Goal: Answer question/provide support

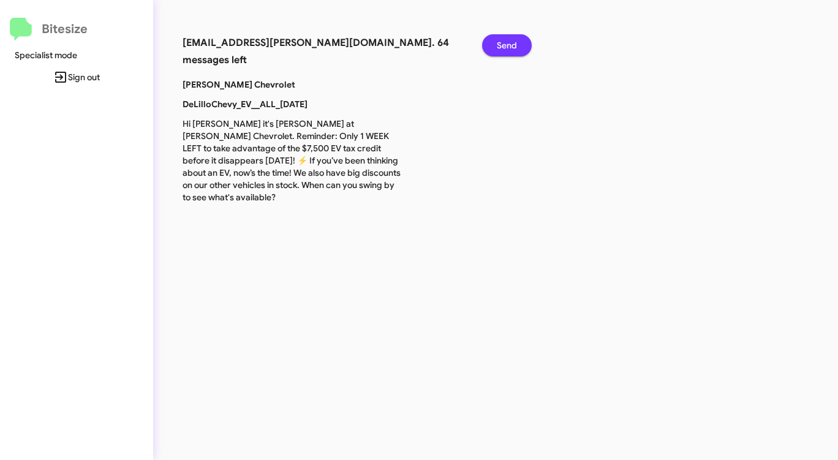
click at [505, 40] on span "Send" at bounding box center [507, 45] width 20 height 22
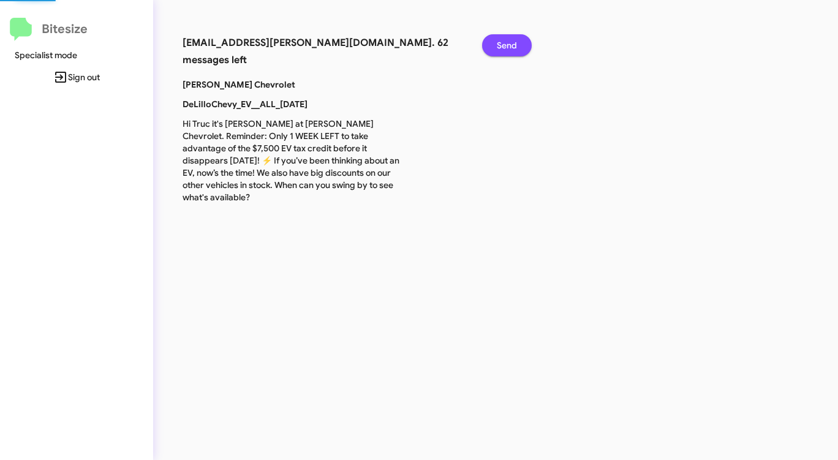
click at [505, 40] on span "Send" at bounding box center [507, 45] width 20 height 22
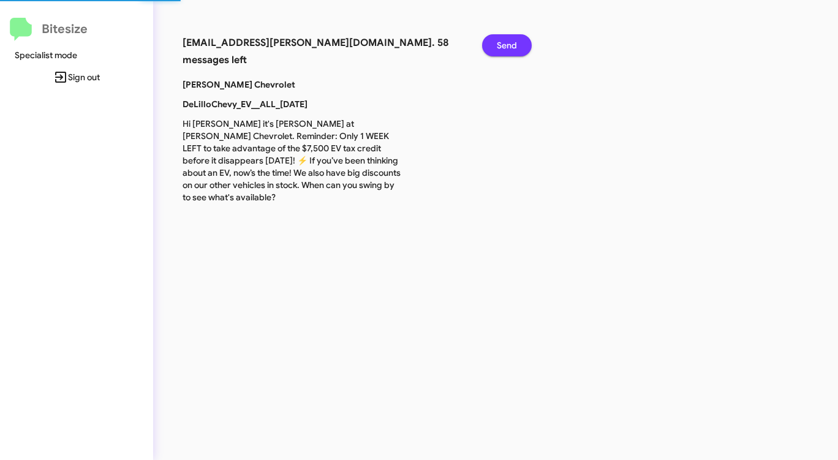
click at [505, 40] on span "Send" at bounding box center [507, 45] width 20 height 22
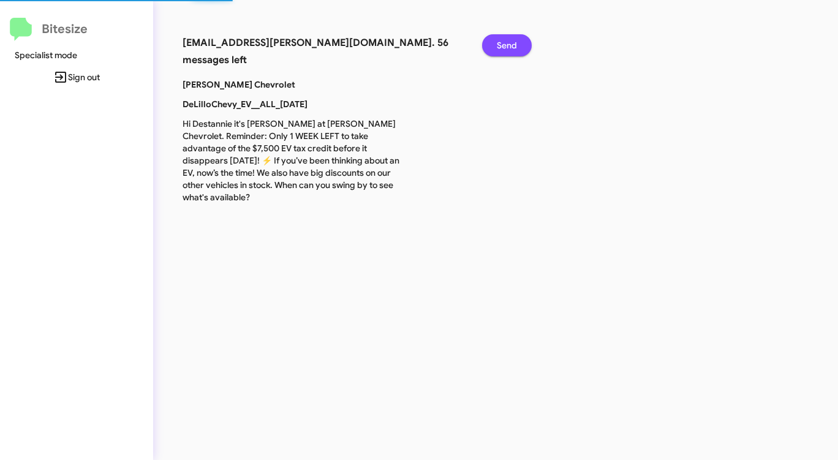
click at [505, 40] on span "Send" at bounding box center [507, 45] width 20 height 22
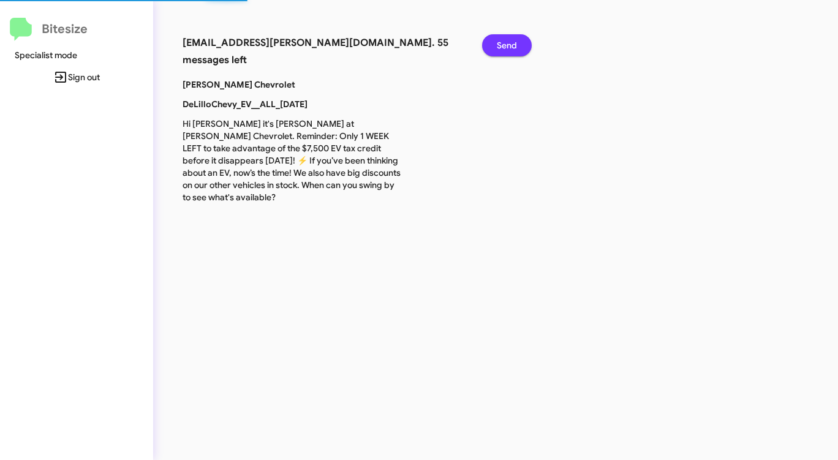
click at [505, 40] on span "Send" at bounding box center [507, 45] width 20 height 22
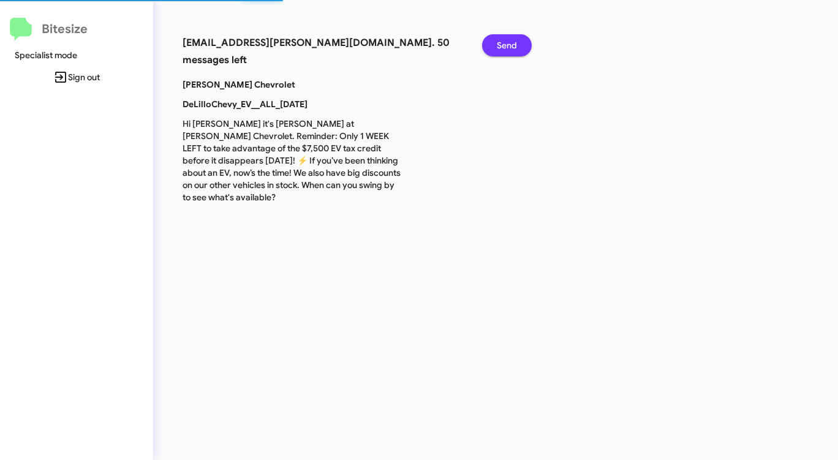
click at [505, 40] on span "Send" at bounding box center [507, 45] width 20 height 22
click at [503, 43] on span "Send" at bounding box center [507, 45] width 20 height 22
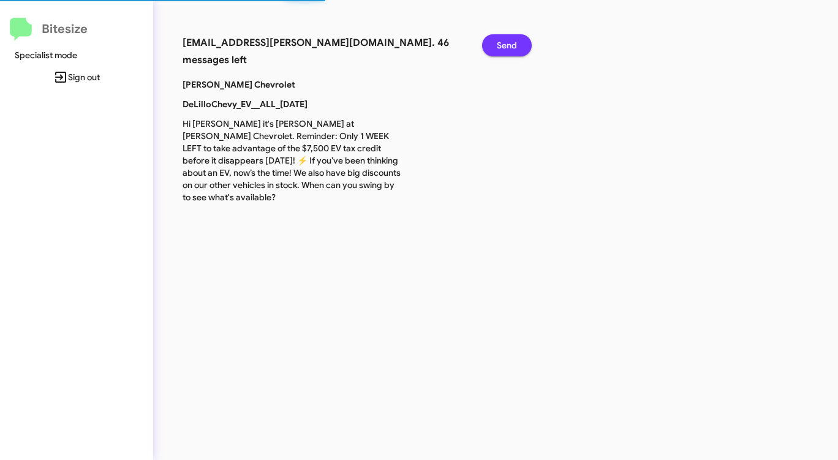
click at [503, 44] on span "Send" at bounding box center [507, 45] width 20 height 22
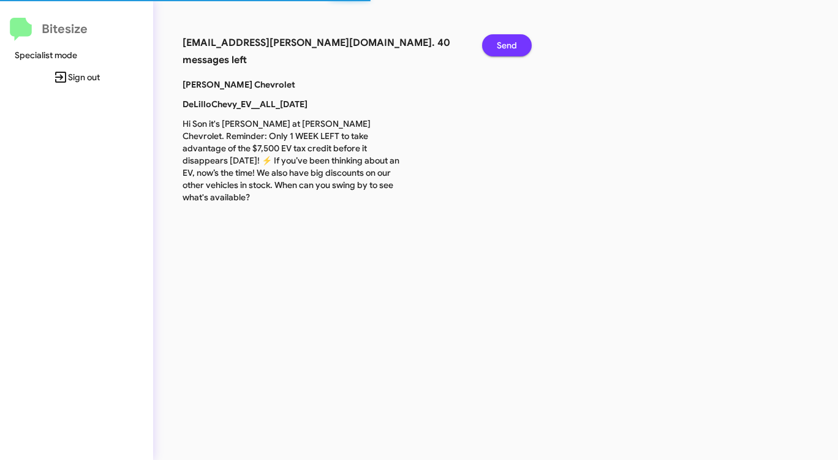
click at [503, 44] on span "Send" at bounding box center [507, 45] width 20 height 22
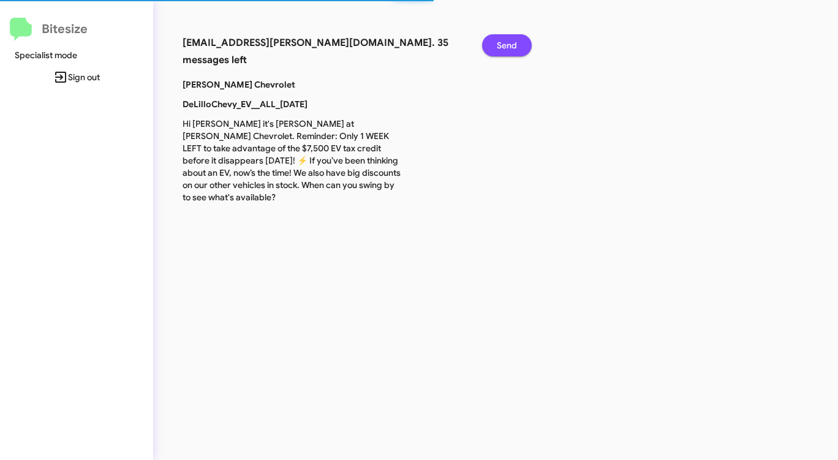
click at [503, 44] on span "Send" at bounding box center [507, 45] width 20 height 22
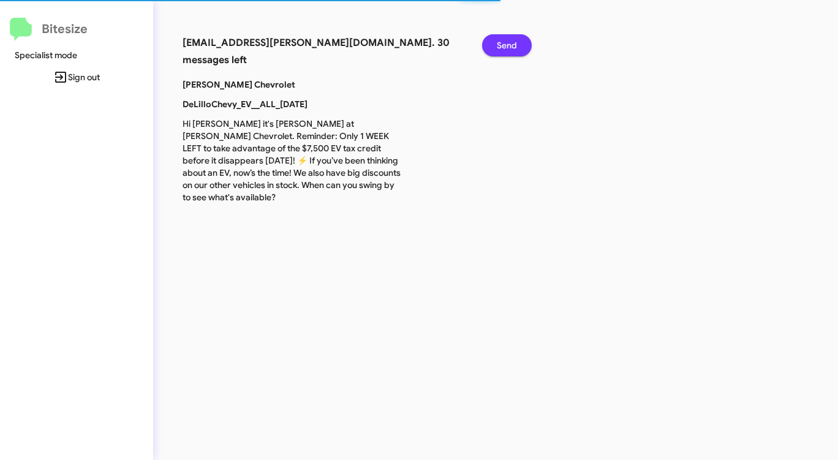
click at [503, 44] on span "Send" at bounding box center [507, 45] width 20 height 22
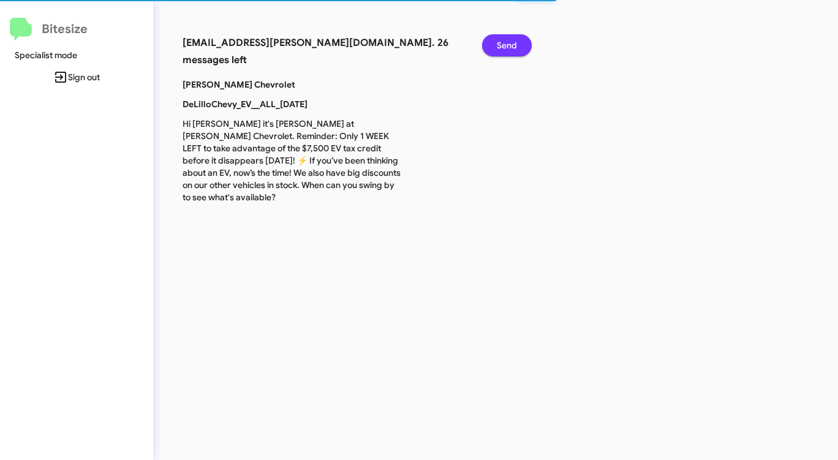
click at [503, 44] on span "Send" at bounding box center [507, 45] width 20 height 22
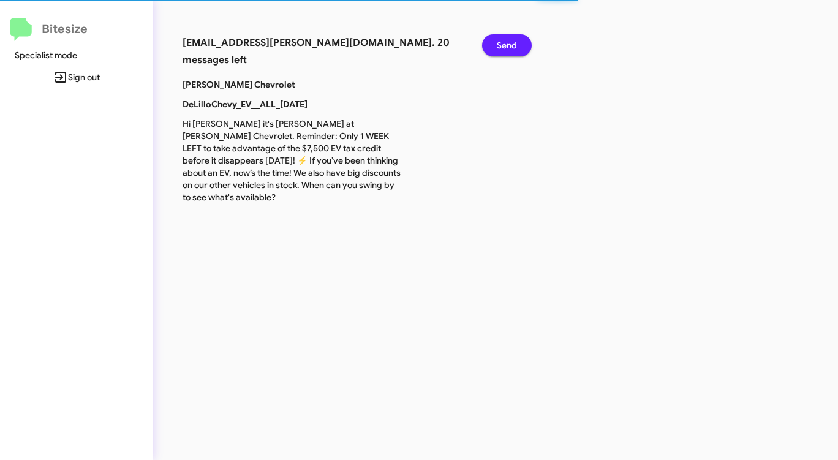
click at [503, 44] on span "Send" at bounding box center [507, 45] width 20 height 22
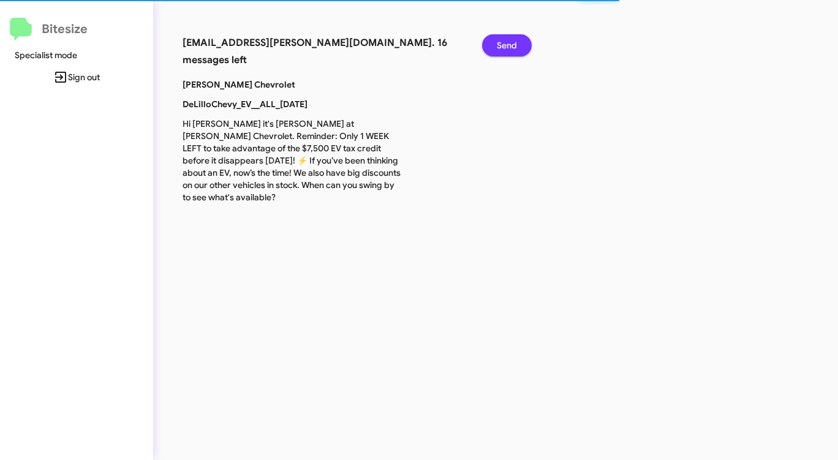
click at [503, 44] on span "Send" at bounding box center [507, 45] width 20 height 22
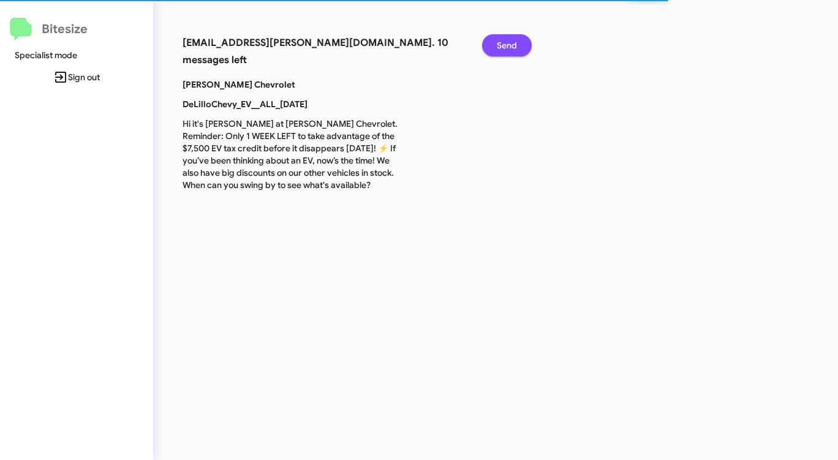
click at [503, 44] on span "Send" at bounding box center [507, 45] width 20 height 22
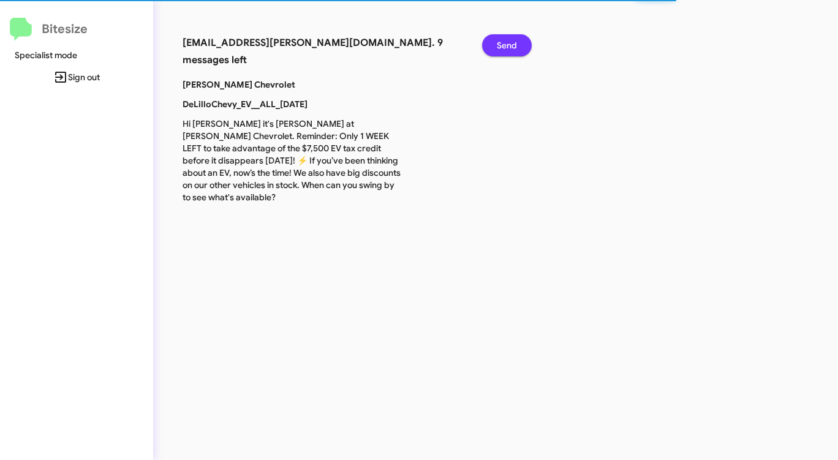
click at [503, 44] on span "Send" at bounding box center [507, 45] width 20 height 22
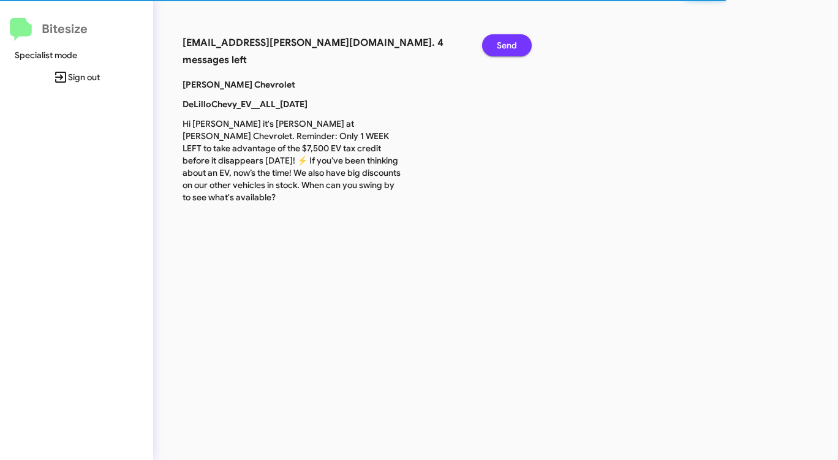
click at [503, 44] on span "Send" at bounding box center [507, 45] width 20 height 22
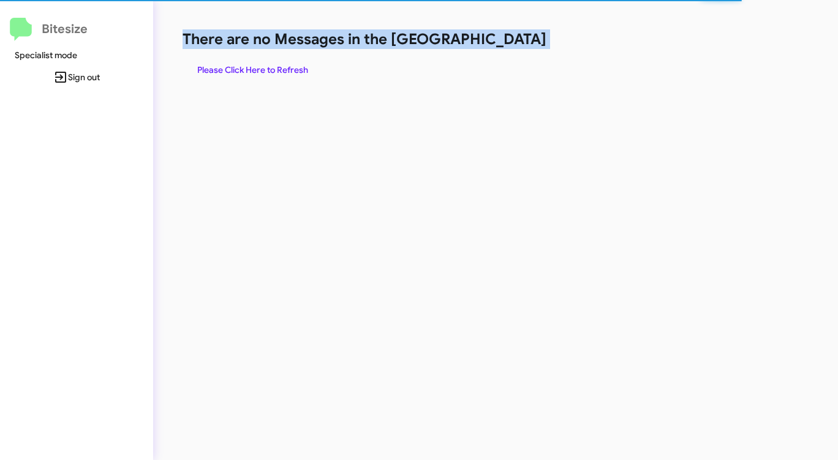
click at [503, 44] on h1 "There are no Messages in the [GEOGRAPHIC_DATA]" at bounding box center [439, 39] width 512 height 20
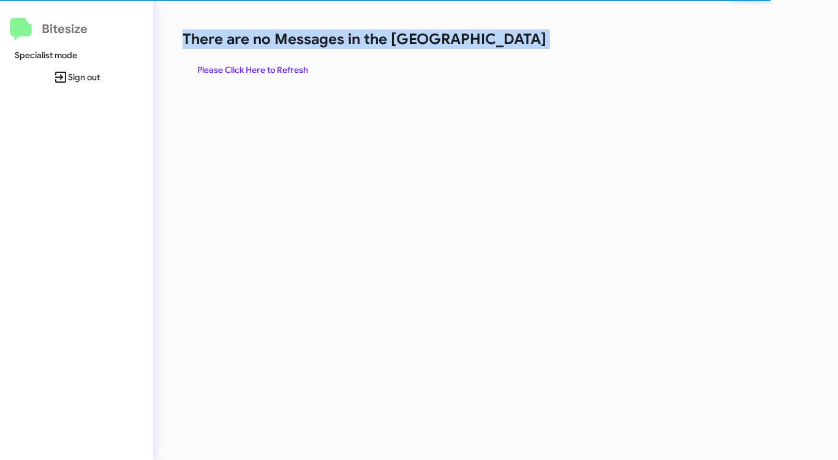
click at [503, 44] on h1 "There are no Messages in the [GEOGRAPHIC_DATA]" at bounding box center [439, 39] width 512 height 20
click at [282, 65] on span "Please Click Here to Refresh" at bounding box center [252, 70] width 111 height 22
click at [296, 69] on span "Please Click Here to Refresh" at bounding box center [252, 70] width 111 height 22
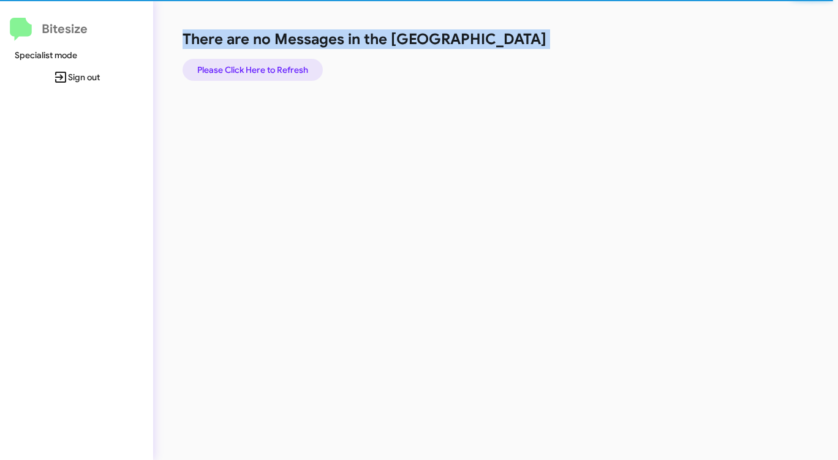
click at [296, 69] on span "Please Click Here to Refresh" at bounding box center [252, 70] width 111 height 22
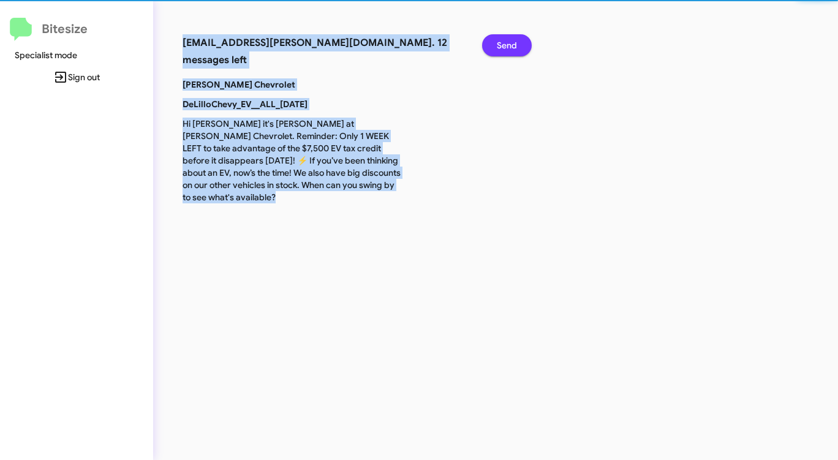
click at [510, 40] on span "Send" at bounding box center [507, 45] width 20 height 22
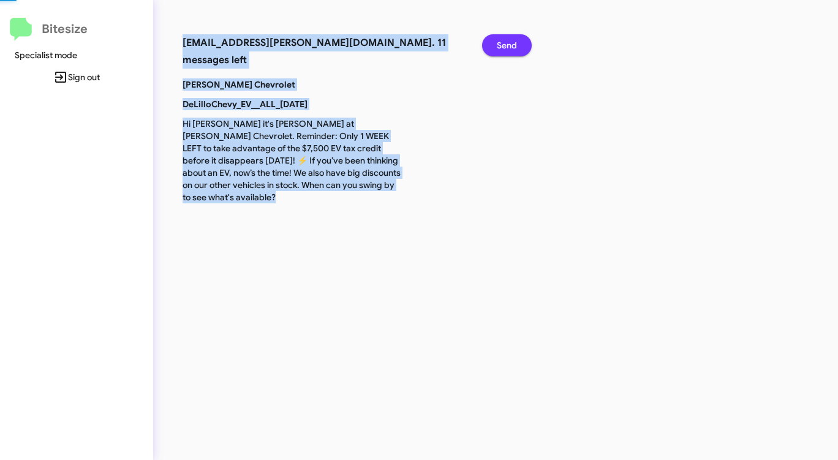
click at [510, 40] on span "Send" at bounding box center [507, 45] width 20 height 22
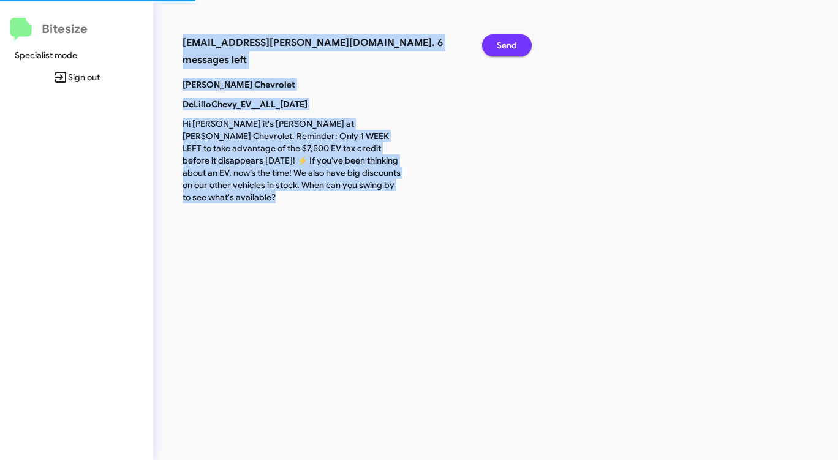
click at [510, 40] on span "Send" at bounding box center [507, 45] width 20 height 22
click at [510, 41] on span "Send" at bounding box center [507, 45] width 20 height 22
click at [508, 45] on span "Send" at bounding box center [507, 45] width 20 height 22
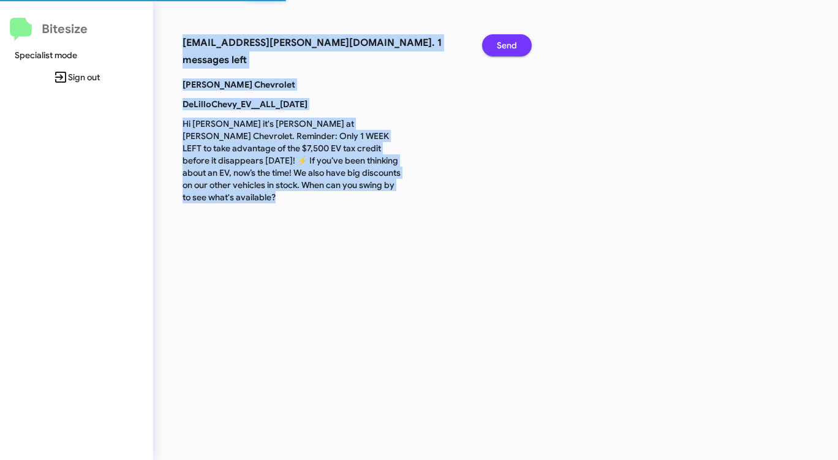
click at [508, 47] on span "Send" at bounding box center [507, 45] width 20 height 22
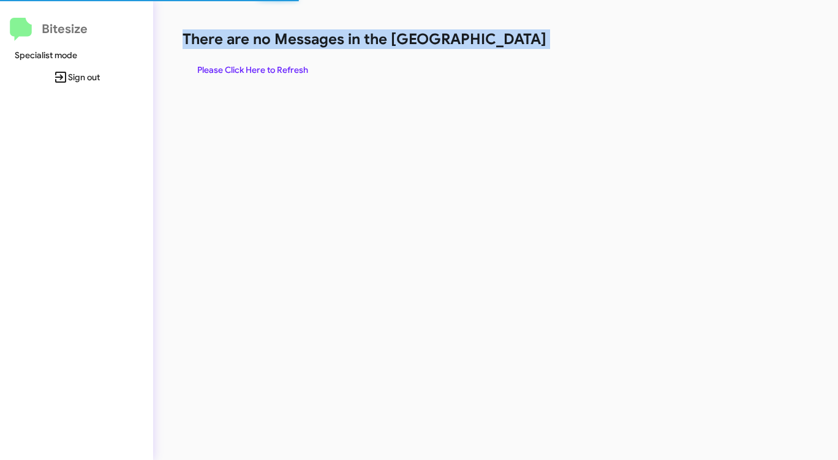
click at [508, 47] on h1 "There are no Messages in the [GEOGRAPHIC_DATA]" at bounding box center [439, 39] width 512 height 20
click at [263, 72] on span "Please Click Here to Refresh" at bounding box center [252, 70] width 111 height 22
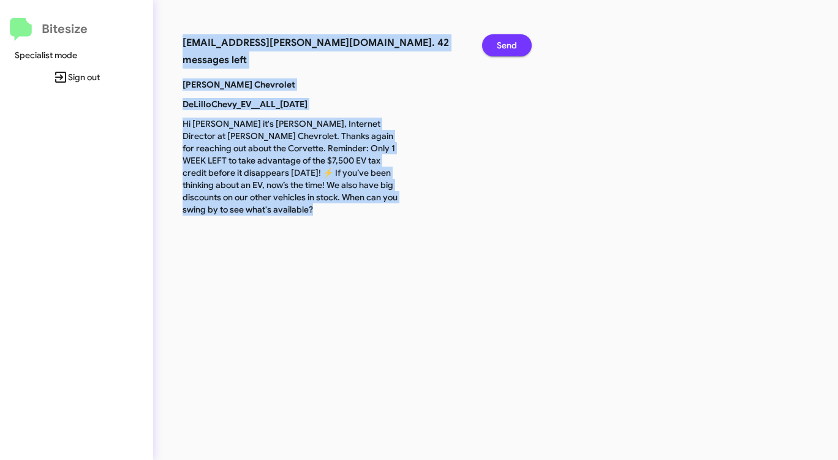
click at [499, 48] on span "Send" at bounding box center [507, 45] width 20 height 22
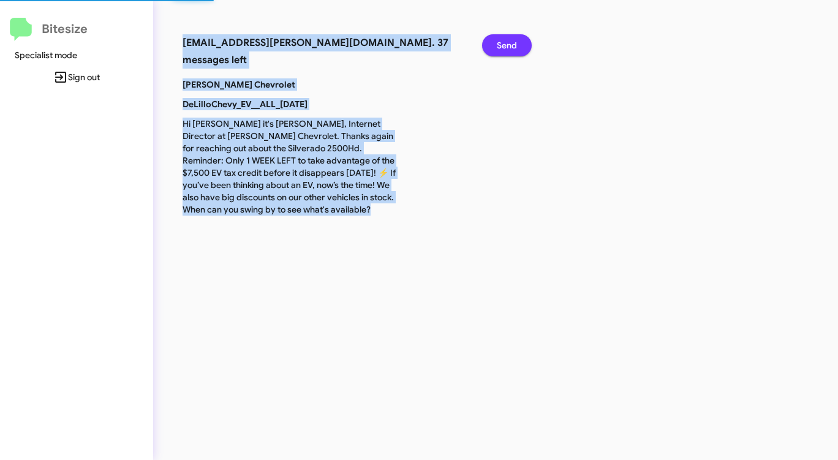
click at [499, 48] on span "Send" at bounding box center [507, 45] width 20 height 22
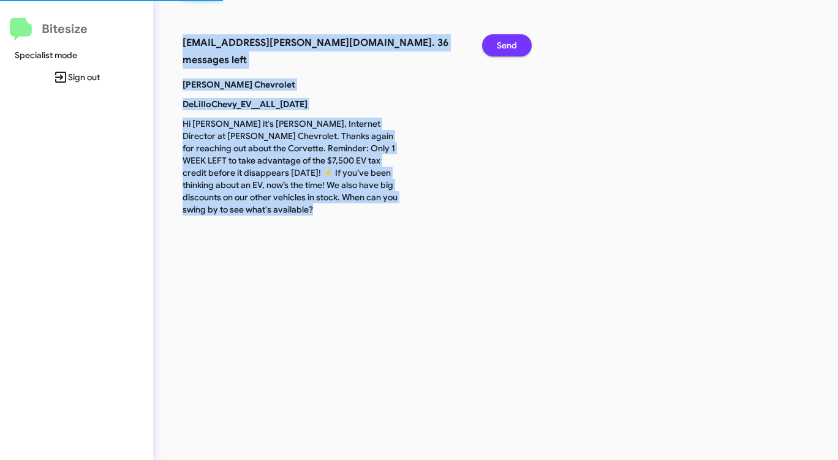
click at [499, 48] on span "Send" at bounding box center [507, 45] width 20 height 22
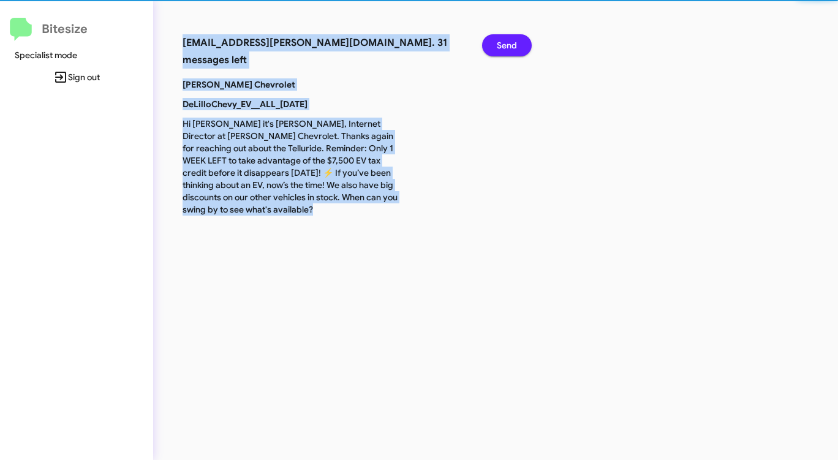
click at [499, 48] on span "Send" at bounding box center [507, 45] width 20 height 22
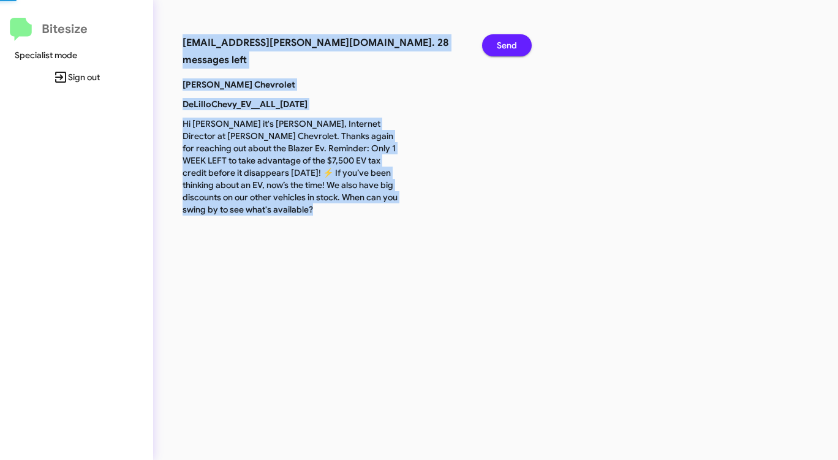
click at [499, 48] on span "Send" at bounding box center [507, 45] width 20 height 22
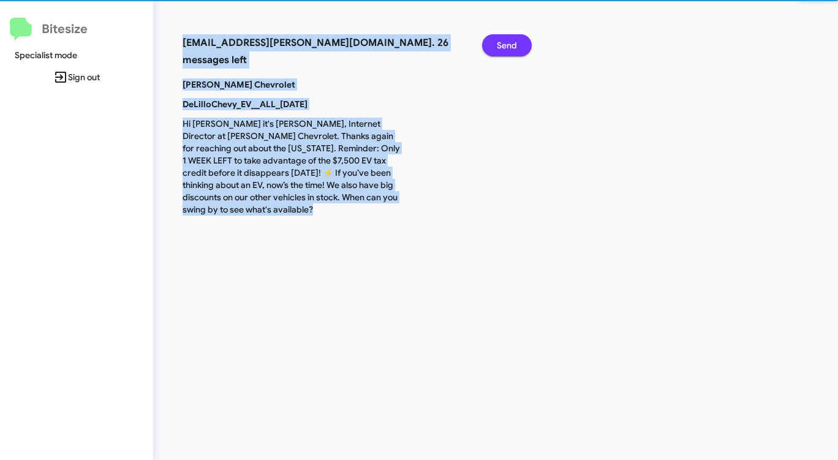
click at [499, 48] on span "Send" at bounding box center [507, 45] width 20 height 22
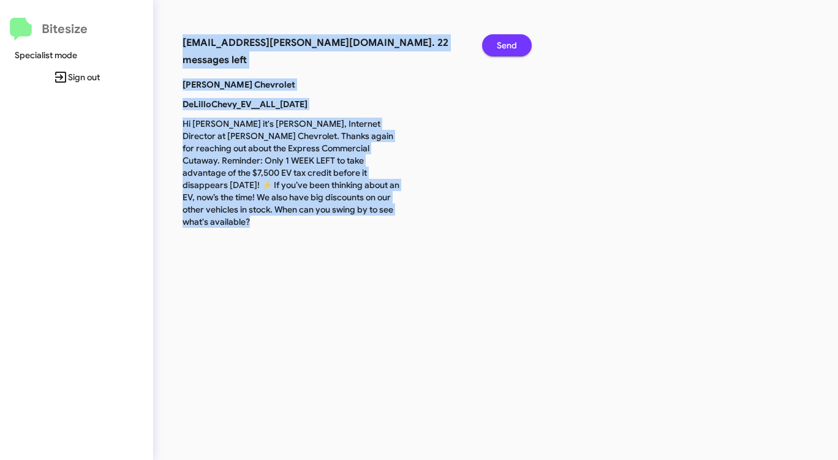
click at [499, 48] on span "Send" at bounding box center [507, 45] width 20 height 22
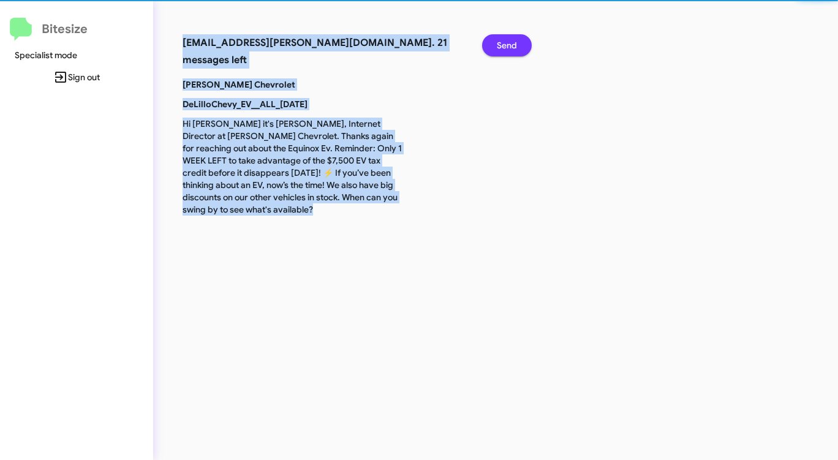
click at [499, 48] on span "Send" at bounding box center [507, 45] width 20 height 22
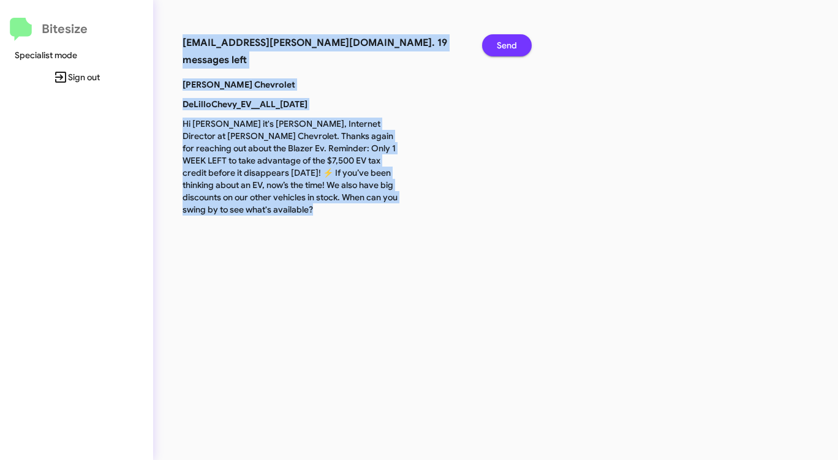
click at [499, 48] on span "Send" at bounding box center [507, 45] width 20 height 22
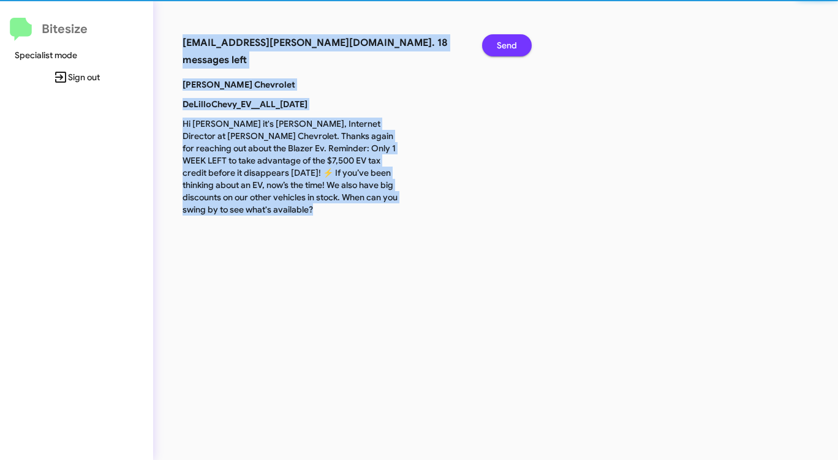
click at [499, 48] on span "Send" at bounding box center [507, 45] width 20 height 22
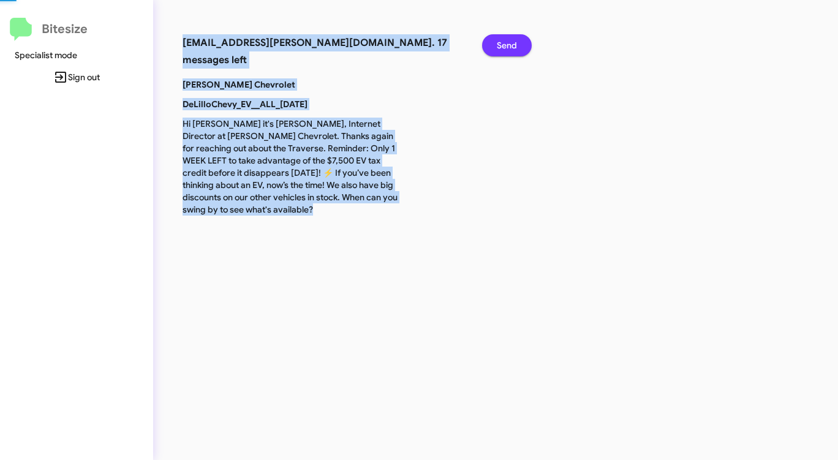
click at [499, 48] on span "Send" at bounding box center [507, 45] width 20 height 22
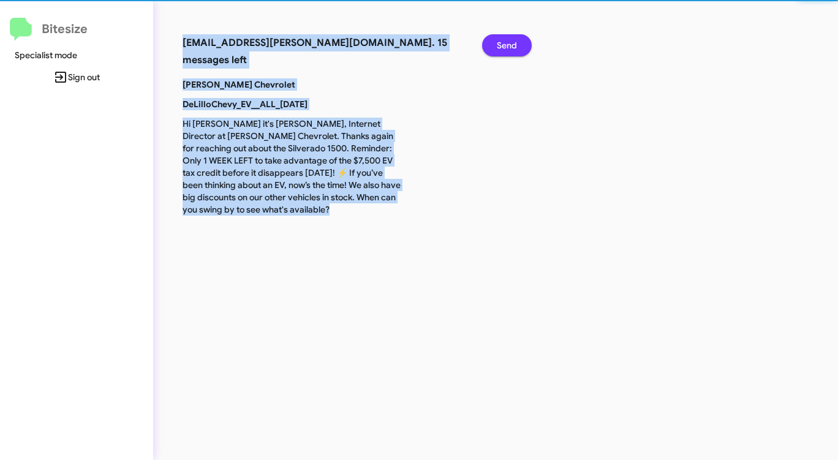
click at [499, 48] on span "Send" at bounding box center [507, 45] width 20 height 22
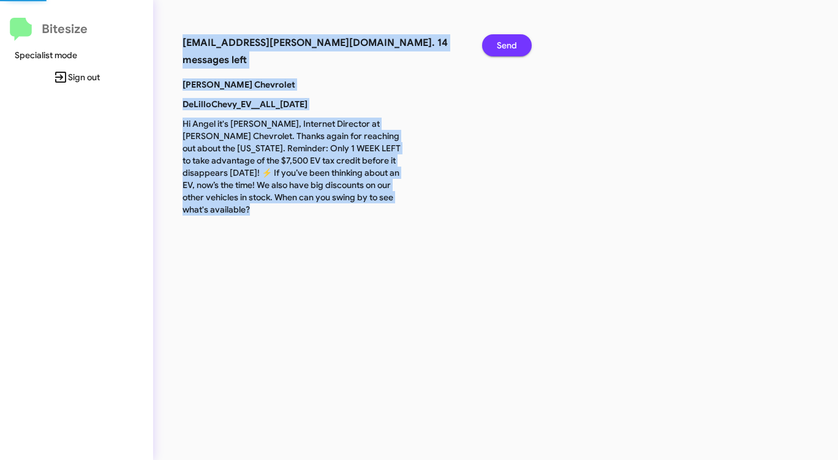
click at [499, 48] on span "Send" at bounding box center [507, 45] width 20 height 22
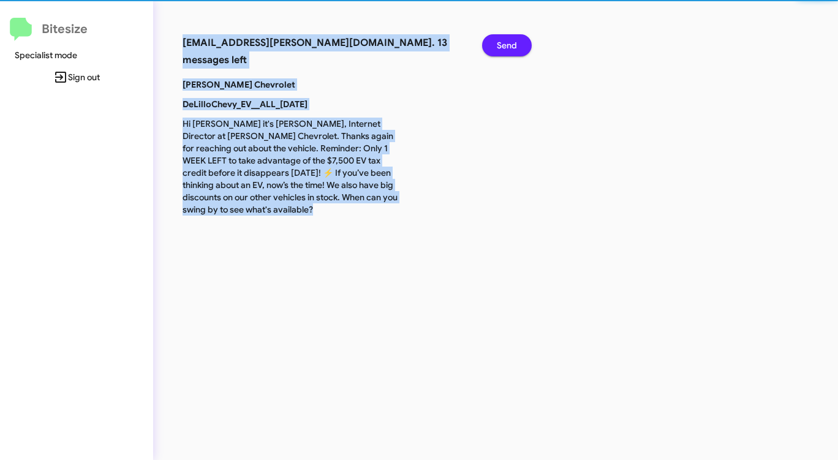
click at [499, 48] on span "Send" at bounding box center [507, 45] width 20 height 22
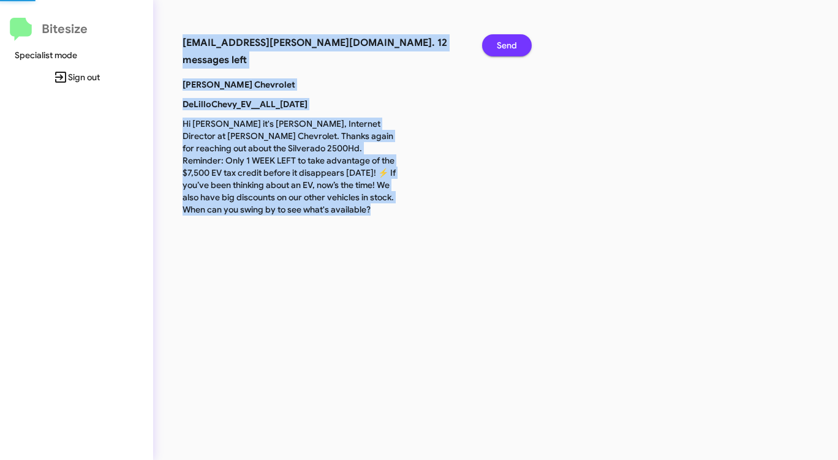
click at [499, 48] on span "Send" at bounding box center [507, 45] width 20 height 22
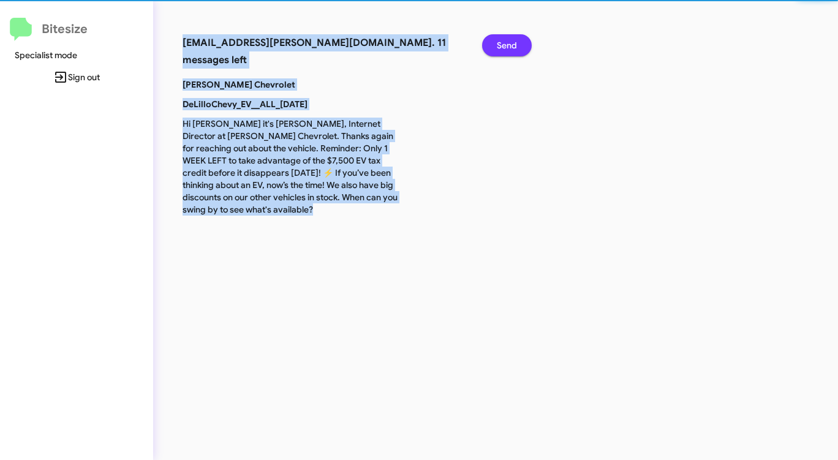
click at [499, 48] on span "Send" at bounding box center [507, 45] width 20 height 22
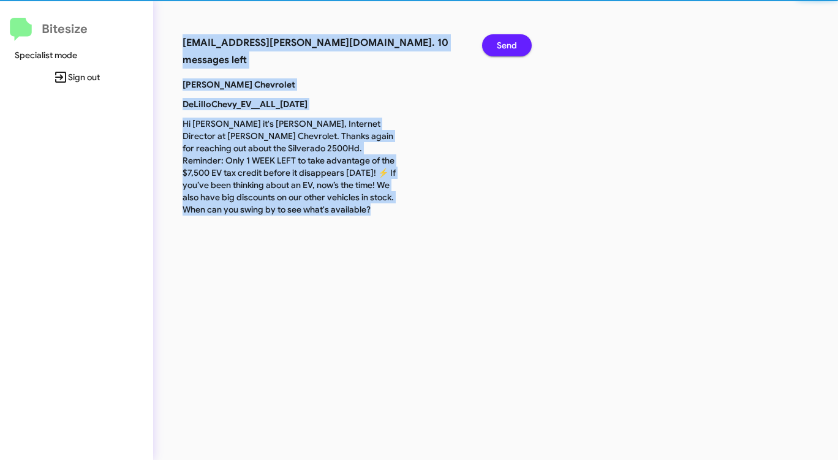
click at [499, 48] on span "Send" at bounding box center [507, 45] width 20 height 22
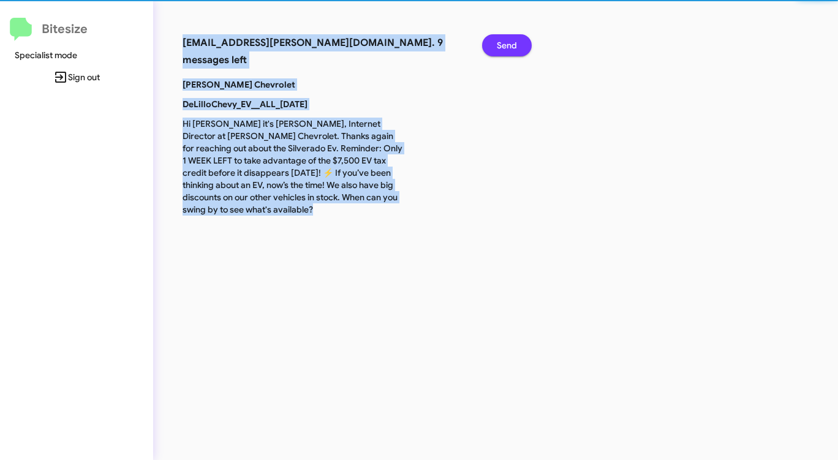
click at [499, 48] on span "Send" at bounding box center [507, 45] width 20 height 22
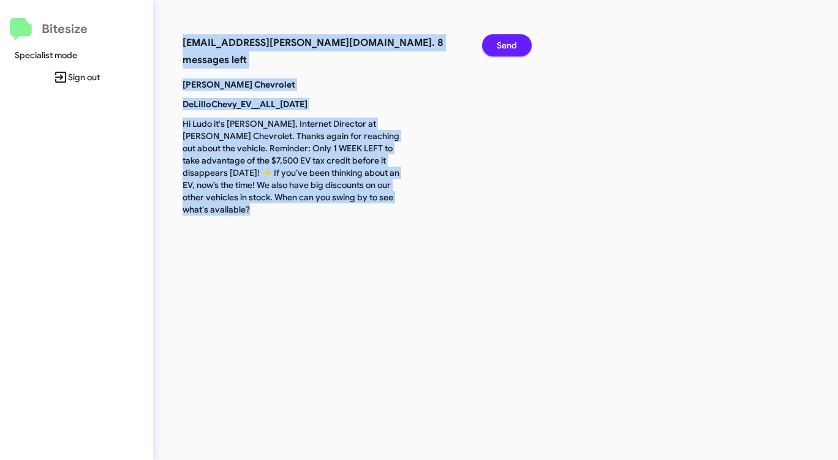
click at [499, 48] on span "Send" at bounding box center [507, 45] width 20 height 22
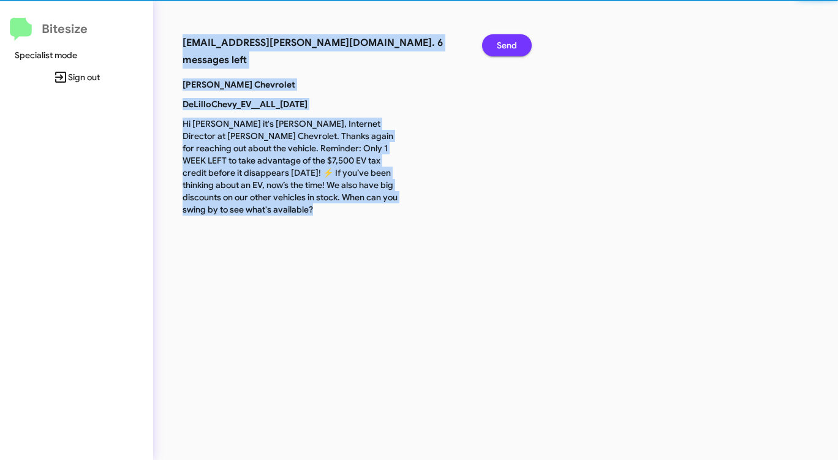
click at [499, 48] on span "Send" at bounding box center [507, 45] width 20 height 22
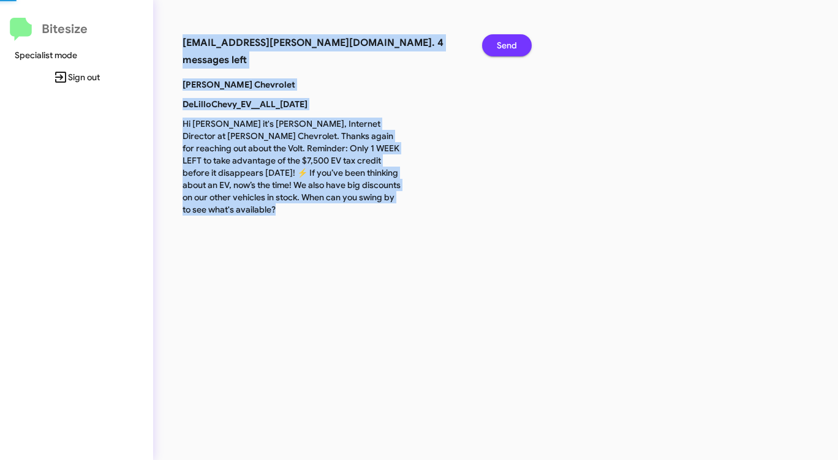
click at [499, 48] on span "Send" at bounding box center [507, 45] width 20 height 22
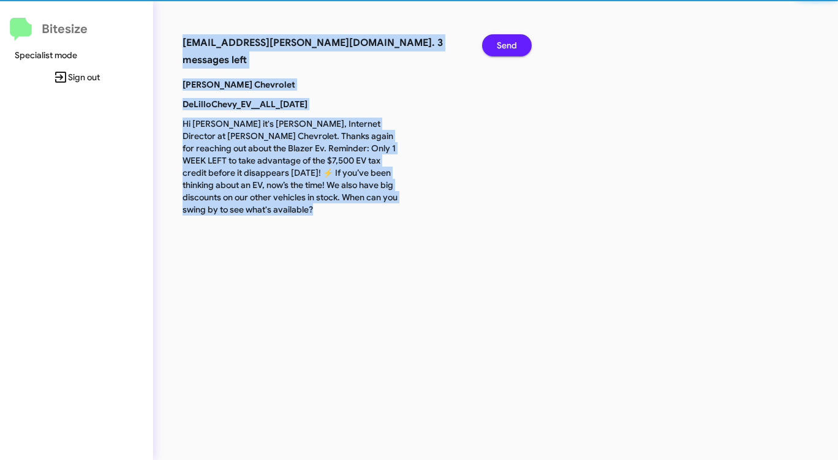
click at [499, 48] on span "Send" at bounding box center [507, 45] width 20 height 22
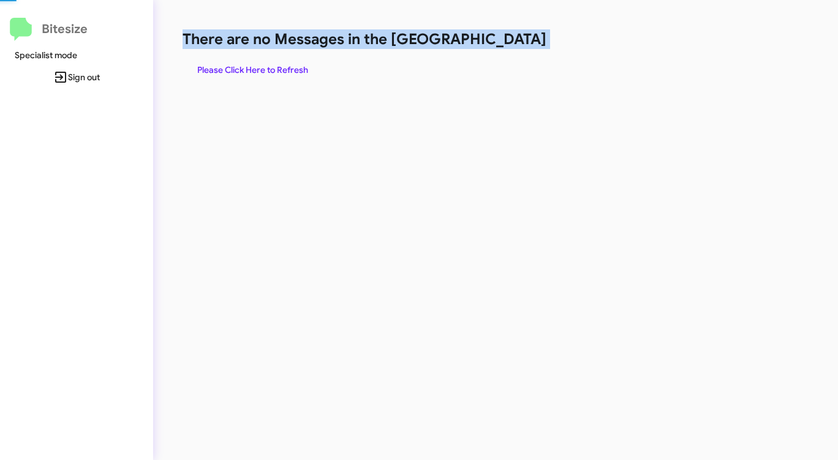
click at [499, 48] on h1 "There are no Messages in the [GEOGRAPHIC_DATA]" at bounding box center [439, 39] width 512 height 20
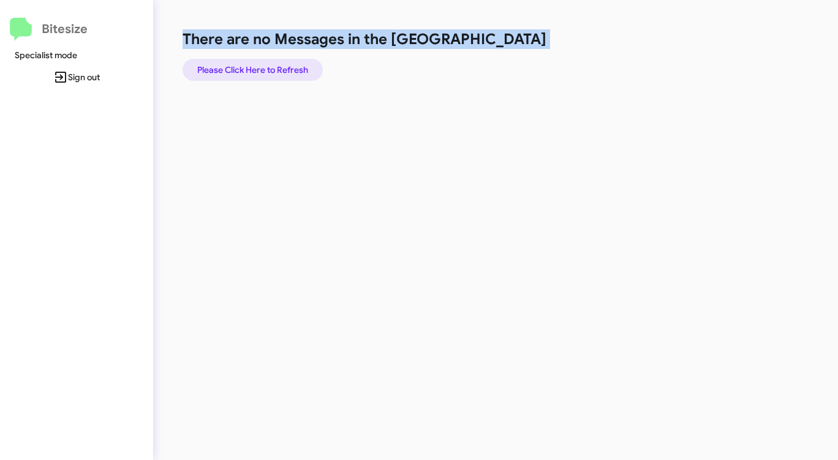
click at [265, 70] on span "Please Click Here to Refresh" at bounding box center [252, 70] width 111 height 22
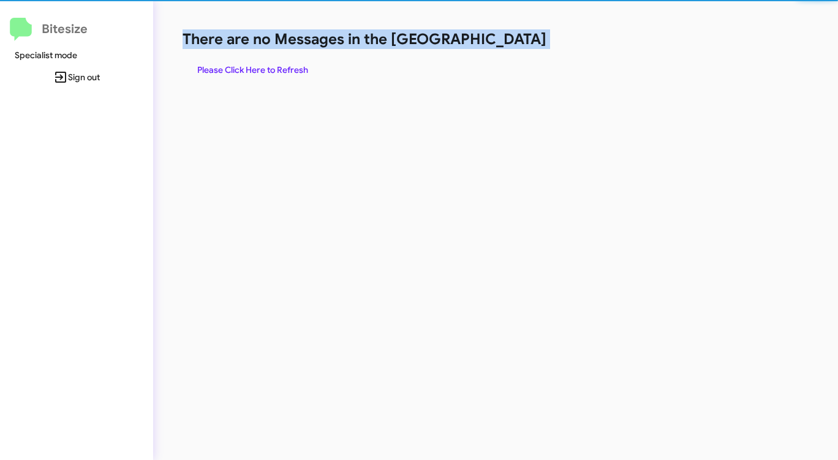
click at [265, 70] on span "Please Click Here to Refresh" at bounding box center [252, 70] width 111 height 22
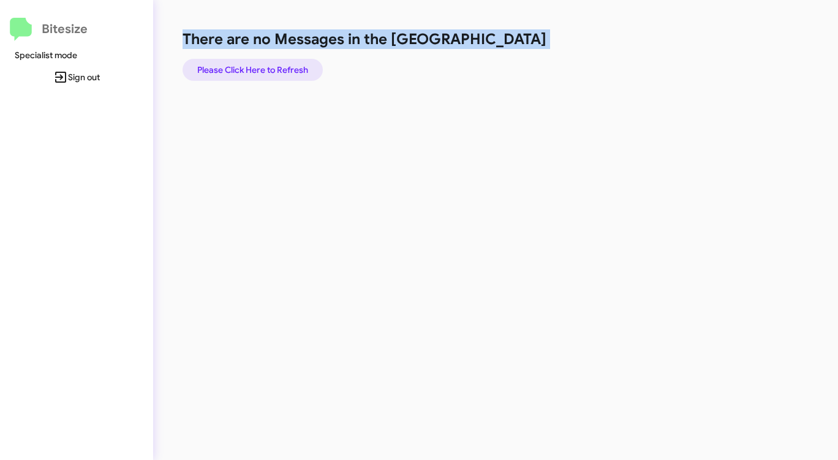
click at [265, 70] on span "Please Click Here to Refresh" at bounding box center [252, 70] width 111 height 22
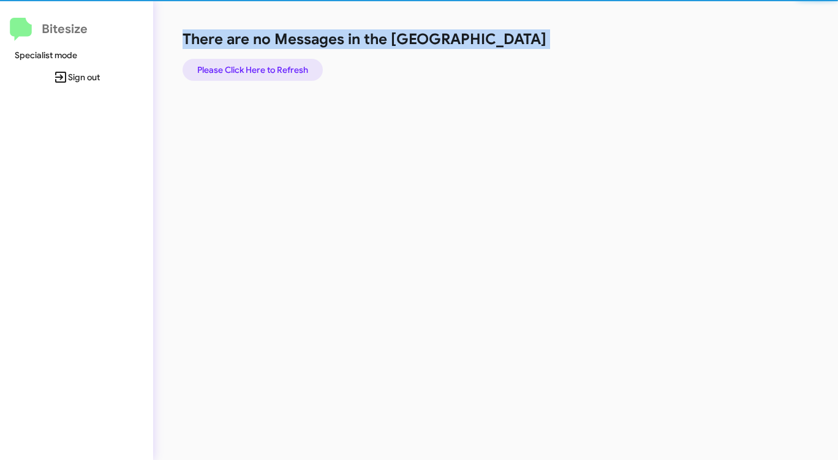
click at [265, 70] on span "Please Click Here to Refresh" at bounding box center [252, 70] width 111 height 22
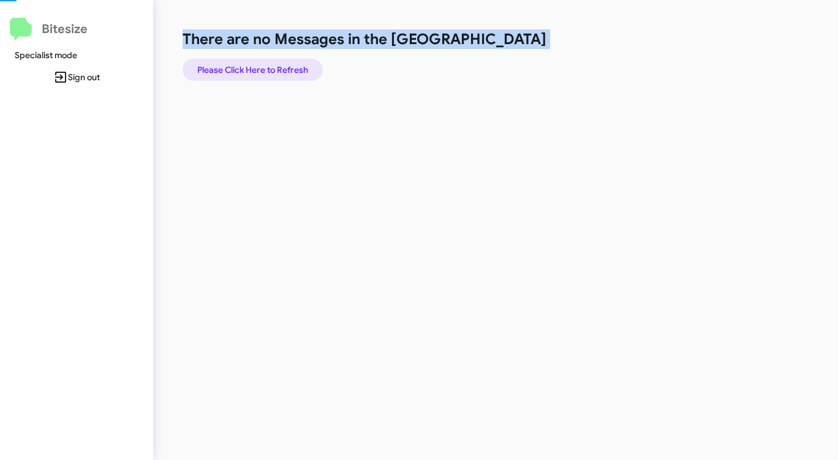
click at [265, 70] on span "Please Click Here to Refresh" at bounding box center [252, 70] width 111 height 22
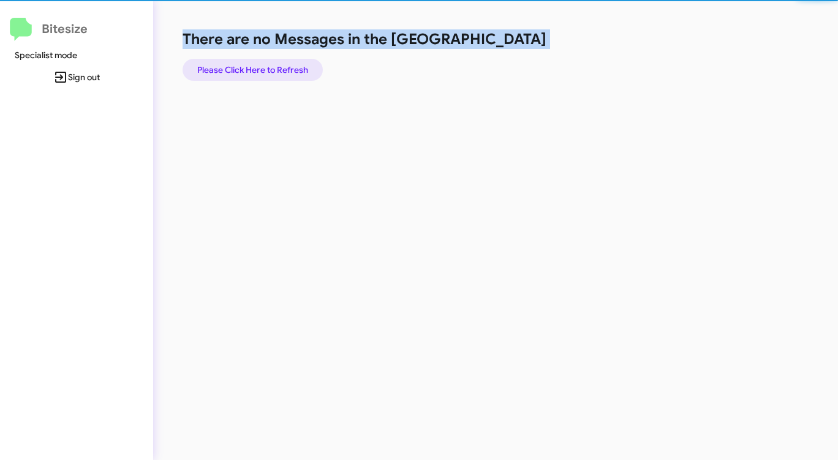
click at [265, 70] on span "Please Click Here to Refresh" at bounding box center [252, 70] width 111 height 22
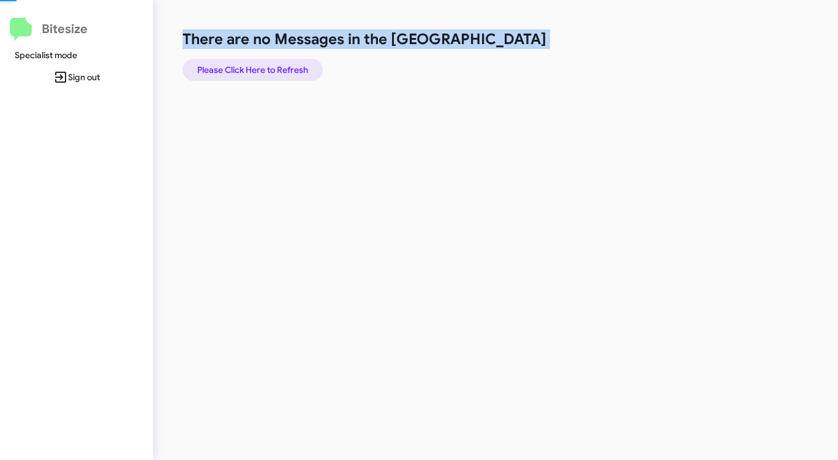
click at [265, 70] on span "Please Click Here to Refresh" at bounding box center [252, 70] width 111 height 22
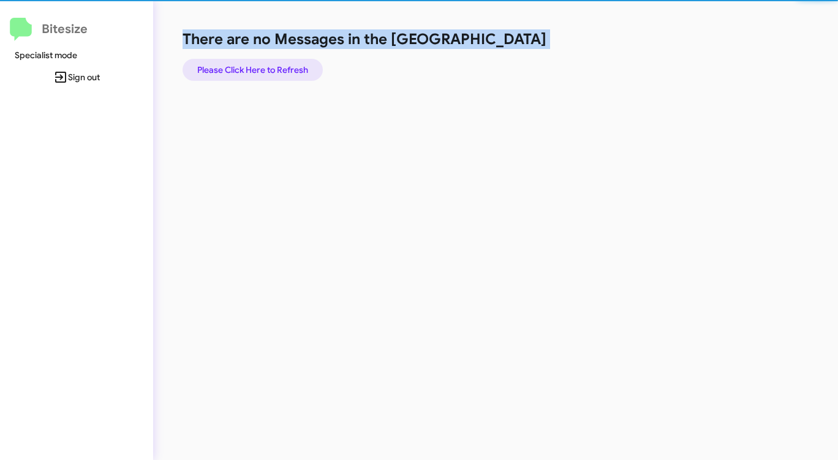
click at [265, 70] on span "Please Click Here to Refresh" at bounding box center [252, 70] width 111 height 22
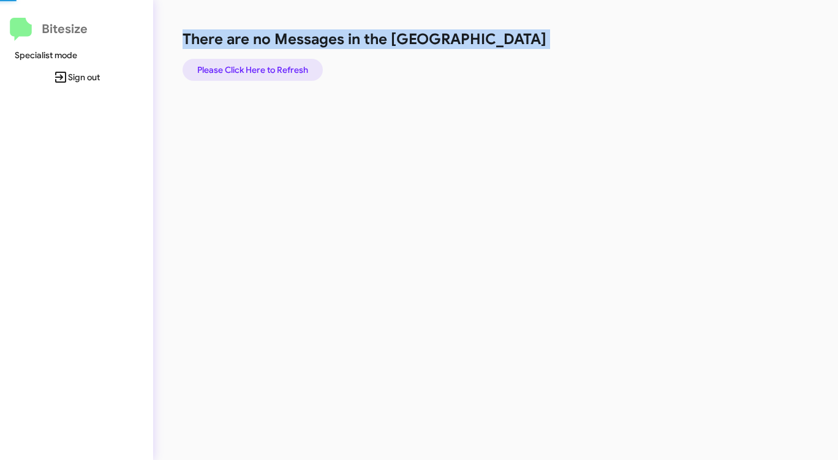
click at [265, 70] on span "Please Click Here to Refresh" at bounding box center [252, 70] width 111 height 22
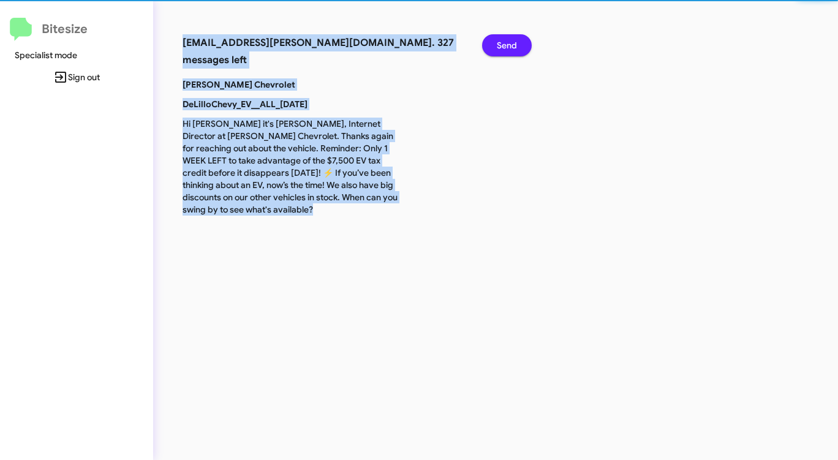
click at [265, 78] on p "[PERSON_NAME] Chevrolet" at bounding box center [292, 84] width 239 height 12
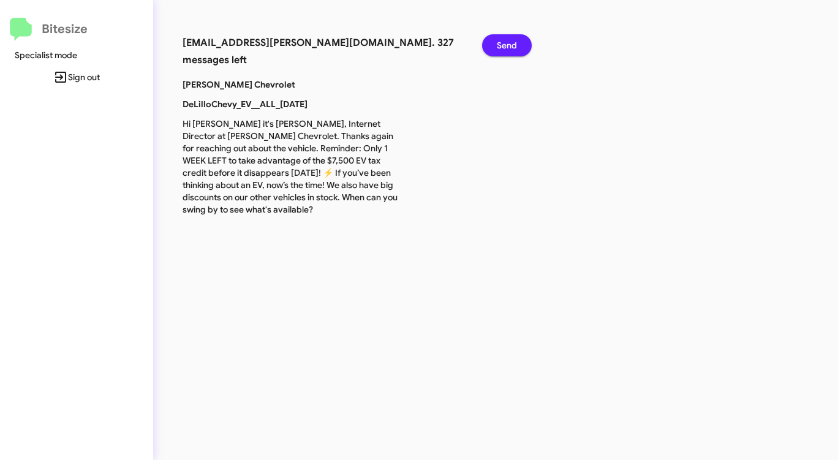
click at [505, 40] on span "Send" at bounding box center [507, 45] width 20 height 22
click at [505, 41] on span "Send" at bounding box center [507, 45] width 20 height 22
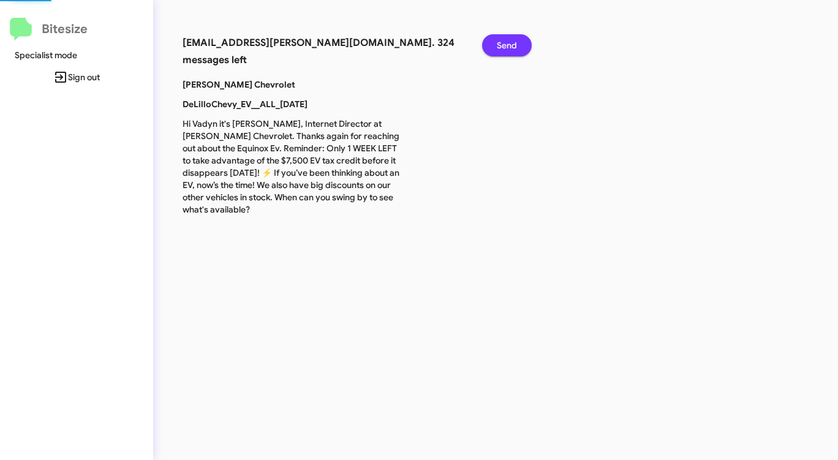
click at [505, 41] on span "Send" at bounding box center [507, 45] width 20 height 22
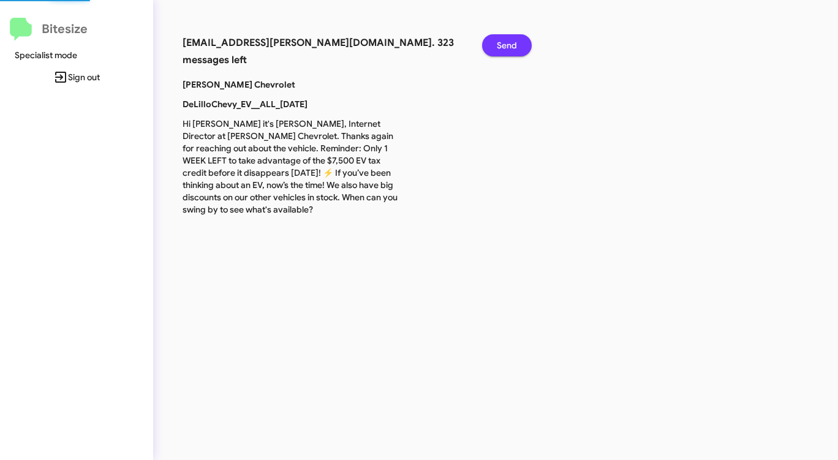
click at [505, 41] on span "Send" at bounding box center [507, 45] width 20 height 22
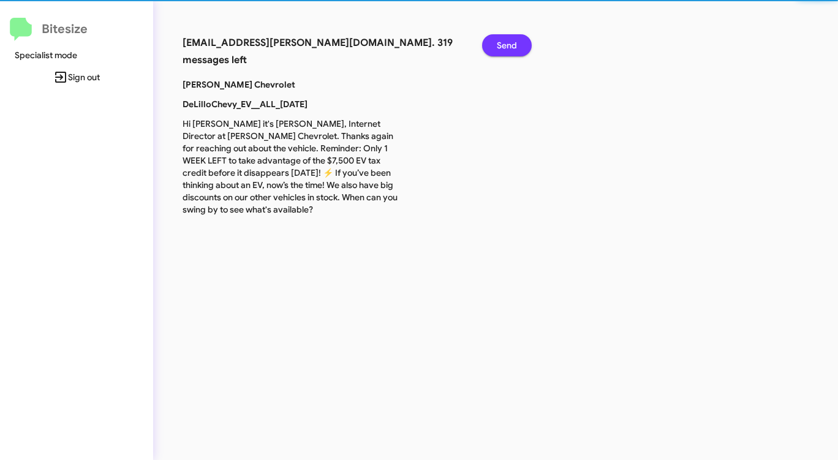
click at [505, 41] on span "Send" at bounding box center [507, 45] width 20 height 22
click at [505, 42] on span "Send" at bounding box center [507, 45] width 20 height 22
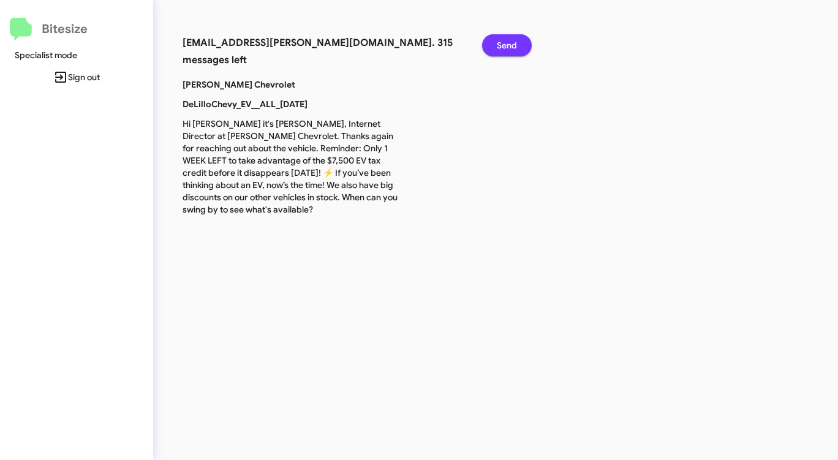
click at [505, 42] on span "Send" at bounding box center [507, 45] width 20 height 22
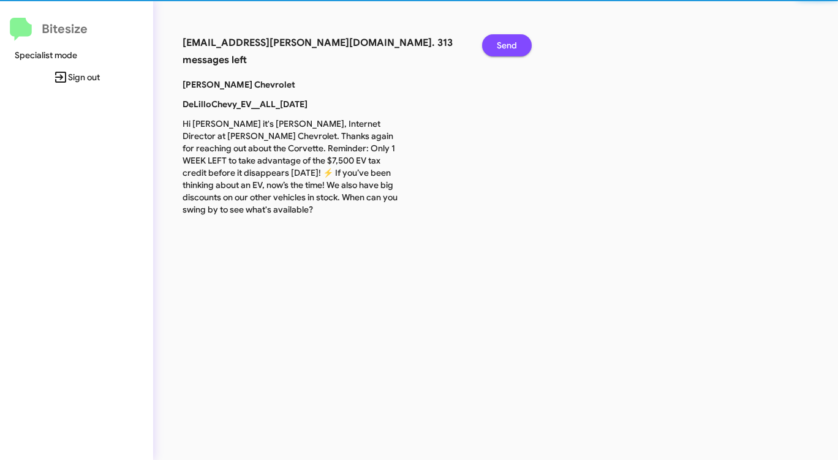
click at [505, 42] on span "Send" at bounding box center [507, 45] width 20 height 22
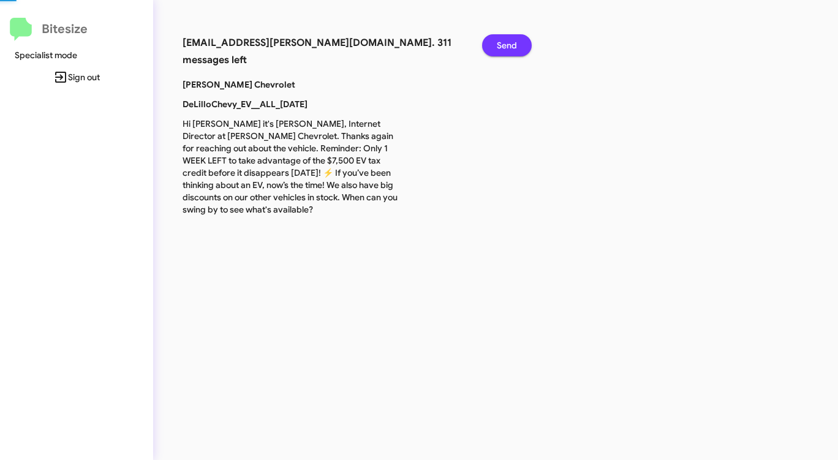
click at [505, 42] on span "Send" at bounding box center [507, 45] width 20 height 22
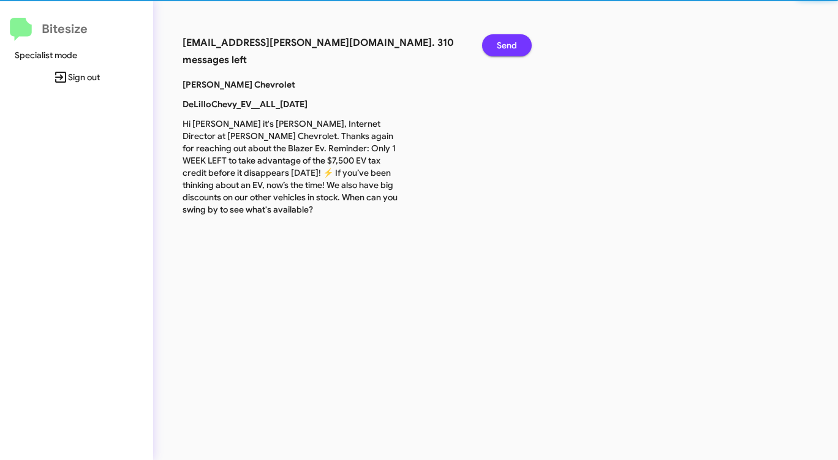
click at [505, 42] on span "Send" at bounding box center [507, 45] width 20 height 22
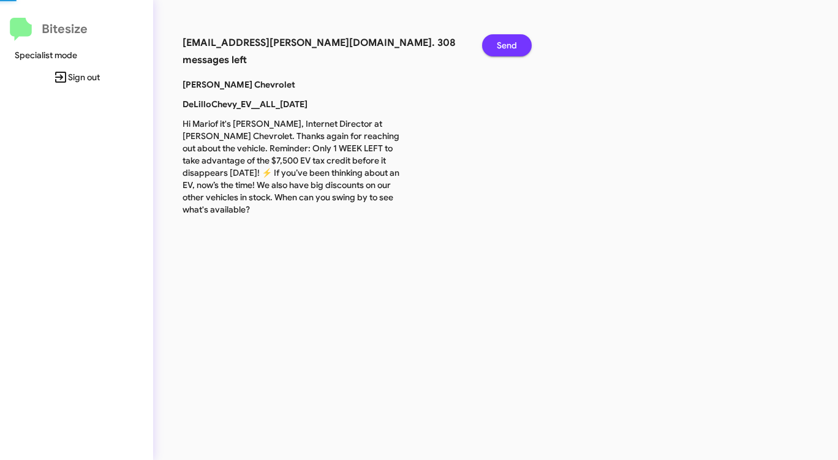
click at [504, 43] on span "Send" at bounding box center [507, 45] width 20 height 22
click at [503, 43] on span "Send" at bounding box center [507, 45] width 20 height 22
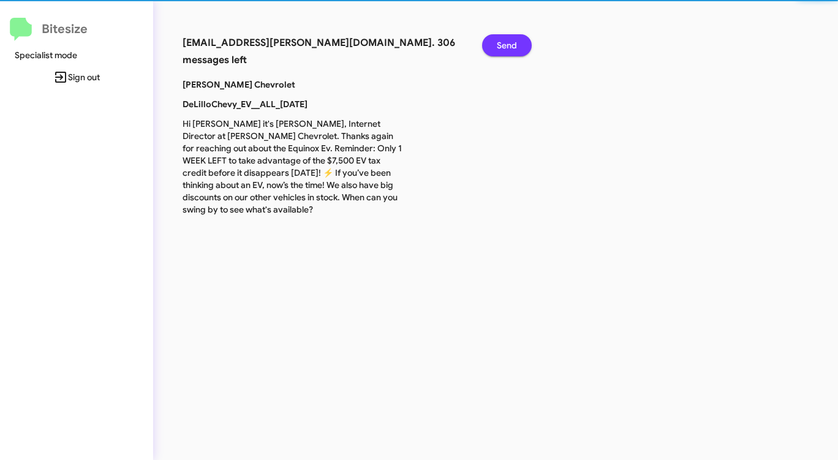
click at [503, 43] on span "Send" at bounding box center [507, 45] width 20 height 22
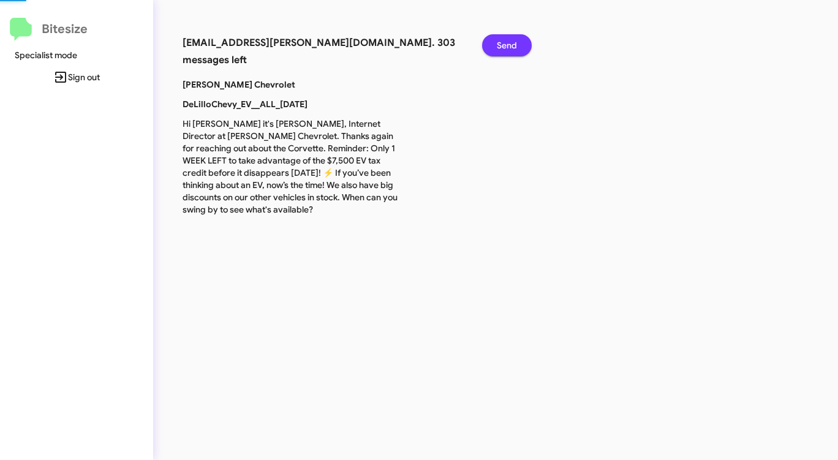
click at [503, 43] on span "Send" at bounding box center [507, 45] width 20 height 22
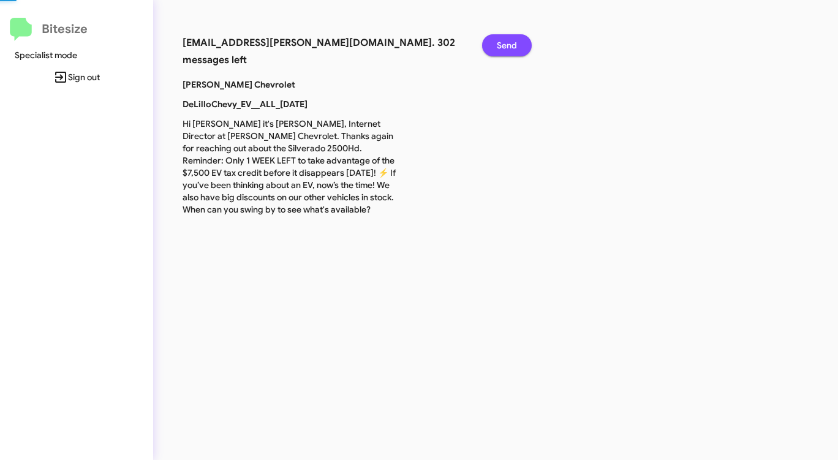
click at [503, 43] on span "Send" at bounding box center [507, 45] width 20 height 22
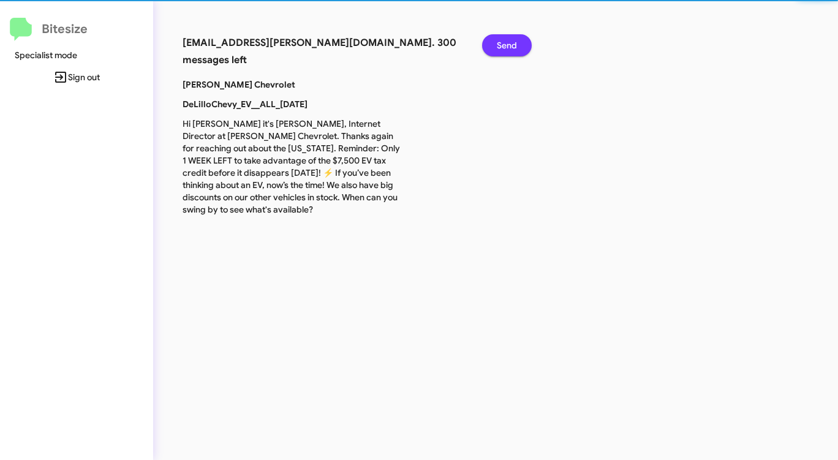
click at [503, 43] on span "Send" at bounding box center [507, 45] width 20 height 22
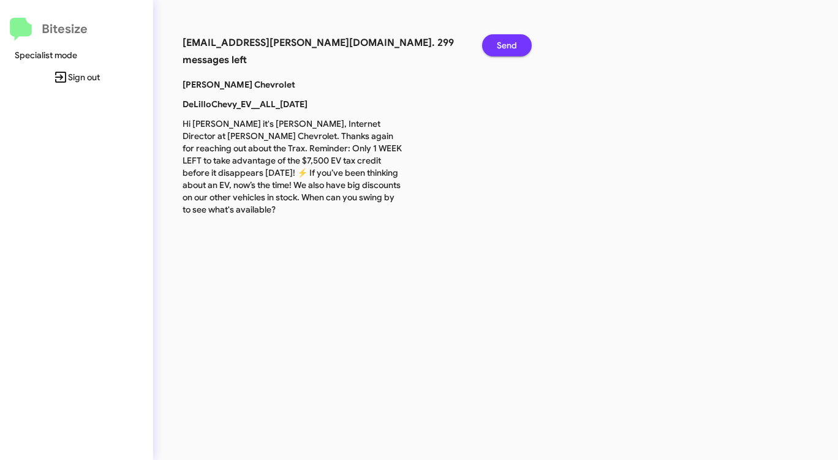
click at [502, 43] on span "Send" at bounding box center [507, 45] width 20 height 22
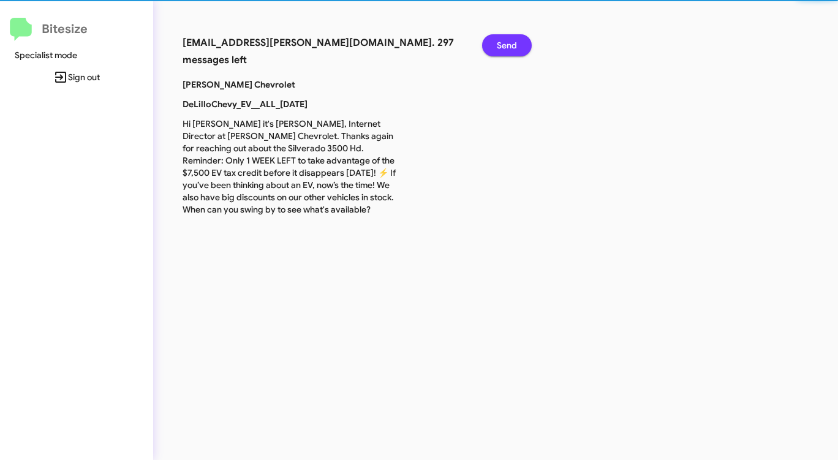
click at [501, 44] on span "Send" at bounding box center [507, 45] width 20 height 22
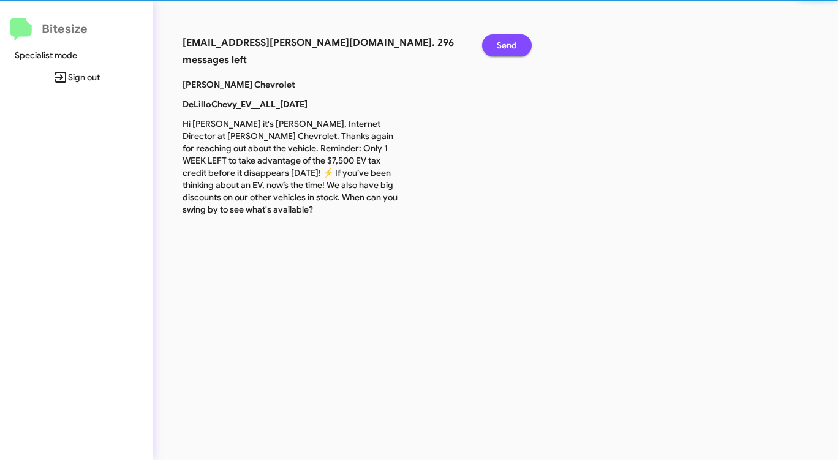
click at [501, 45] on span "Send" at bounding box center [507, 45] width 20 height 22
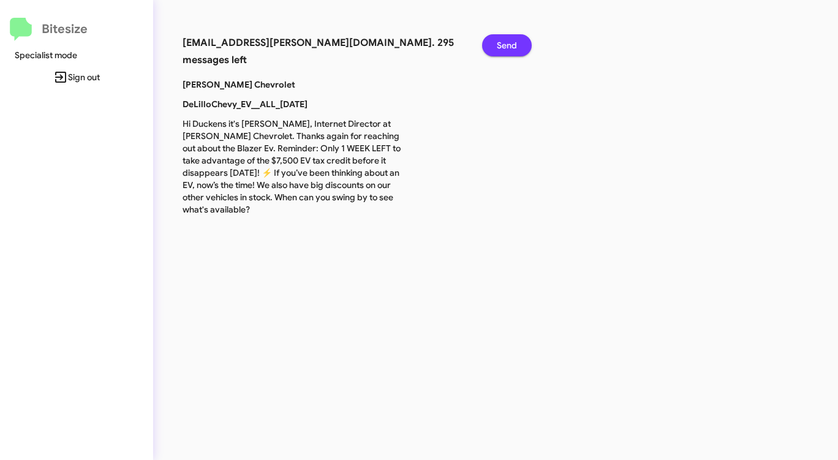
click at [501, 45] on span "Send" at bounding box center [507, 45] width 20 height 22
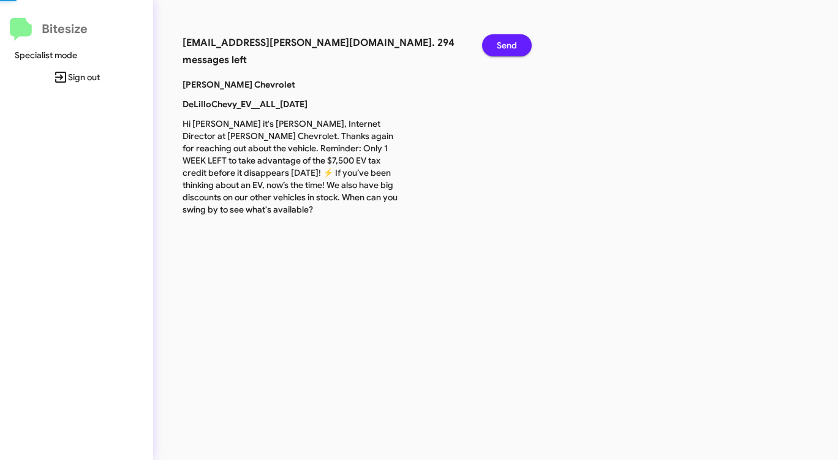
click at [501, 45] on span "Send" at bounding box center [507, 45] width 20 height 22
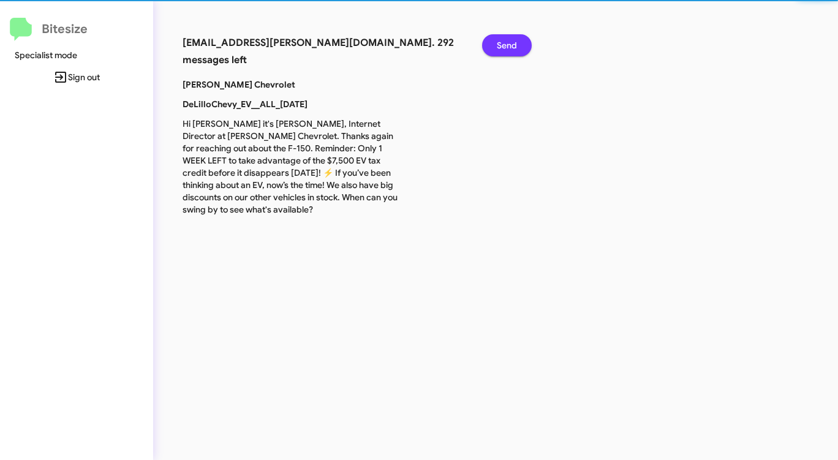
click at [501, 45] on span "Send" at bounding box center [507, 45] width 20 height 22
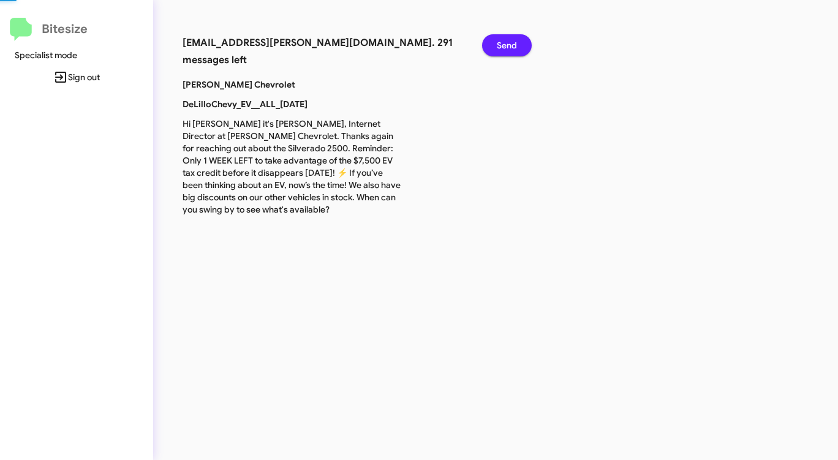
click at [501, 45] on span "Send" at bounding box center [507, 45] width 20 height 22
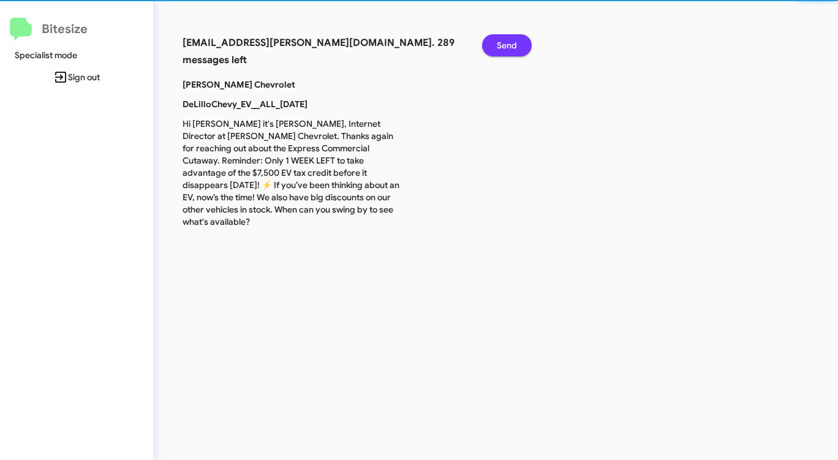
click at [501, 45] on span "Send" at bounding box center [507, 45] width 20 height 22
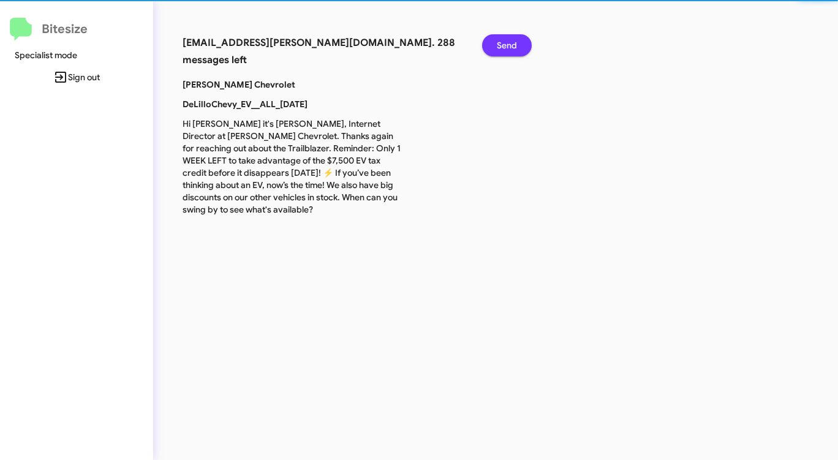
click at [501, 45] on span "Send" at bounding box center [507, 45] width 20 height 22
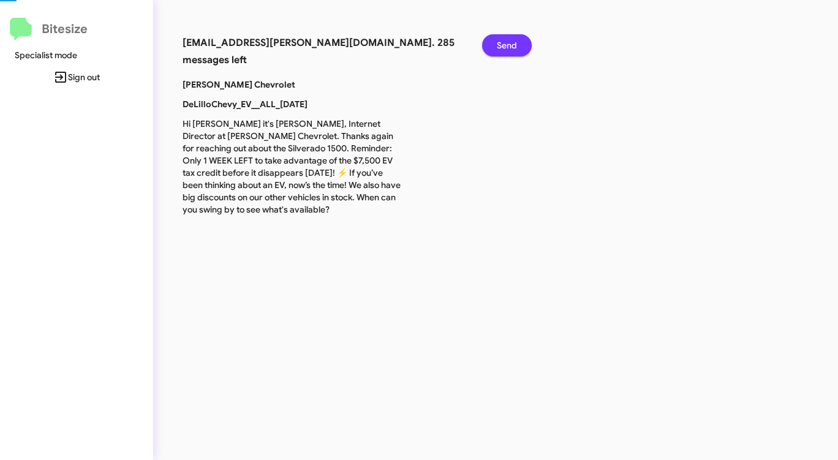
click at [501, 45] on span "Send" at bounding box center [507, 45] width 20 height 22
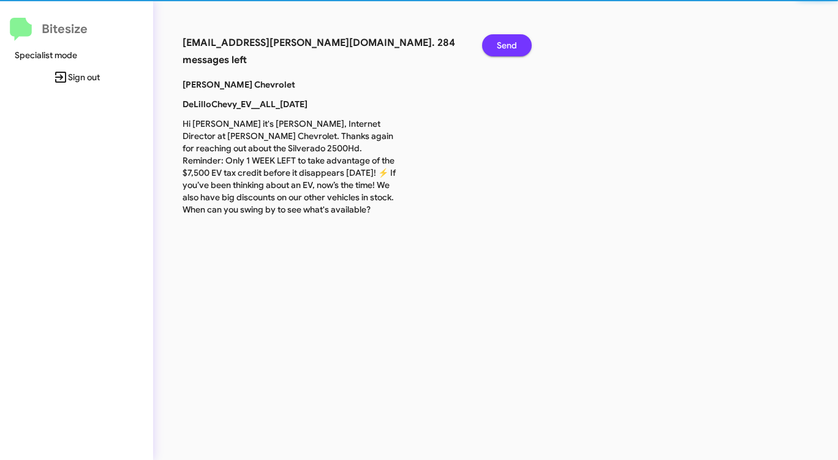
click at [500, 45] on span "Send" at bounding box center [507, 45] width 20 height 22
click at [499, 45] on span "Send" at bounding box center [507, 45] width 20 height 22
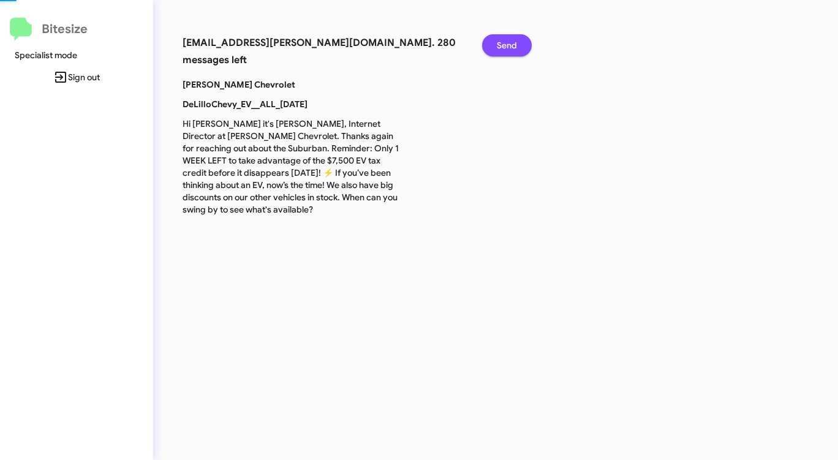
click at [499, 45] on span "Send" at bounding box center [507, 45] width 20 height 22
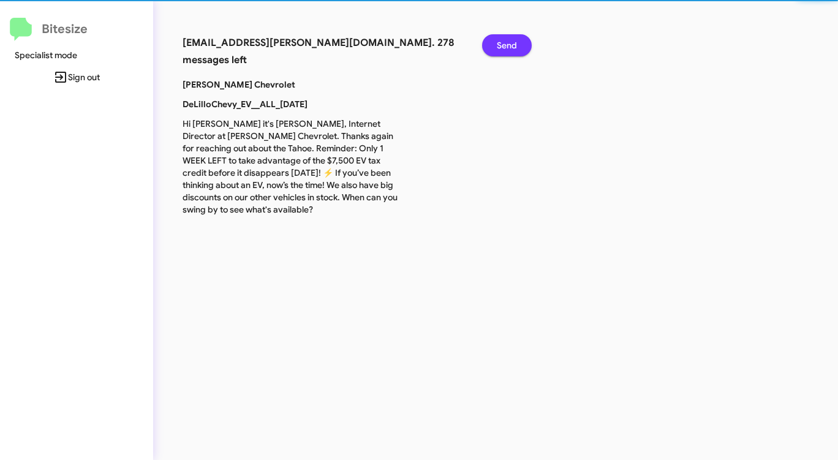
click at [499, 45] on span "Send" at bounding box center [507, 45] width 20 height 22
click at [499, 46] on span "Send" at bounding box center [507, 45] width 20 height 22
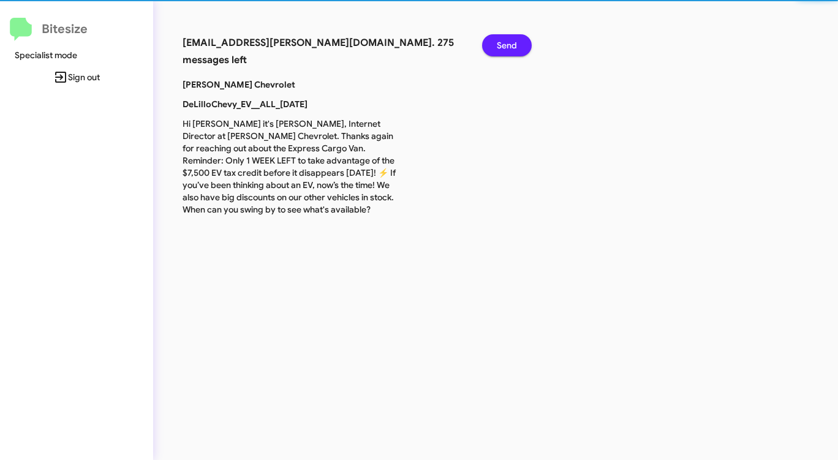
click at [498, 47] on span "Send" at bounding box center [507, 45] width 20 height 22
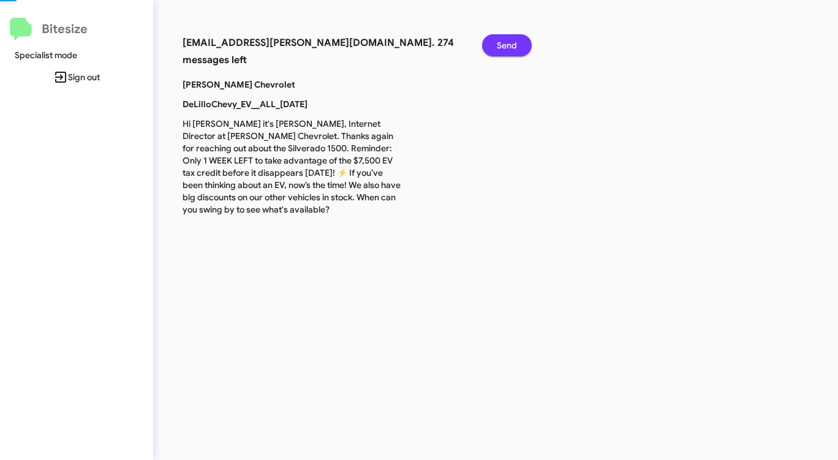
click at [498, 47] on span "Send" at bounding box center [507, 45] width 20 height 22
click at [497, 47] on span "Send" at bounding box center [507, 45] width 20 height 22
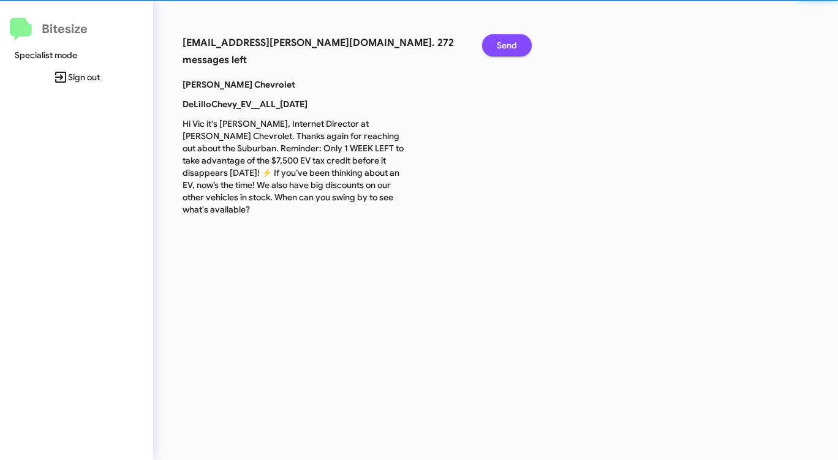
click at [496, 48] on button "Send" at bounding box center [507, 45] width 50 height 22
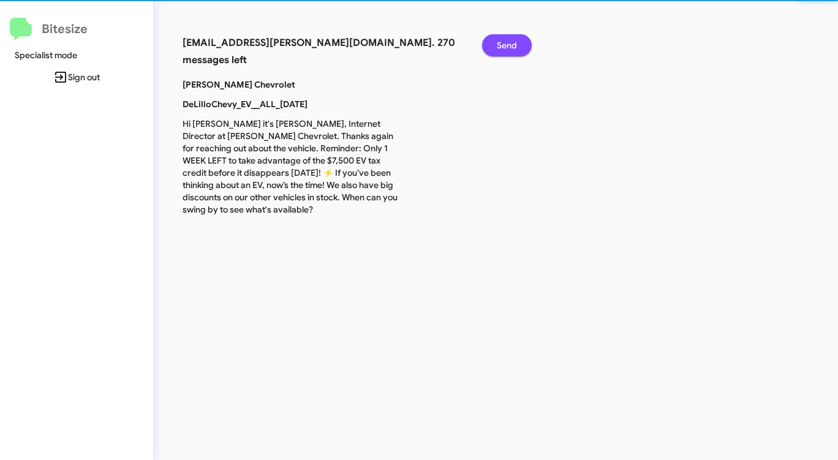
click at [496, 48] on button "Send" at bounding box center [507, 45] width 50 height 22
click at [495, 50] on button "Send" at bounding box center [507, 45] width 50 height 22
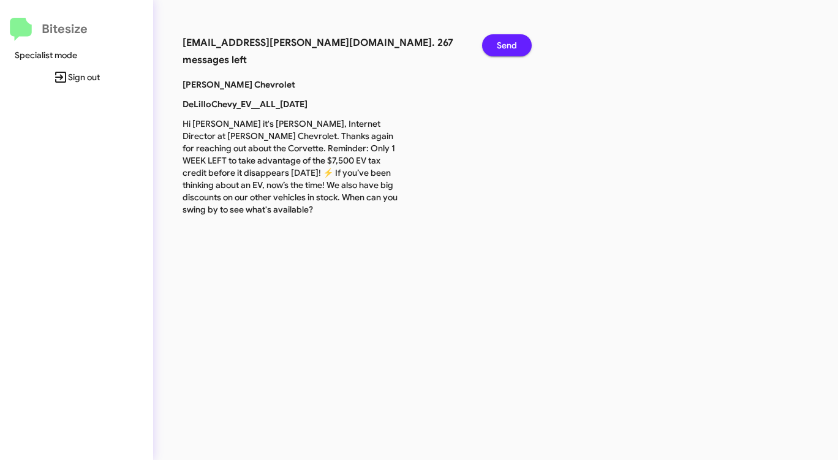
click at [495, 50] on button "Send" at bounding box center [507, 45] width 50 height 22
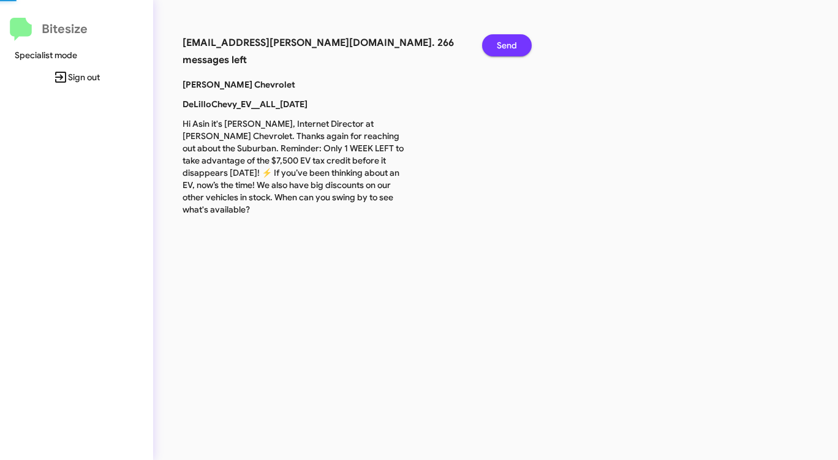
click at [495, 50] on button "Send" at bounding box center [507, 45] width 50 height 22
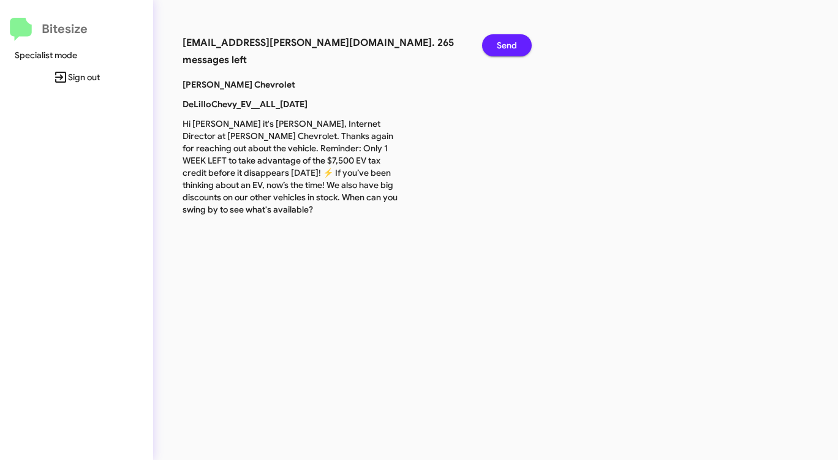
click at [494, 51] on button "Send" at bounding box center [507, 45] width 50 height 22
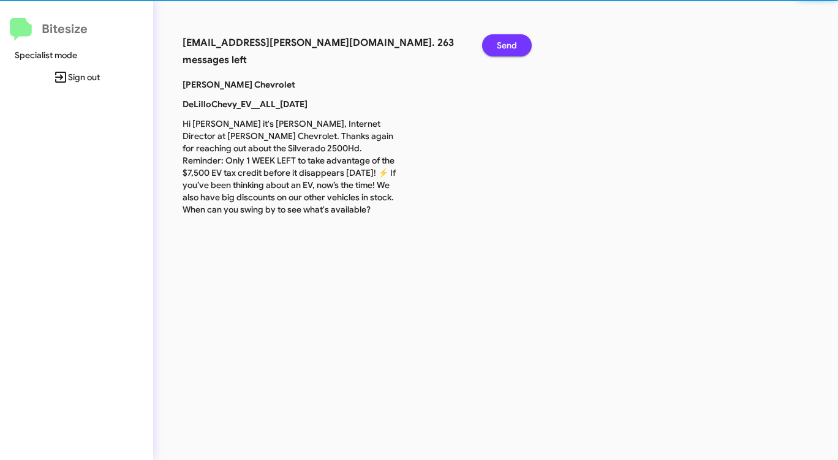
click at [493, 52] on button "Send" at bounding box center [507, 45] width 50 height 22
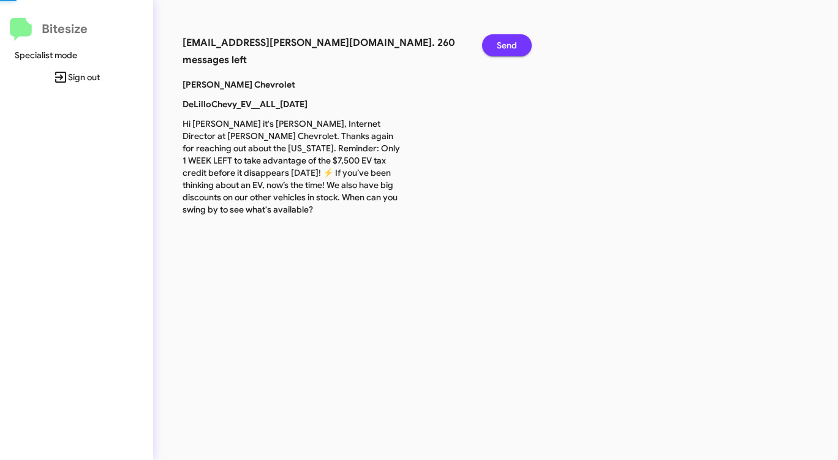
click at [493, 52] on button "Send" at bounding box center [507, 45] width 50 height 22
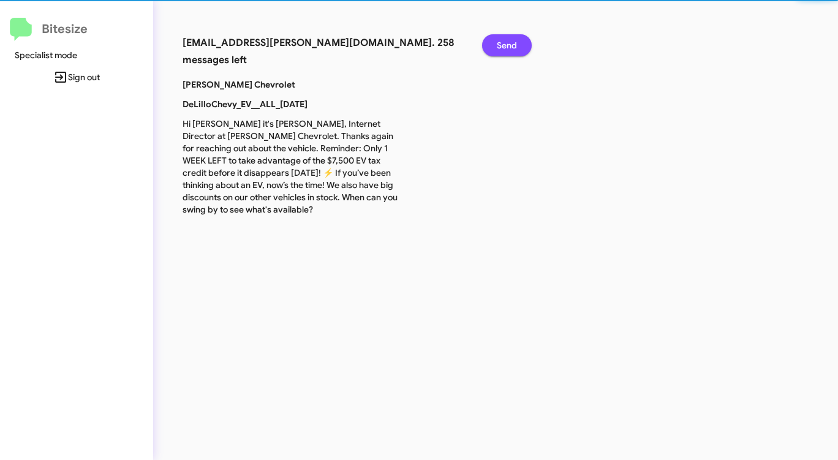
click at [493, 52] on button "Send" at bounding box center [507, 45] width 50 height 22
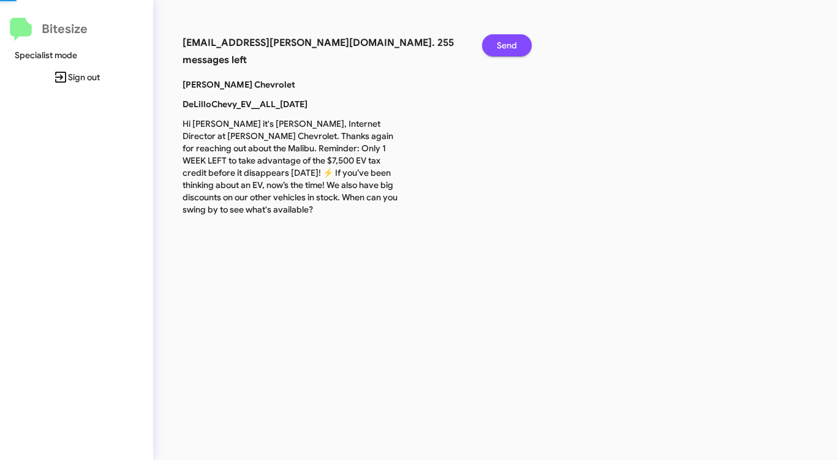
click at [493, 52] on button "Send" at bounding box center [507, 45] width 50 height 22
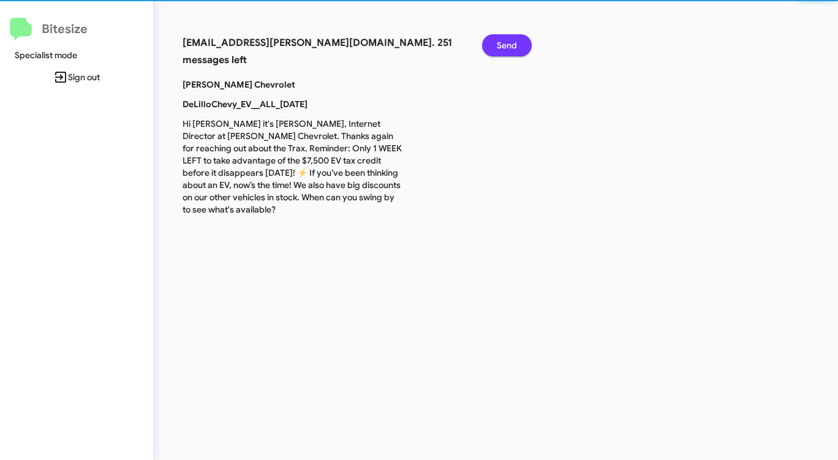
click at [495, 52] on button "Send" at bounding box center [507, 45] width 50 height 22
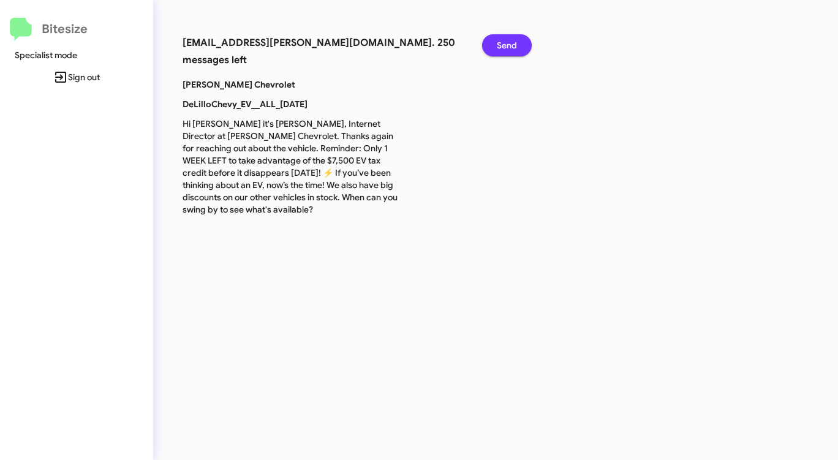
click at [495, 52] on button "Send" at bounding box center [507, 45] width 50 height 22
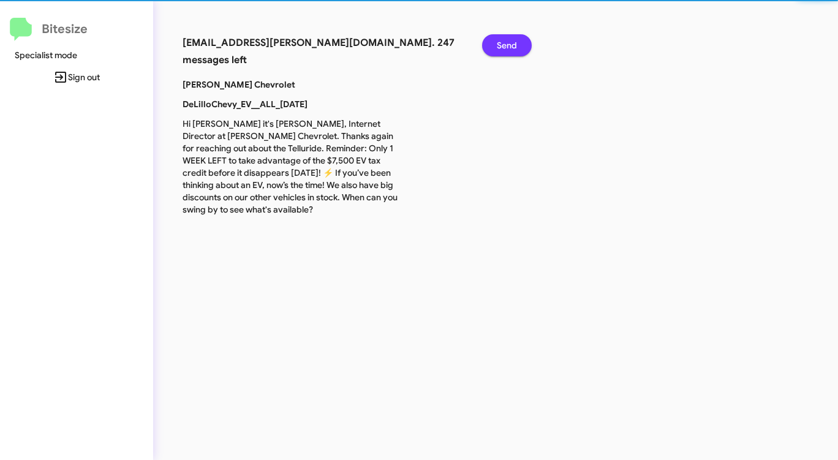
click at [495, 52] on button "Send" at bounding box center [507, 45] width 50 height 22
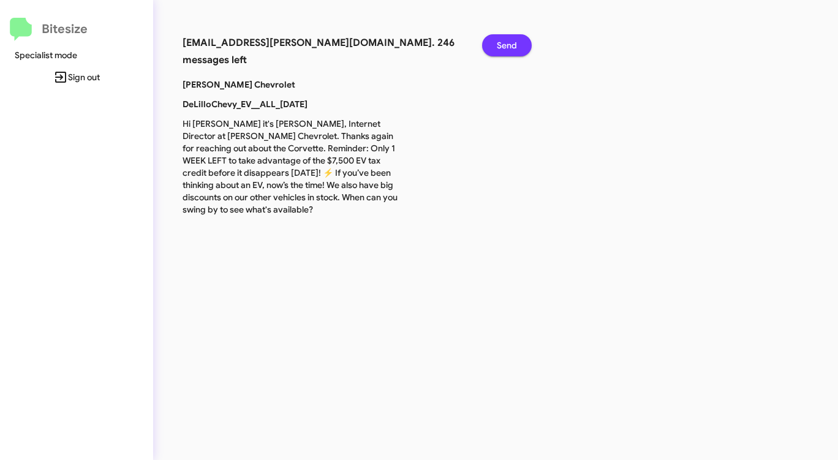
click at [505, 48] on span "Send" at bounding box center [507, 45] width 20 height 22
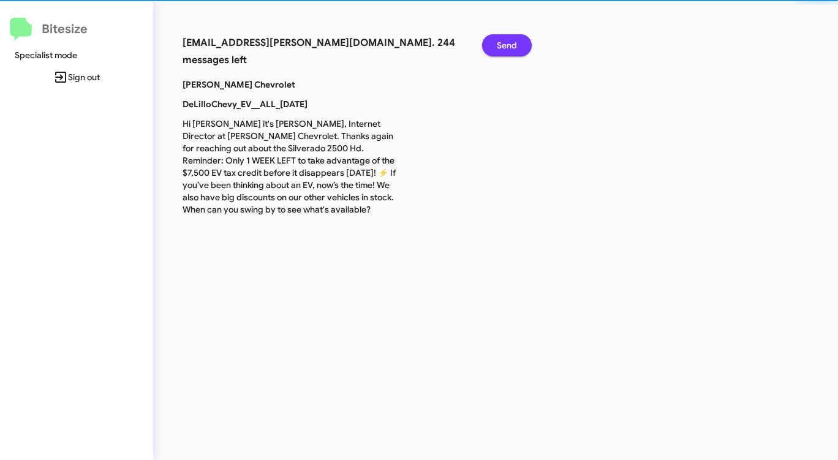
click at [505, 48] on span "Send" at bounding box center [507, 45] width 20 height 22
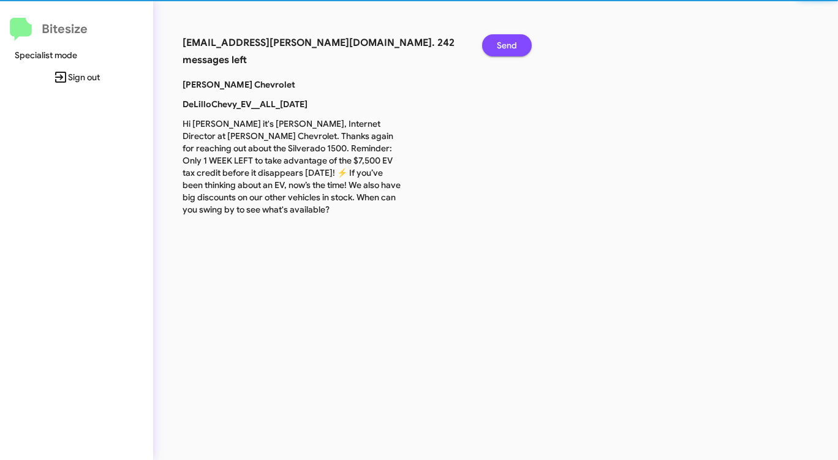
click at [505, 48] on span "Send" at bounding box center [507, 45] width 20 height 22
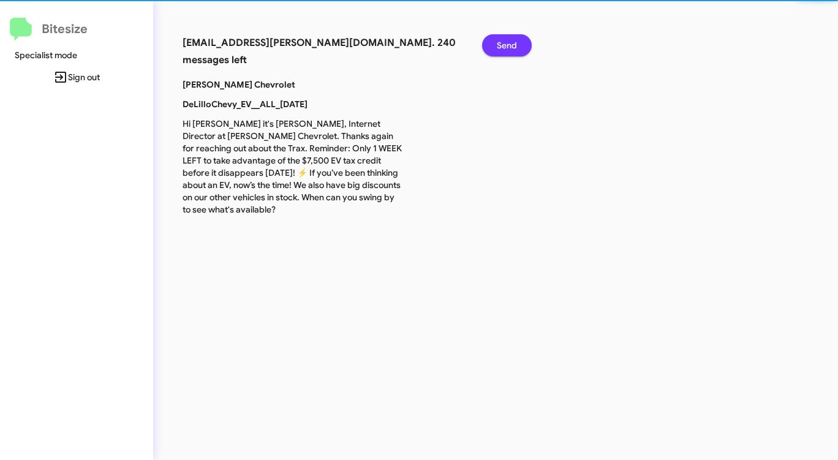
click at [505, 48] on span "Send" at bounding box center [507, 45] width 20 height 22
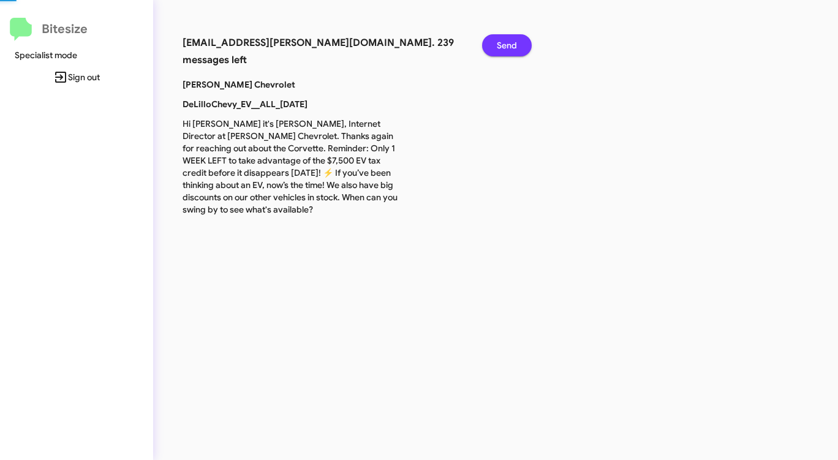
click at [505, 48] on span "Send" at bounding box center [507, 45] width 20 height 22
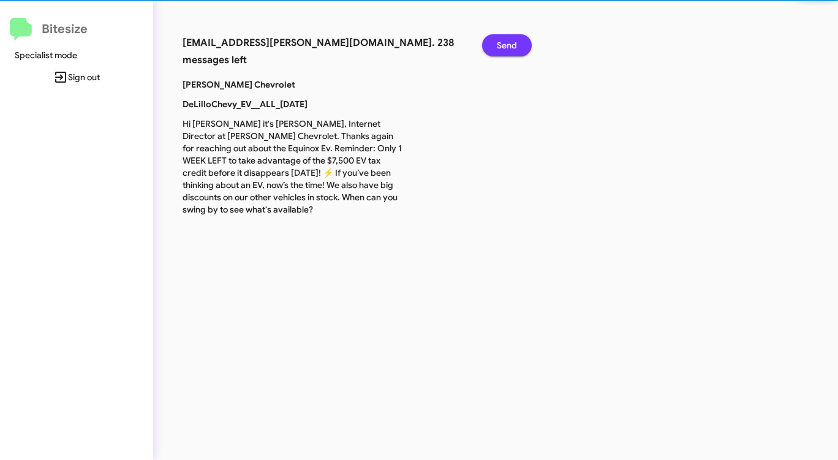
click at [505, 48] on span "Send" at bounding box center [507, 45] width 20 height 22
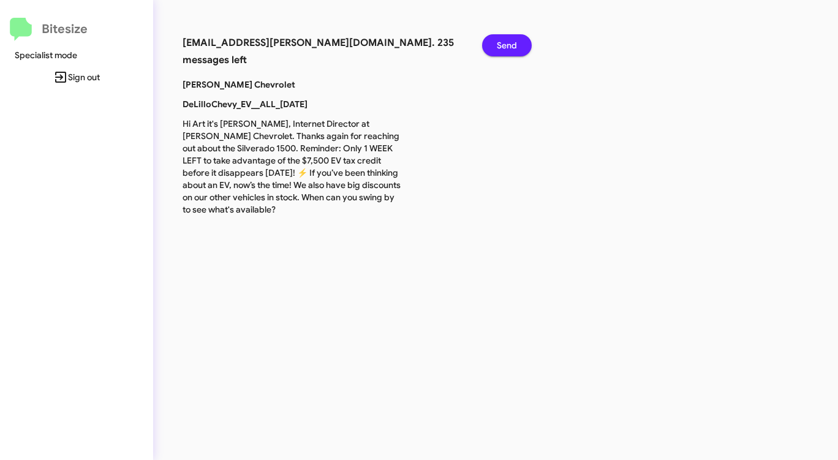
click at [505, 48] on span "Send" at bounding box center [507, 45] width 20 height 22
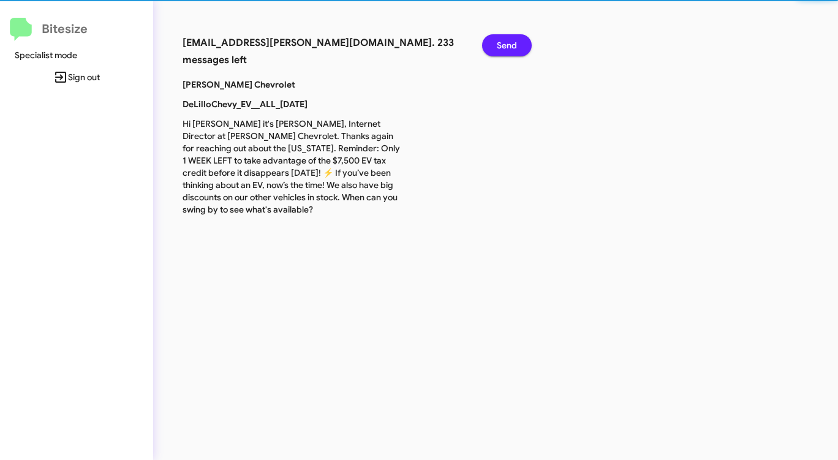
click at [505, 48] on span "Send" at bounding box center [507, 45] width 20 height 22
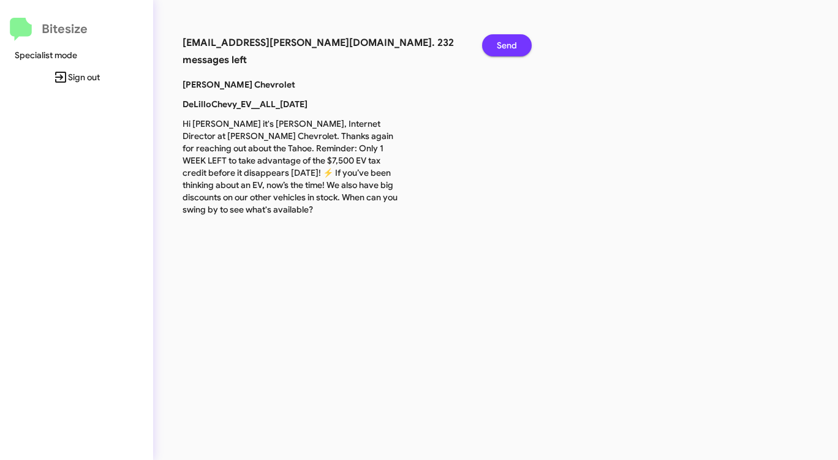
click at [505, 48] on span "Send" at bounding box center [507, 45] width 20 height 22
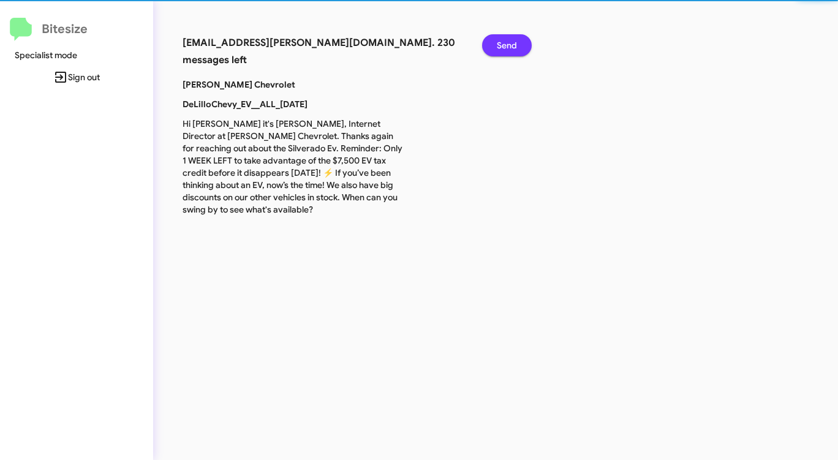
click at [505, 48] on span "Send" at bounding box center [507, 45] width 20 height 22
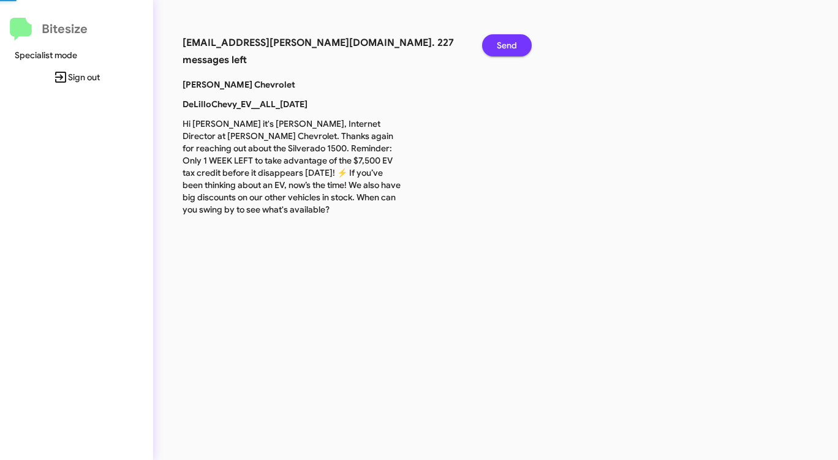
click at [505, 48] on span "Send" at bounding box center [507, 45] width 20 height 22
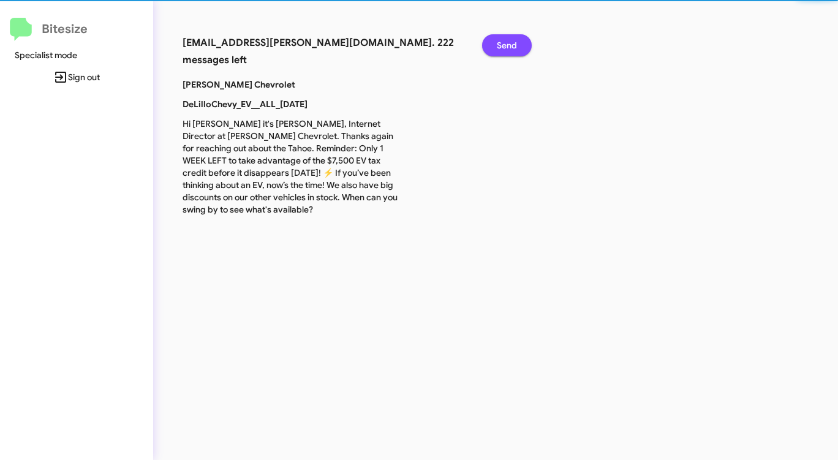
click at [505, 48] on span "Send" at bounding box center [507, 45] width 20 height 22
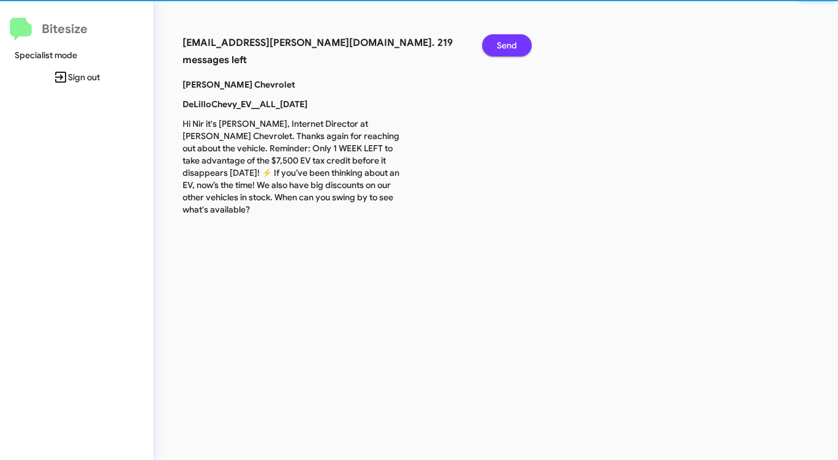
click at [505, 48] on span "Send" at bounding box center [507, 45] width 20 height 22
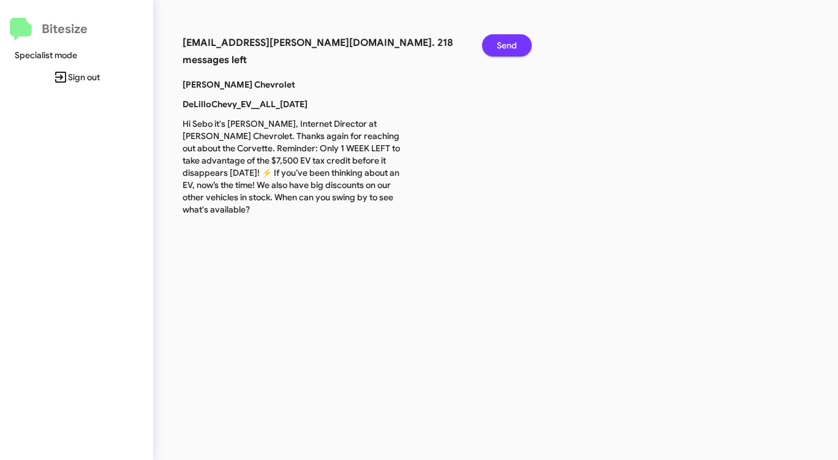
click at [505, 48] on span "Send" at bounding box center [507, 45] width 20 height 22
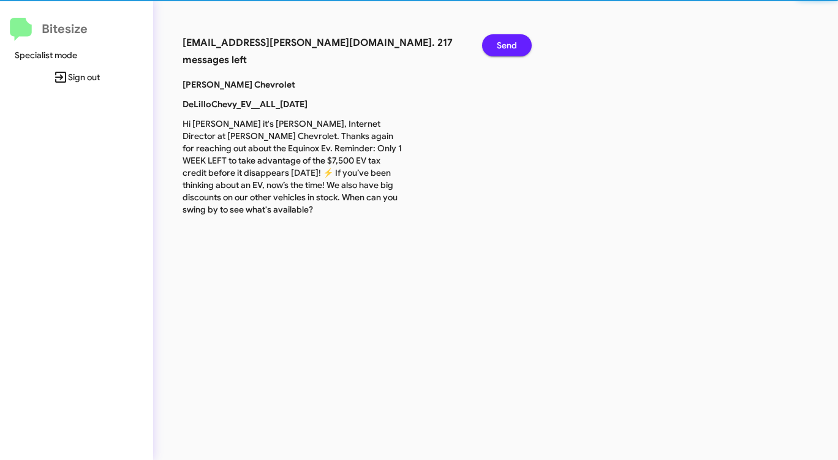
click at [505, 48] on span "Send" at bounding box center [507, 45] width 20 height 22
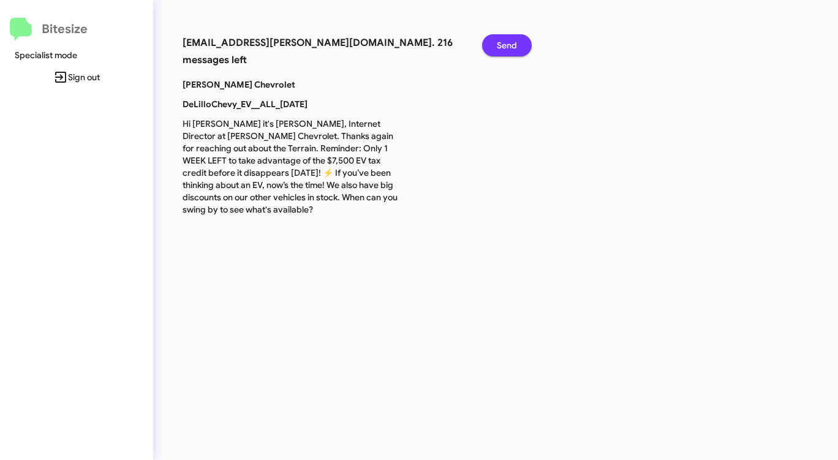
click at [505, 48] on span "Send" at bounding box center [507, 45] width 20 height 22
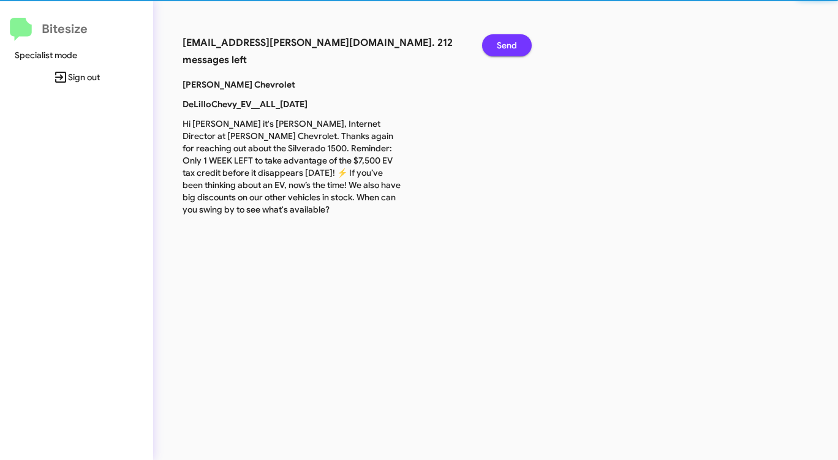
click at [505, 48] on span "Send" at bounding box center [507, 45] width 20 height 22
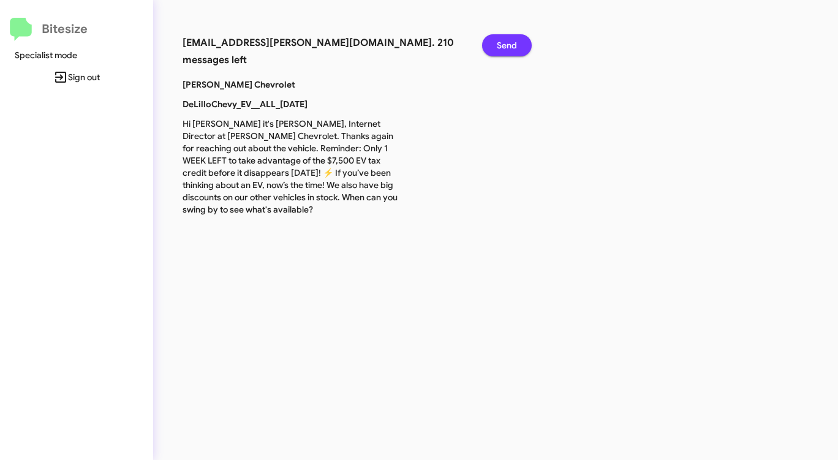
click at [505, 48] on span "Send" at bounding box center [507, 45] width 20 height 22
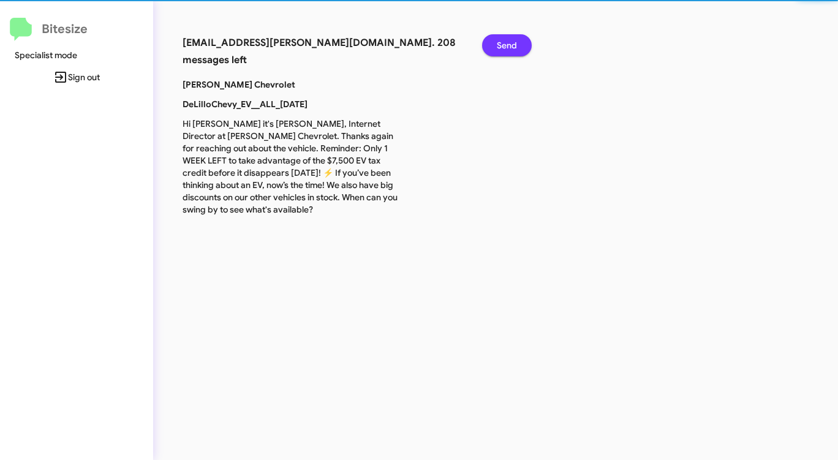
click at [505, 48] on span "Send" at bounding box center [507, 45] width 20 height 22
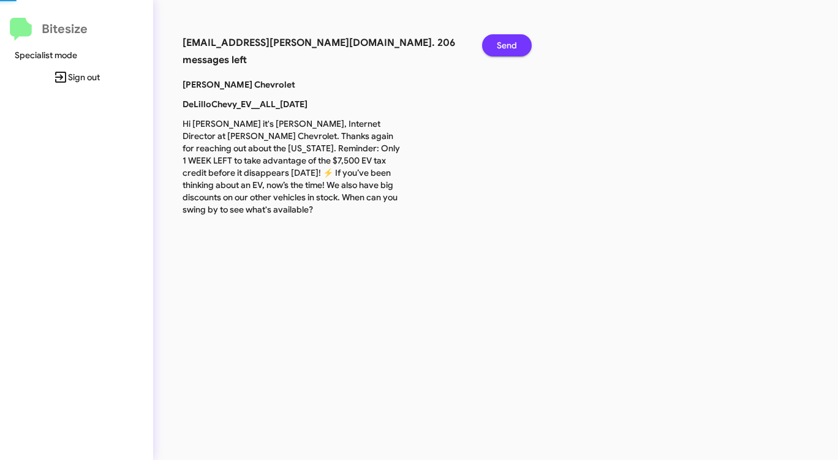
click at [505, 48] on span "Send" at bounding box center [507, 45] width 20 height 22
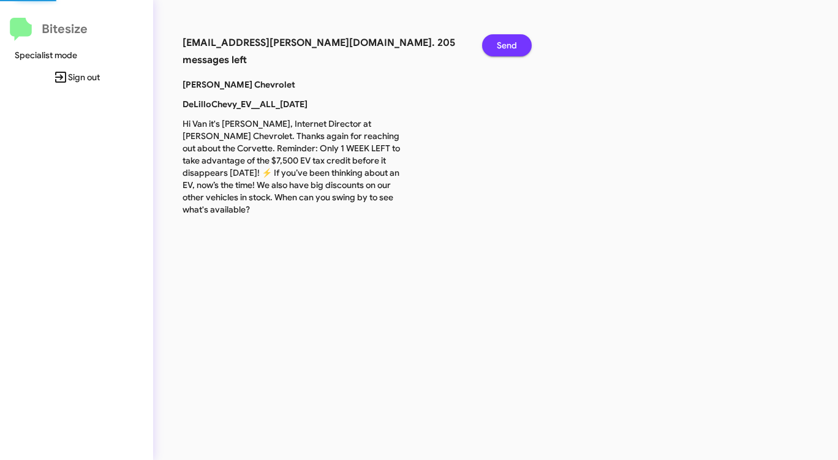
click at [505, 48] on span "Send" at bounding box center [507, 45] width 20 height 22
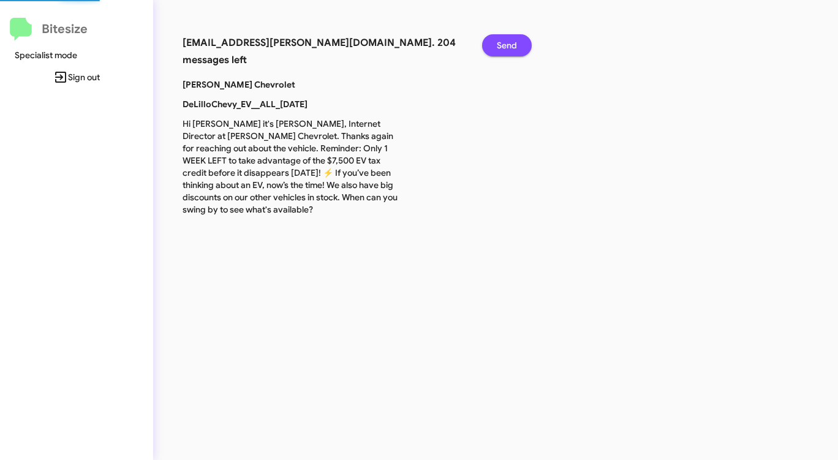
click at [505, 48] on span "Send" at bounding box center [507, 45] width 20 height 22
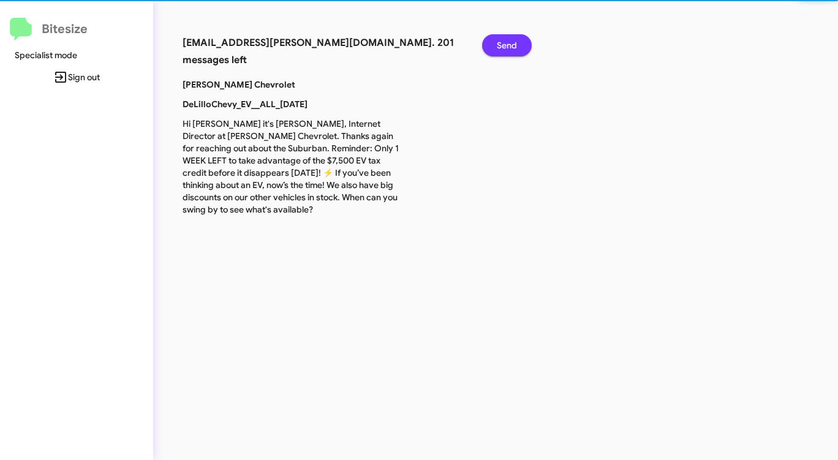
click at [505, 48] on span "Send" at bounding box center [507, 45] width 20 height 22
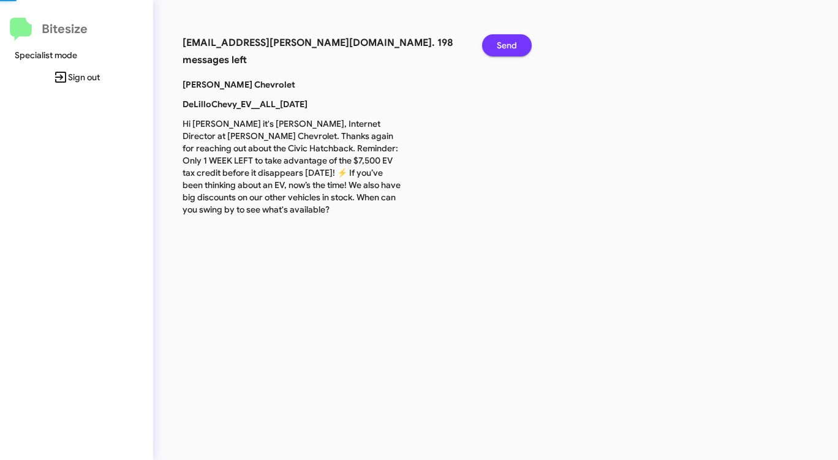
click at [505, 48] on span "Send" at bounding box center [507, 45] width 20 height 22
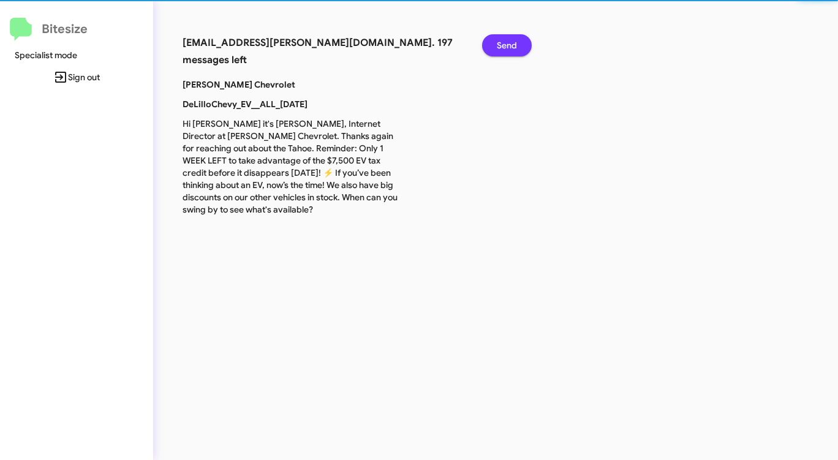
click at [505, 48] on span "Send" at bounding box center [507, 45] width 20 height 22
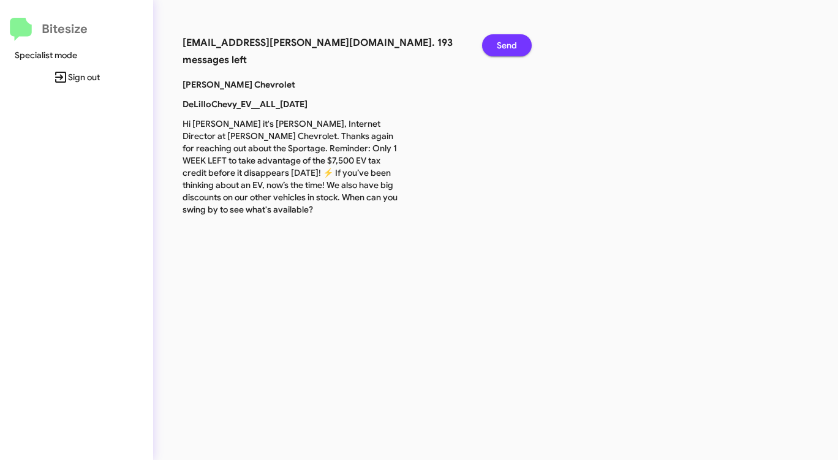
click at [505, 48] on span "Send" at bounding box center [507, 45] width 20 height 22
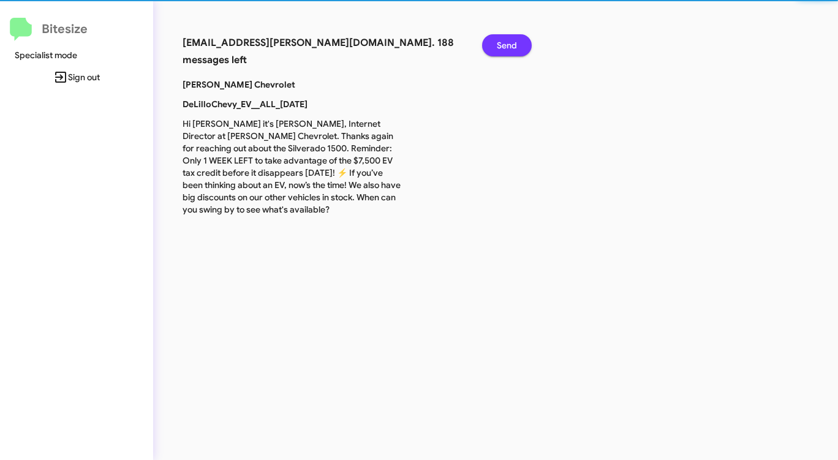
click at [505, 48] on span "Send" at bounding box center [507, 45] width 20 height 22
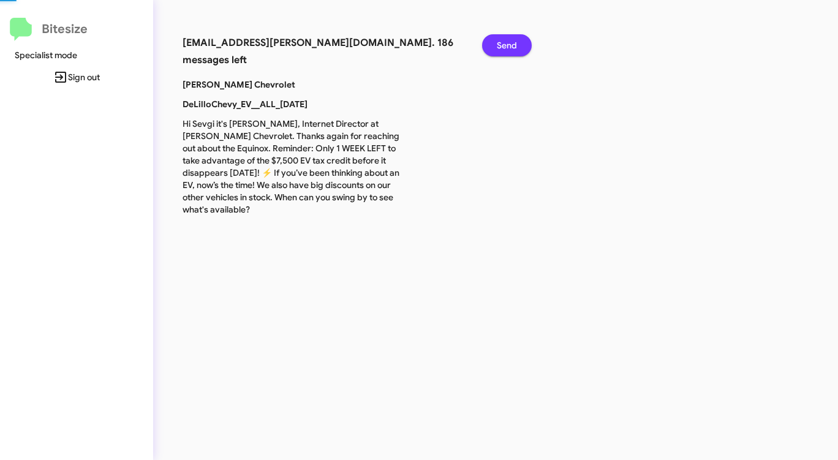
click at [505, 48] on span "Send" at bounding box center [507, 45] width 20 height 22
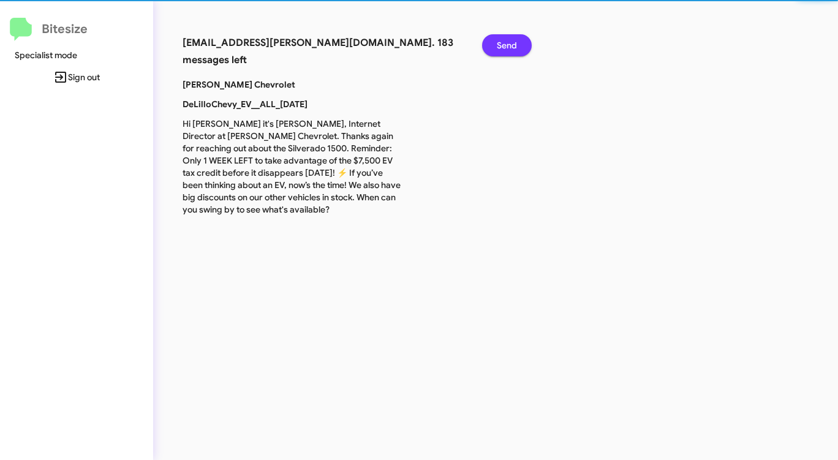
click at [505, 48] on span "Send" at bounding box center [507, 45] width 20 height 22
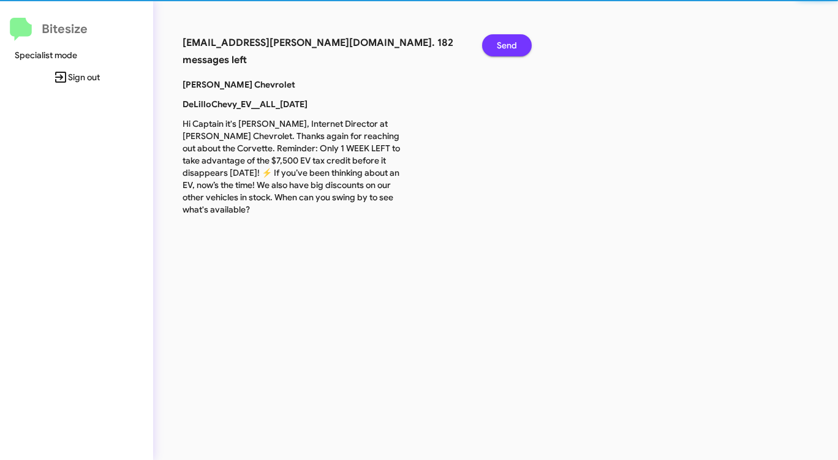
click at [505, 48] on span "Send" at bounding box center [507, 45] width 20 height 22
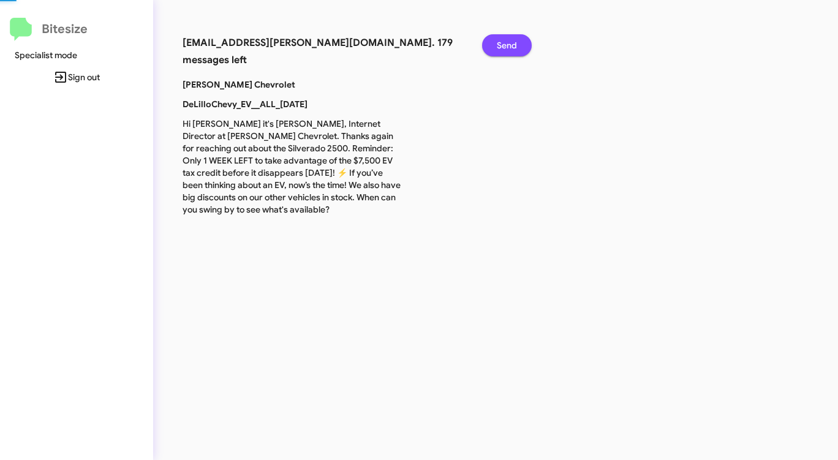
click at [505, 48] on span "Send" at bounding box center [507, 45] width 20 height 22
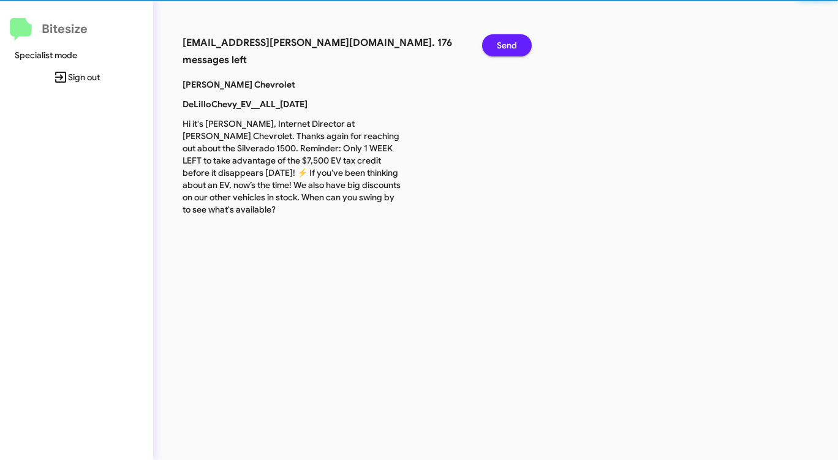
click at [505, 48] on span "Send" at bounding box center [507, 45] width 20 height 22
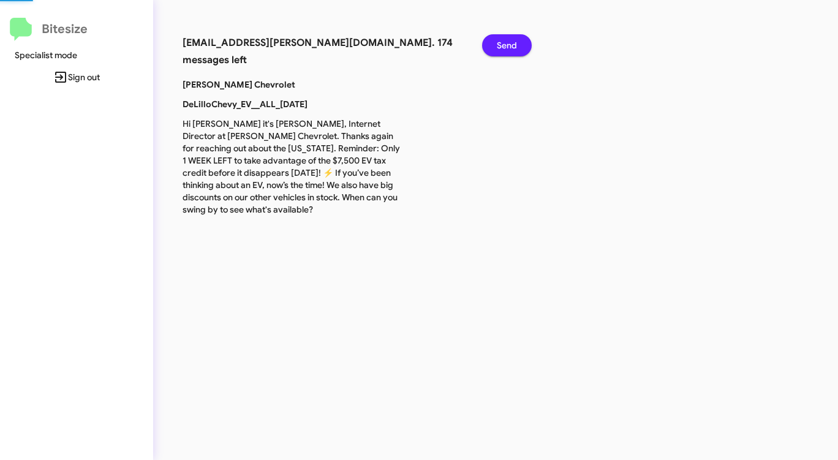
click at [505, 48] on span "Send" at bounding box center [507, 45] width 20 height 22
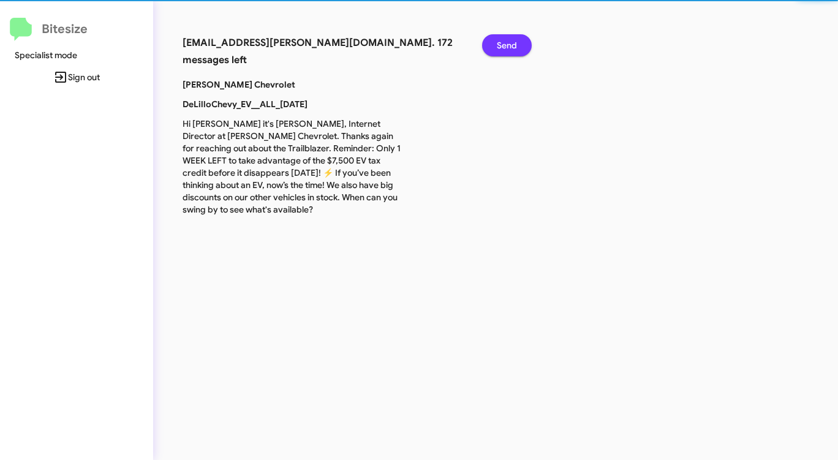
click at [505, 48] on span "Send" at bounding box center [507, 45] width 20 height 22
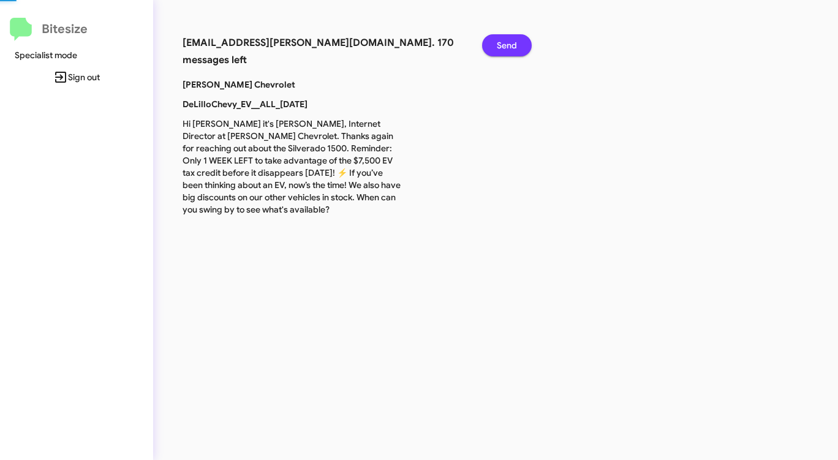
click at [505, 48] on span "Send" at bounding box center [507, 45] width 20 height 22
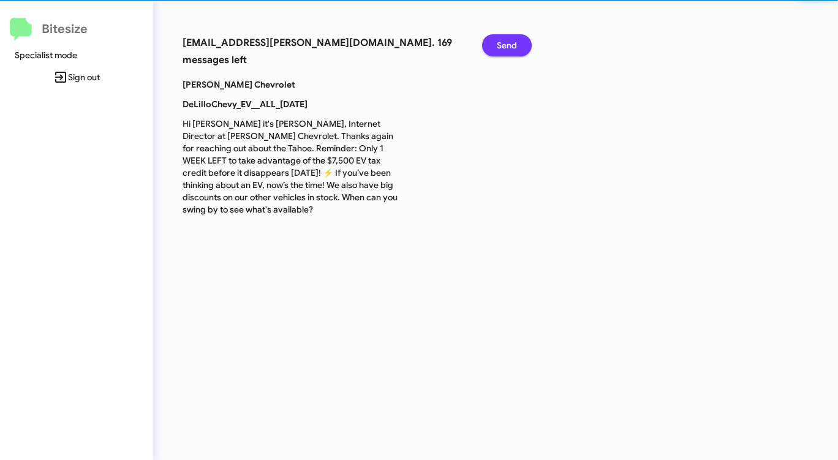
click at [505, 48] on span "Send" at bounding box center [507, 45] width 20 height 22
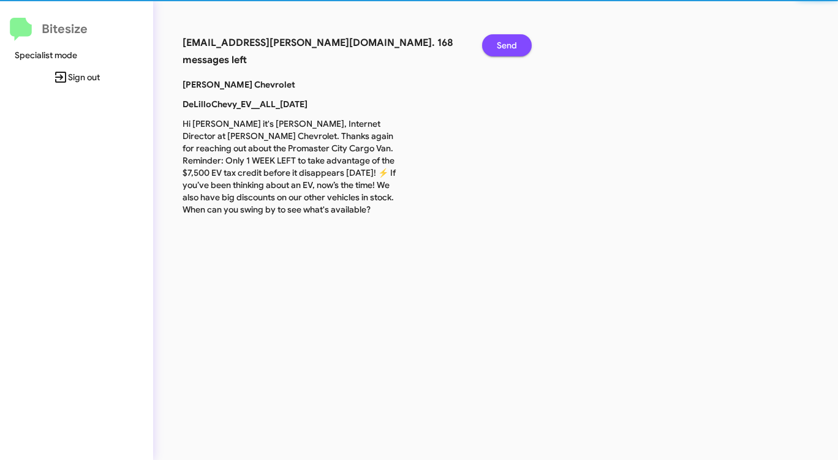
click at [505, 48] on span "Send" at bounding box center [507, 45] width 20 height 22
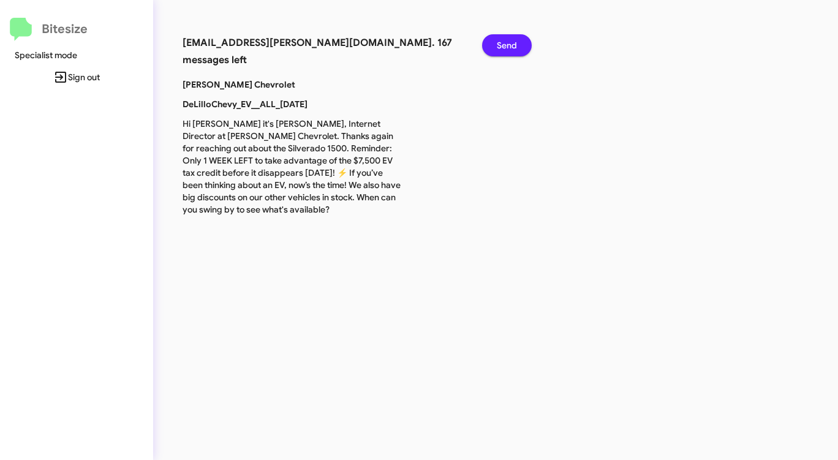
click at [505, 48] on span "Send" at bounding box center [507, 45] width 20 height 22
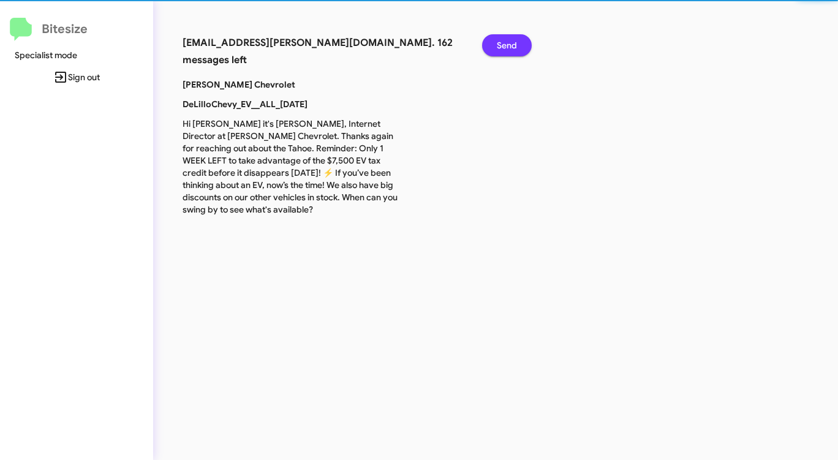
click at [505, 48] on span "Send" at bounding box center [507, 45] width 20 height 22
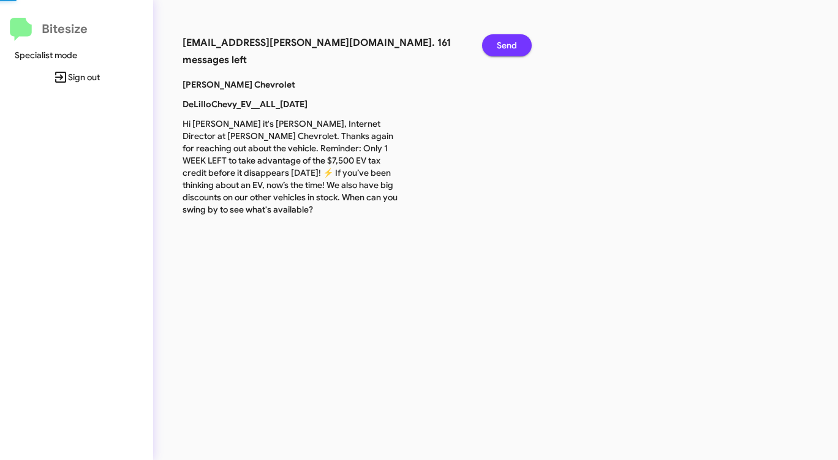
click at [505, 48] on span "Send" at bounding box center [507, 45] width 20 height 22
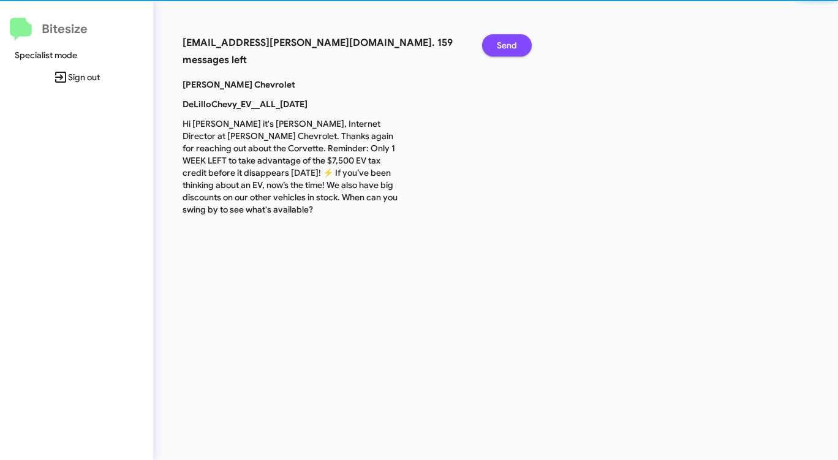
click at [505, 48] on span "Send" at bounding box center [507, 45] width 20 height 22
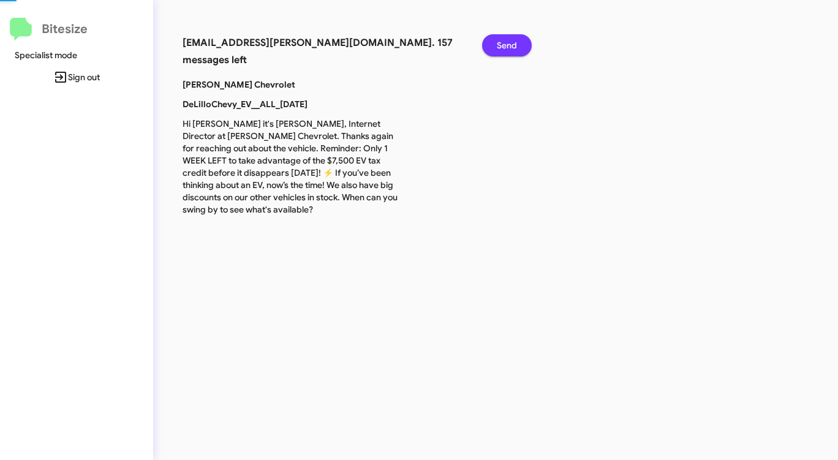
click at [505, 48] on span "Send" at bounding box center [507, 45] width 20 height 22
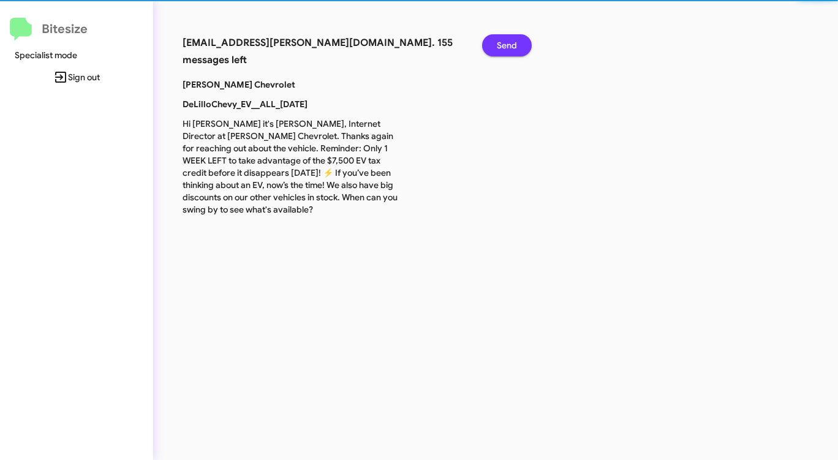
click at [505, 48] on span "Send" at bounding box center [507, 45] width 20 height 22
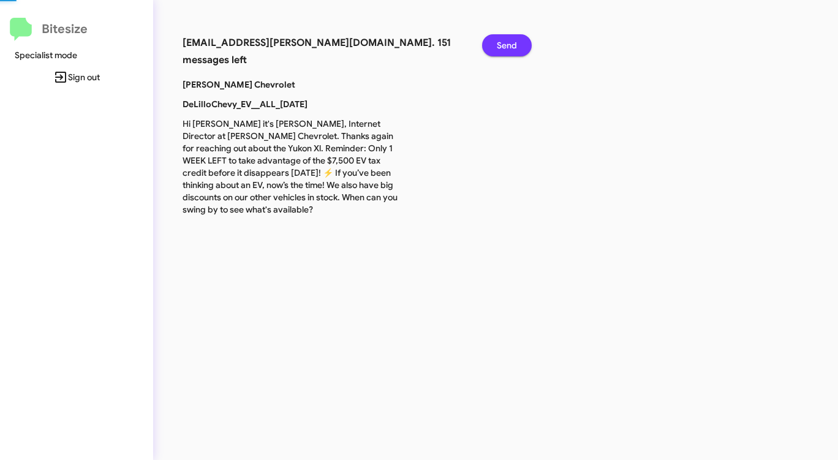
click at [505, 48] on span "Send" at bounding box center [507, 45] width 20 height 22
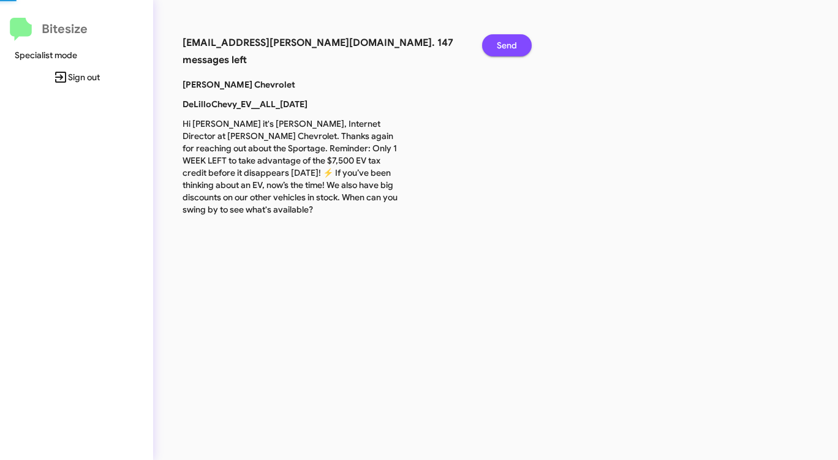
click at [505, 48] on span "Send" at bounding box center [507, 45] width 20 height 22
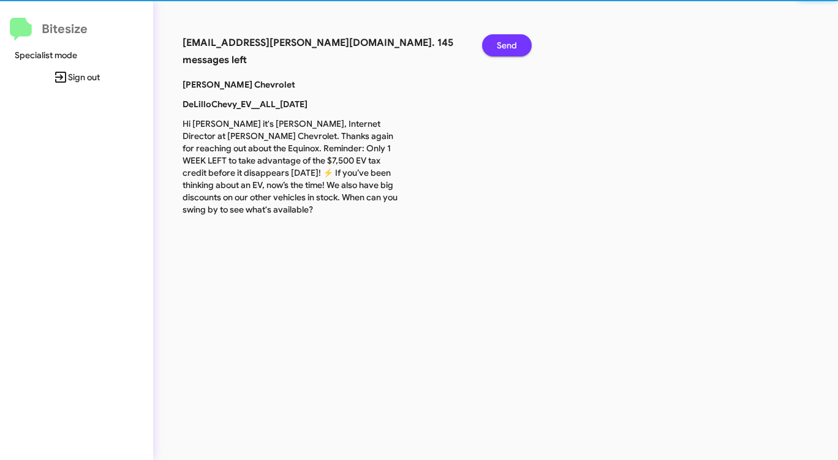
click at [505, 48] on span "Send" at bounding box center [507, 45] width 20 height 22
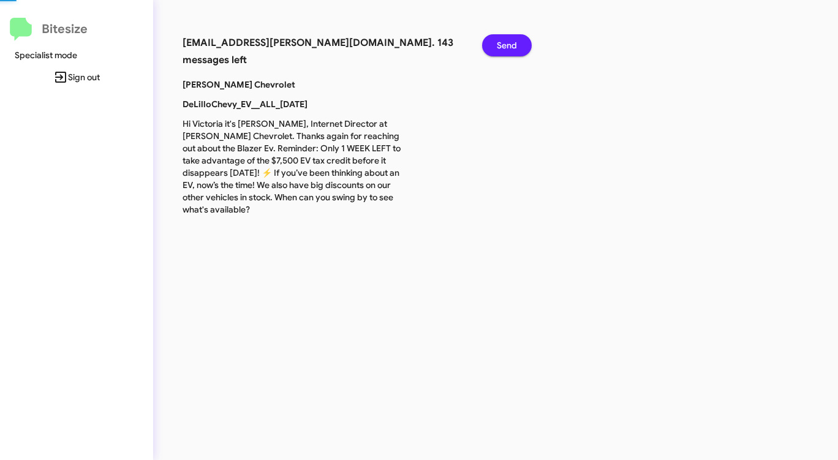
click at [505, 48] on span "Send" at bounding box center [507, 45] width 20 height 22
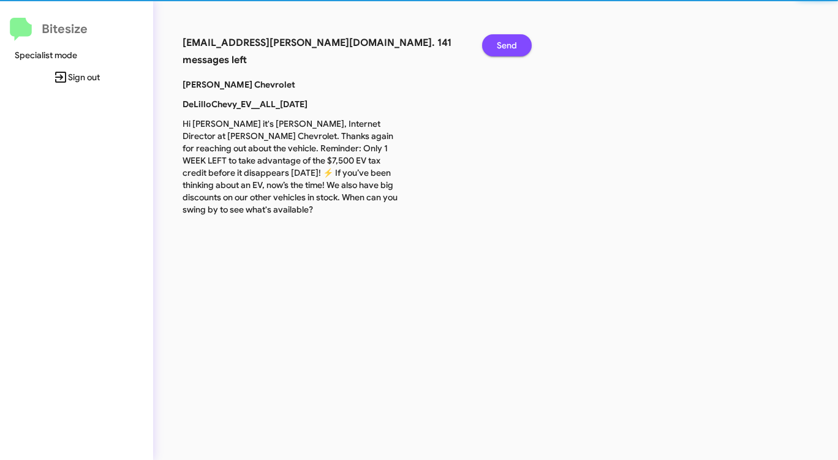
click at [505, 48] on span "Send" at bounding box center [507, 45] width 20 height 22
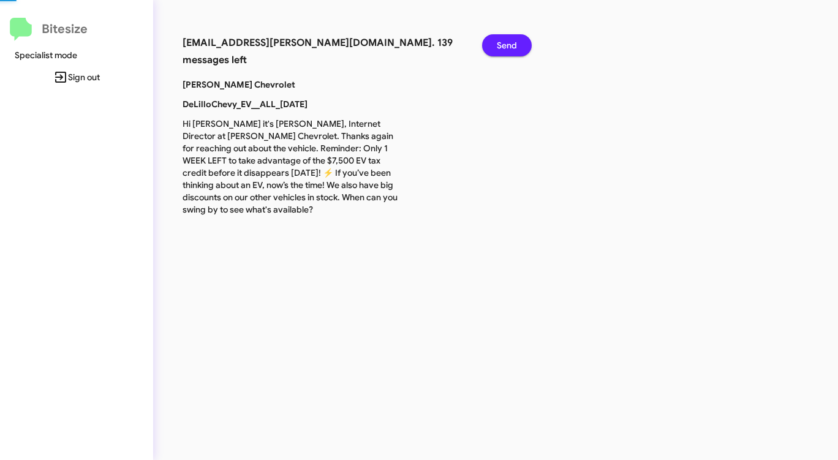
click at [505, 48] on span "Send" at bounding box center [507, 45] width 20 height 22
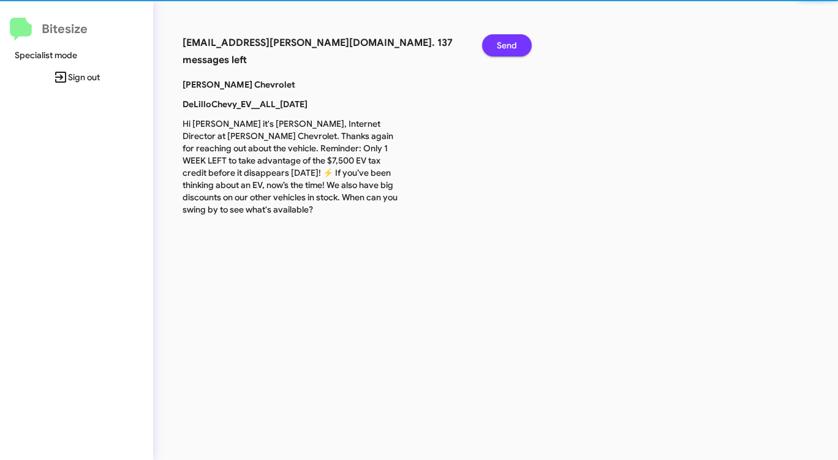
click at [505, 48] on span "Send" at bounding box center [507, 45] width 20 height 22
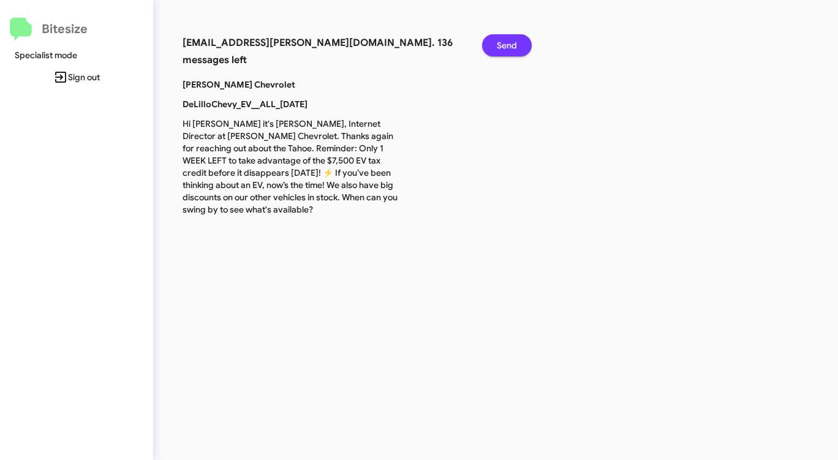
click at [505, 48] on span "Send" at bounding box center [507, 45] width 20 height 22
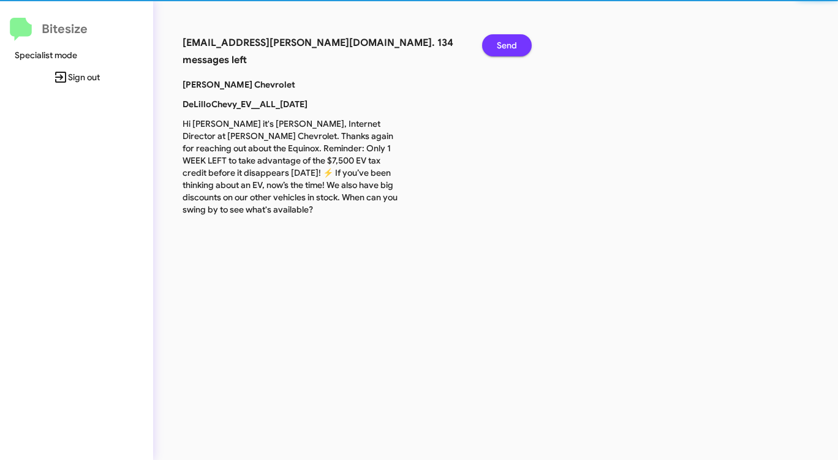
click at [505, 48] on span "Send" at bounding box center [507, 45] width 20 height 22
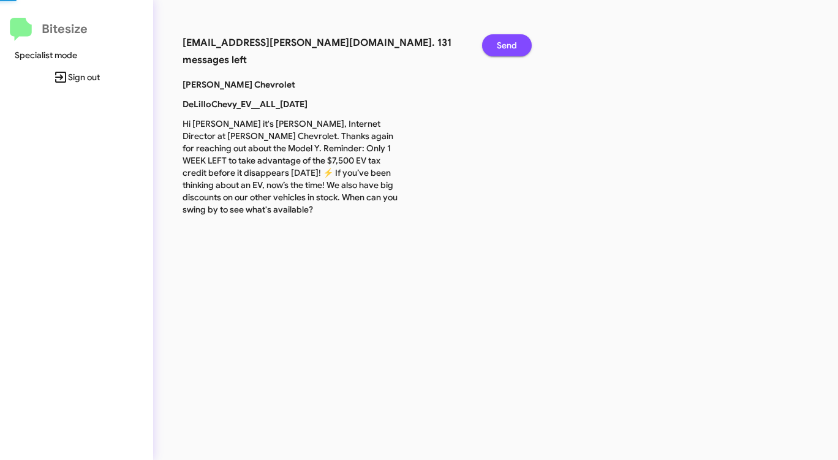
click at [505, 48] on span "Send" at bounding box center [507, 45] width 20 height 22
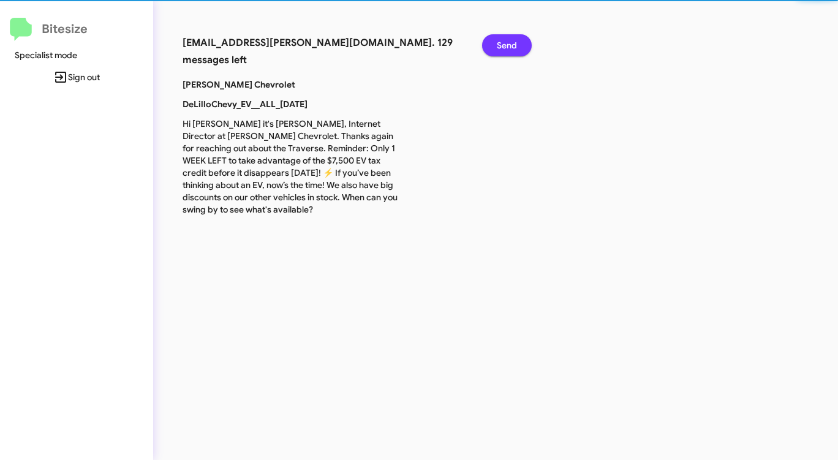
click at [505, 48] on span "Send" at bounding box center [507, 45] width 20 height 22
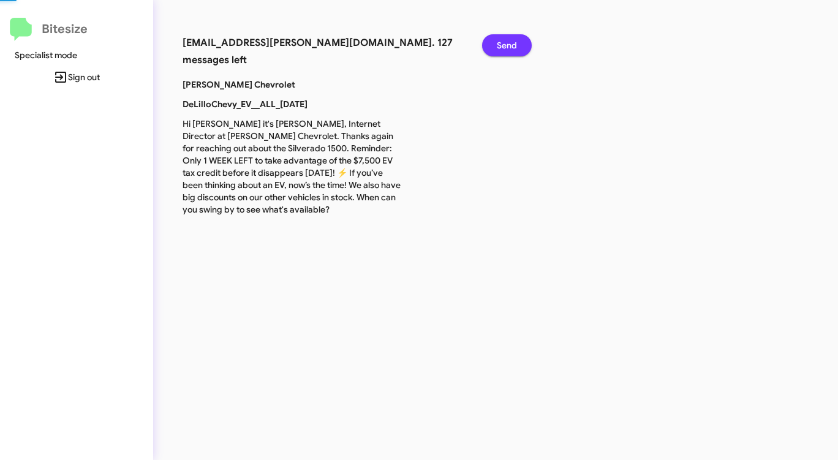
click at [505, 48] on span "Send" at bounding box center [507, 45] width 20 height 22
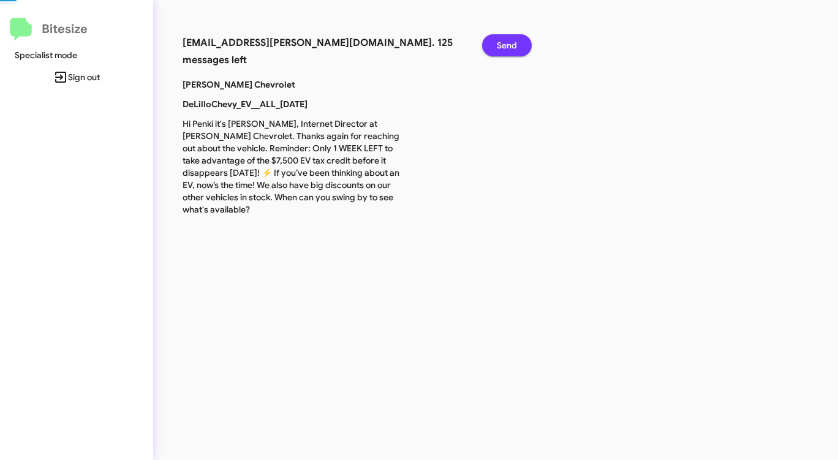
click at [505, 48] on span "Send" at bounding box center [507, 45] width 20 height 22
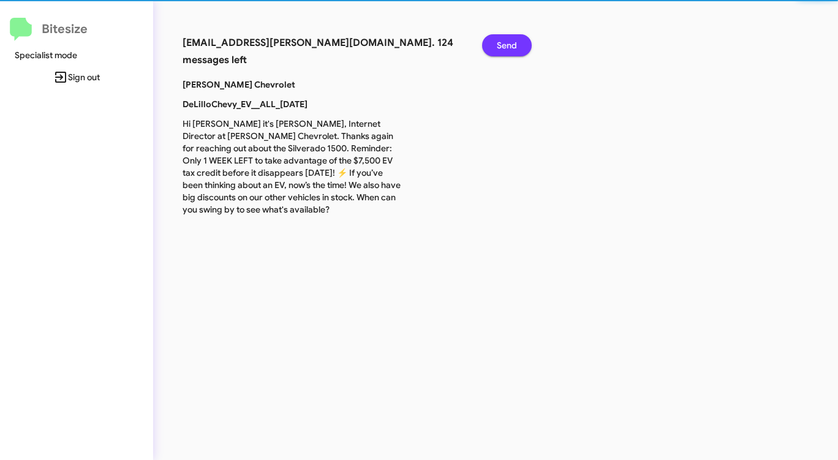
click at [505, 48] on span "Send" at bounding box center [507, 45] width 20 height 22
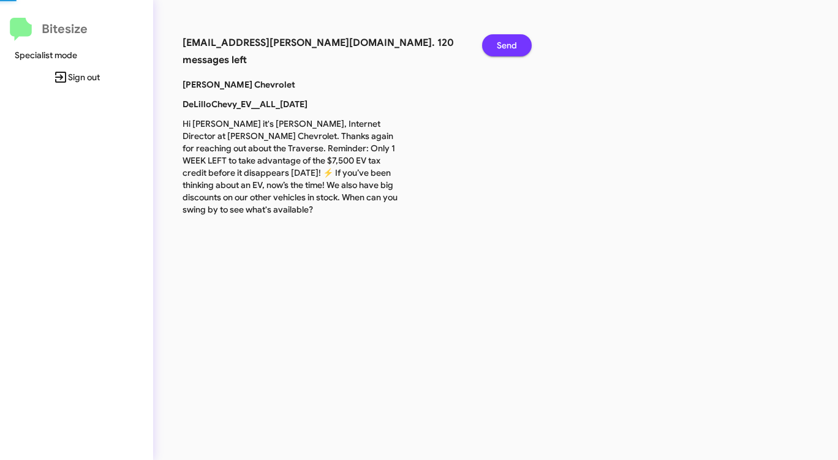
click at [505, 48] on span "Send" at bounding box center [507, 45] width 20 height 22
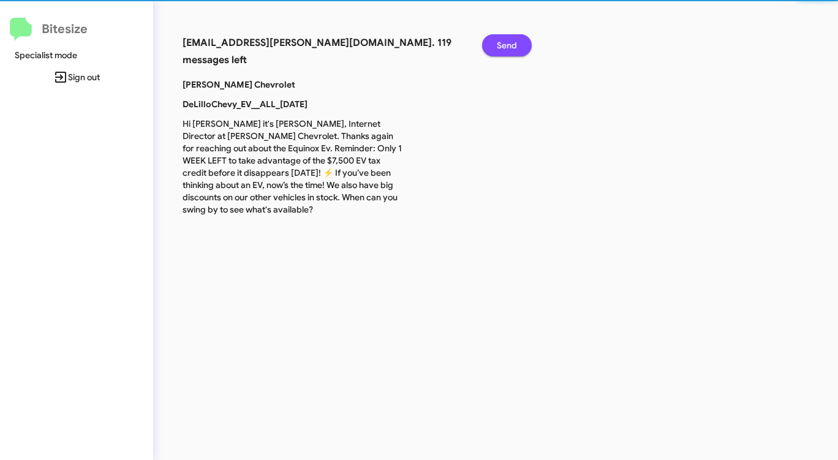
click at [505, 48] on span "Send" at bounding box center [507, 45] width 20 height 22
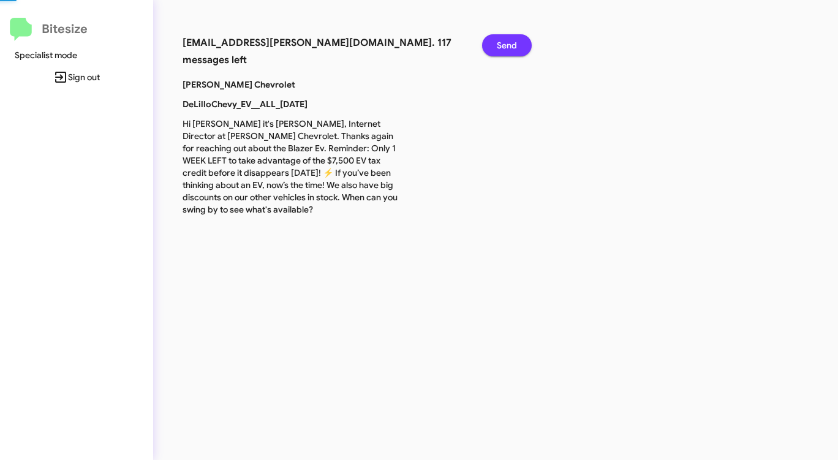
click at [505, 48] on span "Send" at bounding box center [507, 45] width 20 height 22
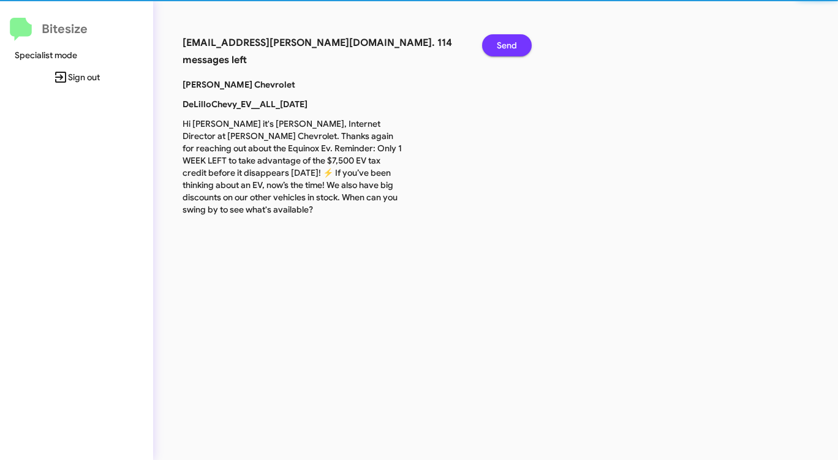
click at [505, 48] on span "Send" at bounding box center [507, 45] width 20 height 22
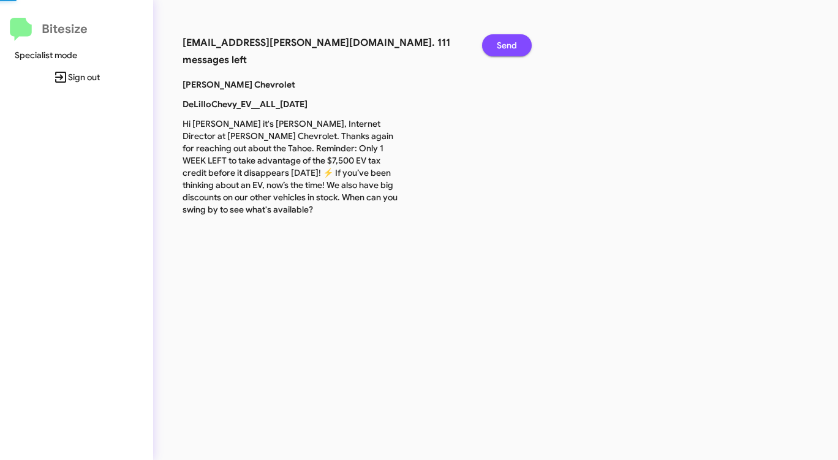
click at [505, 48] on span "Send" at bounding box center [507, 45] width 20 height 22
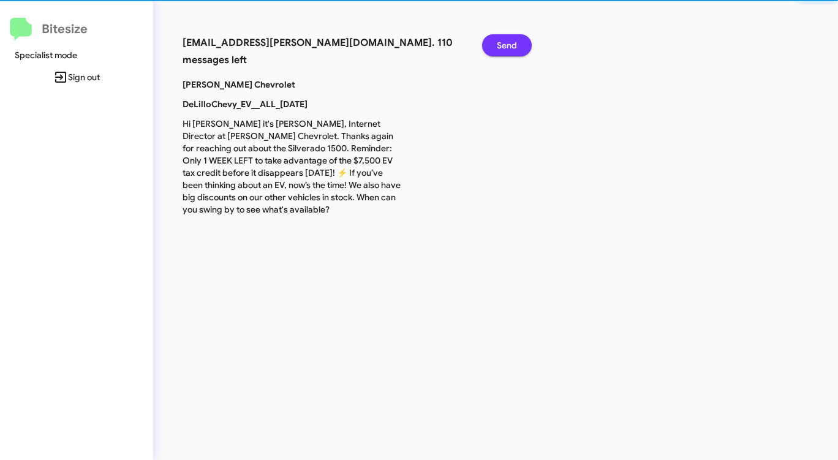
click at [505, 48] on span "Send" at bounding box center [507, 45] width 20 height 22
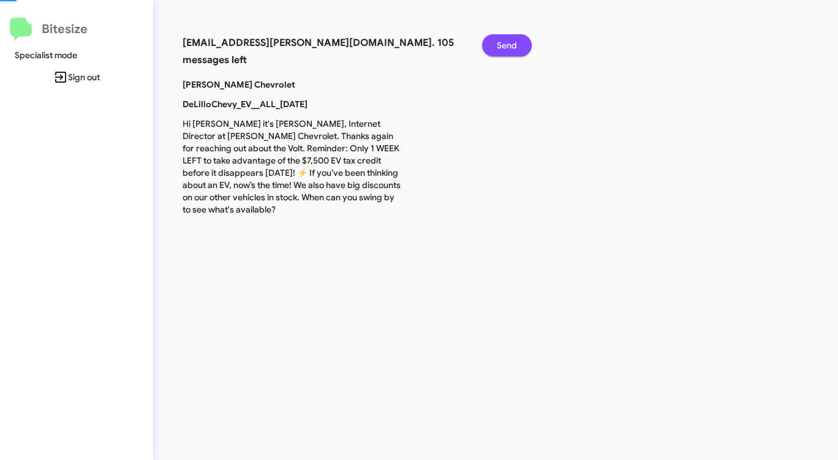
click at [505, 48] on span "Send" at bounding box center [507, 45] width 20 height 22
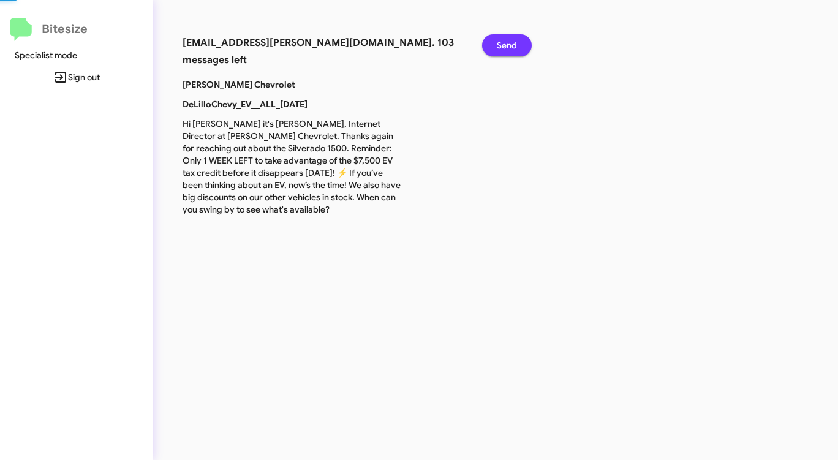
click at [505, 48] on span "Send" at bounding box center [507, 45] width 20 height 22
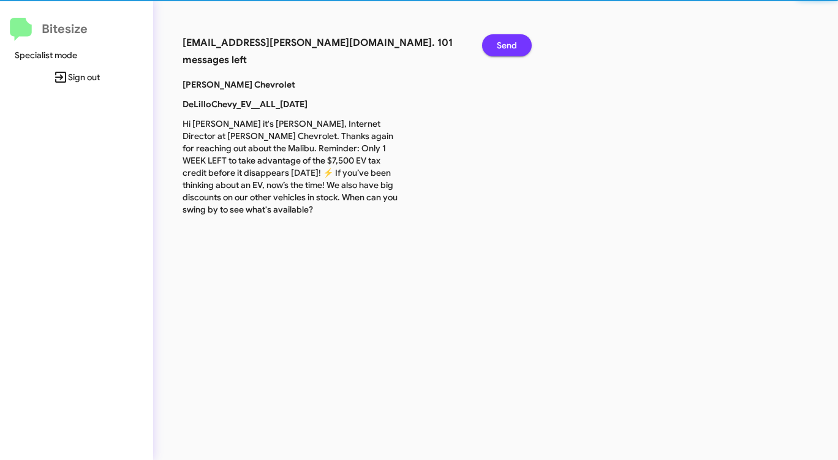
click at [505, 48] on span "Send" at bounding box center [507, 45] width 20 height 22
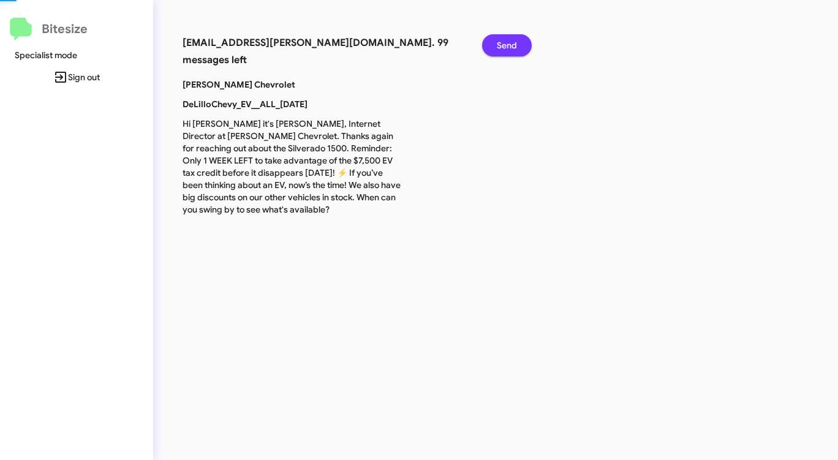
click at [505, 48] on span "Send" at bounding box center [507, 45] width 20 height 22
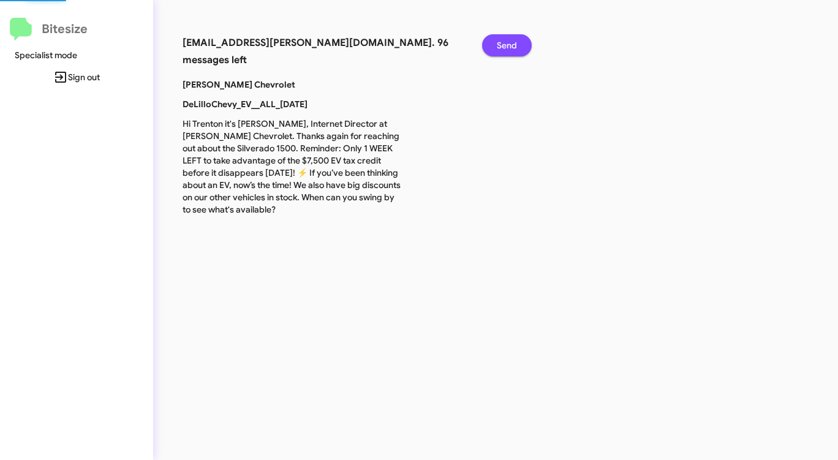
click at [505, 48] on span "Send" at bounding box center [507, 45] width 20 height 22
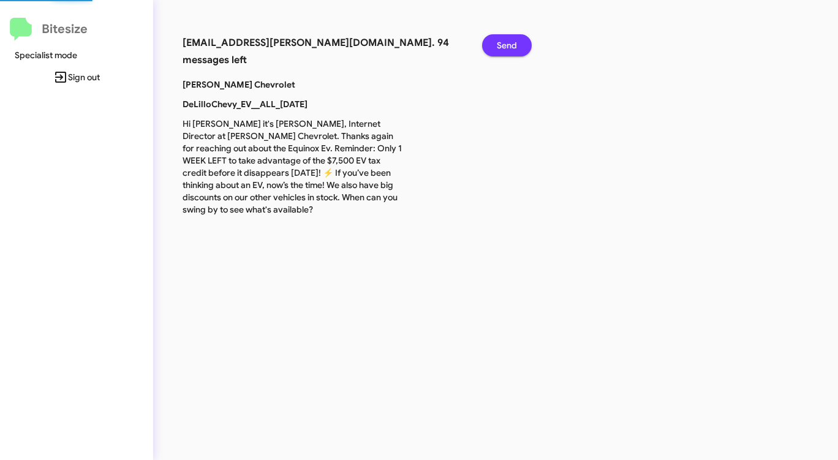
click at [505, 48] on span "Send" at bounding box center [507, 45] width 20 height 22
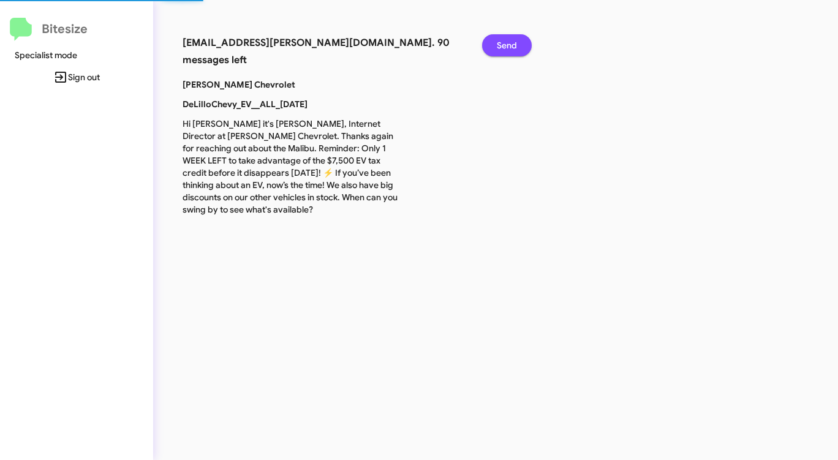
click at [505, 48] on span "Send" at bounding box center [507, 45] width 20 height 22
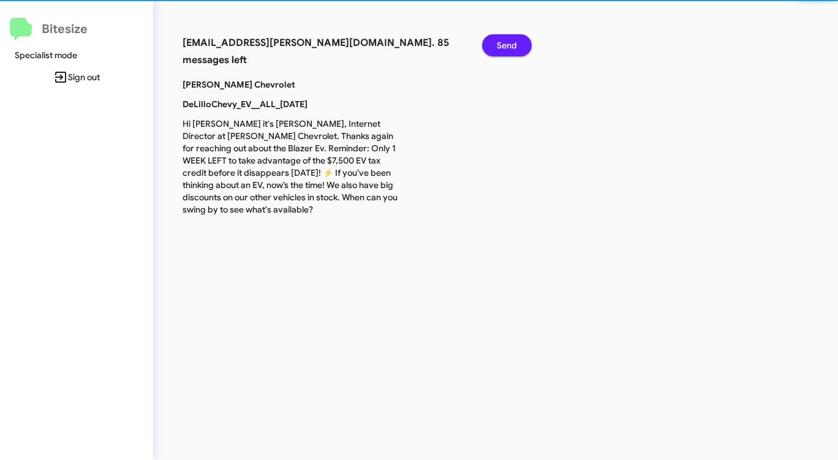
click at [505, 48] on span "Send" at bounding box center [507, 45] width 20 height 22
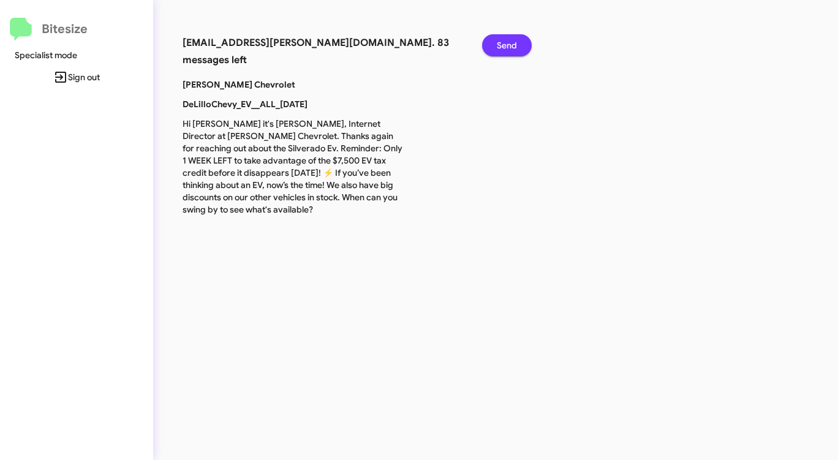
click at [505, 48] on span "Send" at bounding box center [507, 45] width 20 height 22
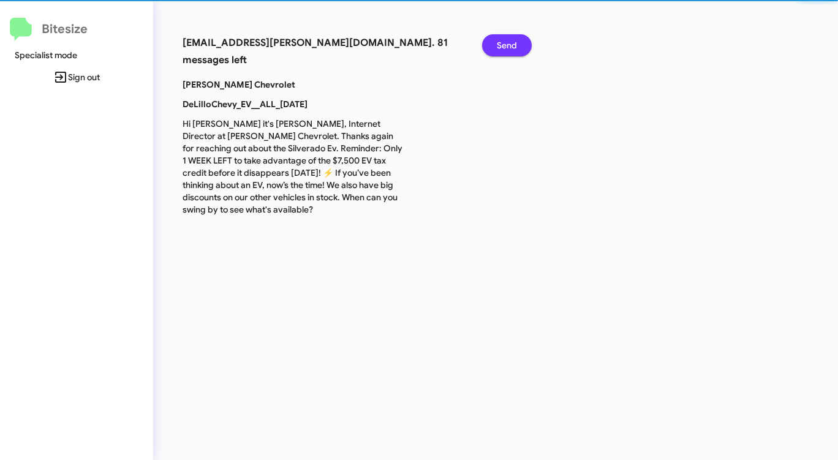
click at [505, 48] on span "Send" at bounding box center [507, 45] width 20 height 22
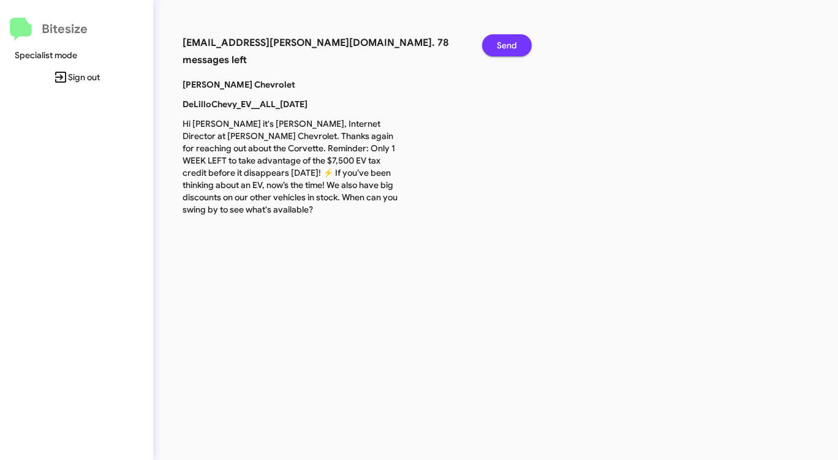
click at [505, 48] on span "Send" at bounding box center [507, 45] width 20 height 22
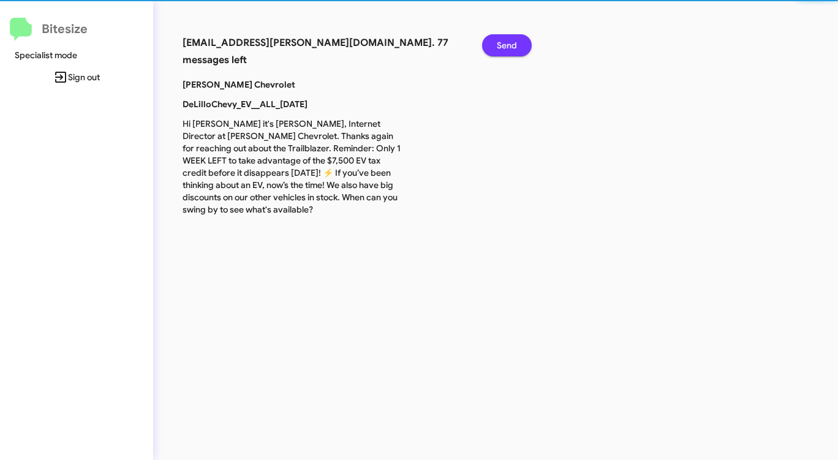
click at [505, 48] on span "Send" at bounding box center [507, 45] width 20 height 22
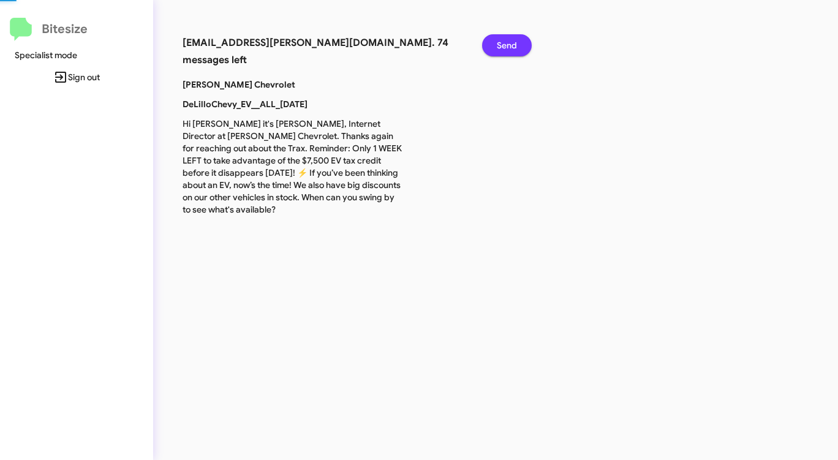
click at [505, 48] on span "Send" at bounding box center [507, 45] width 20 height 22
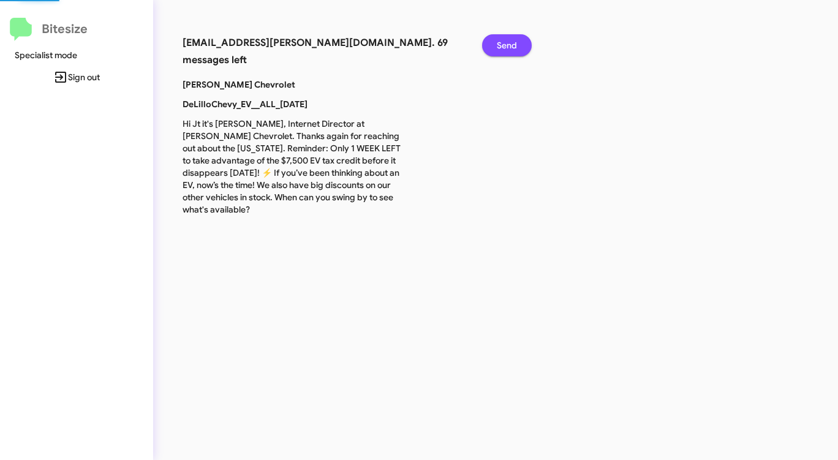
click at [505, 48] on span "Send" at bounding box center [507, 45] width 20 height 22
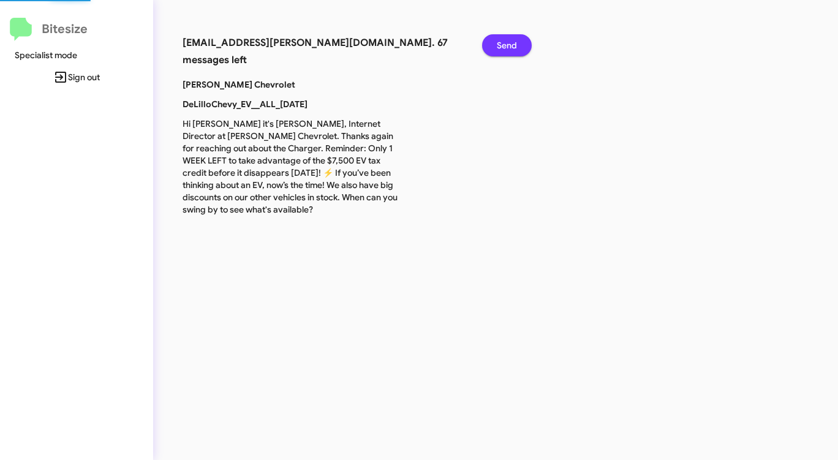
click at [505, 48] on span "Send" at bounding box center [507, 45] width 20 height 22
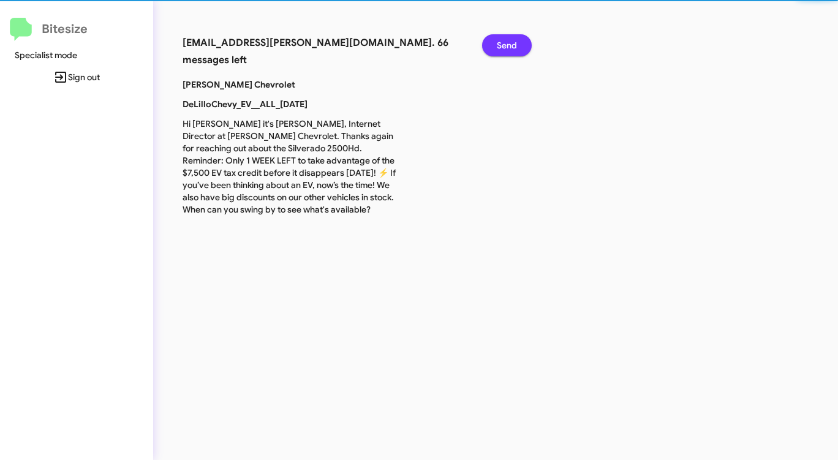
click at [505, 48] on span "Send" at bounding box center [507, 45] width 20 height 22
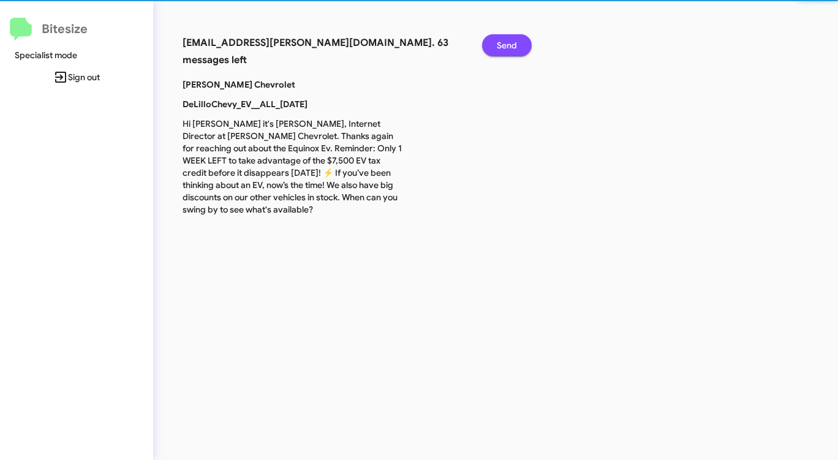
click at [505, 48] on span "Send" at bounding box center [507, 45] width 20 height 22
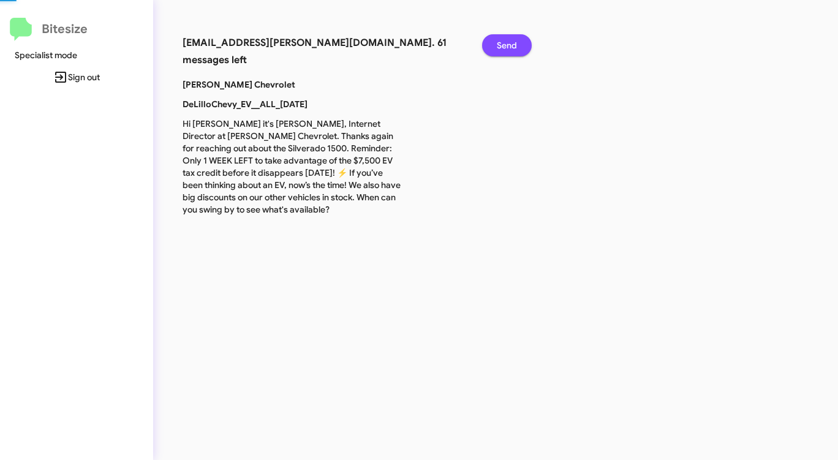
click at [505, 48] on span "Send" at bounding box center [507, 45] width 20 height 22
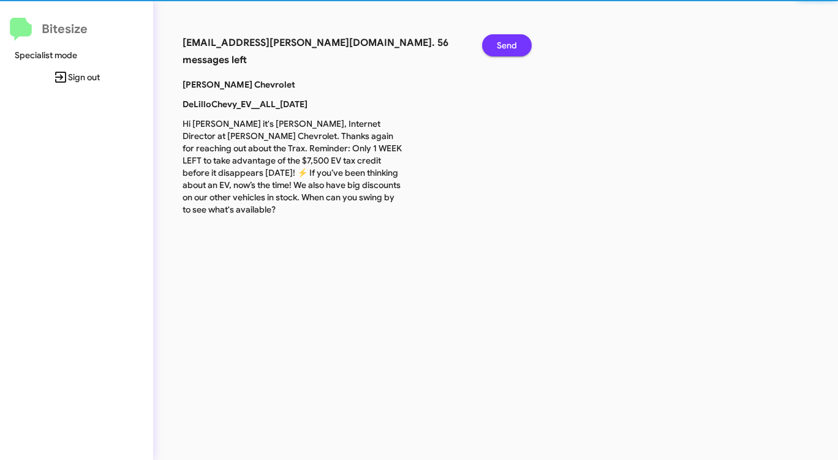
click at [505, 48] on span "Send" at bounding box center [507, 45] width 20 height 22
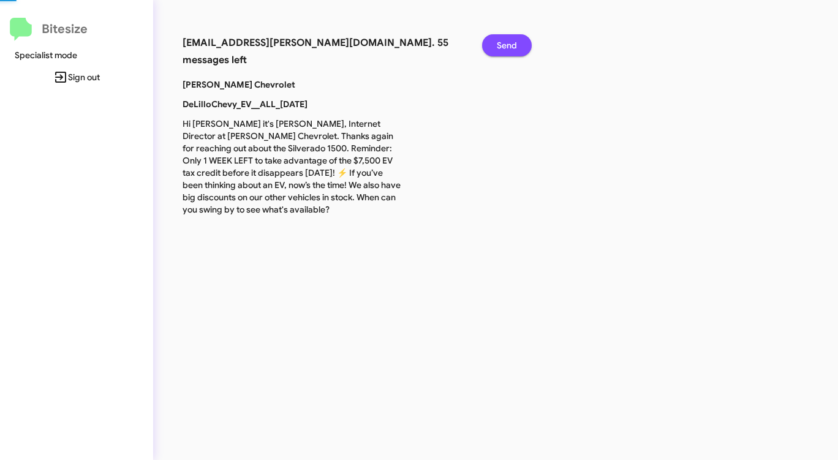
click at [505, 48] on span "Send" at bounding box center [507, 45] width 20 height 22
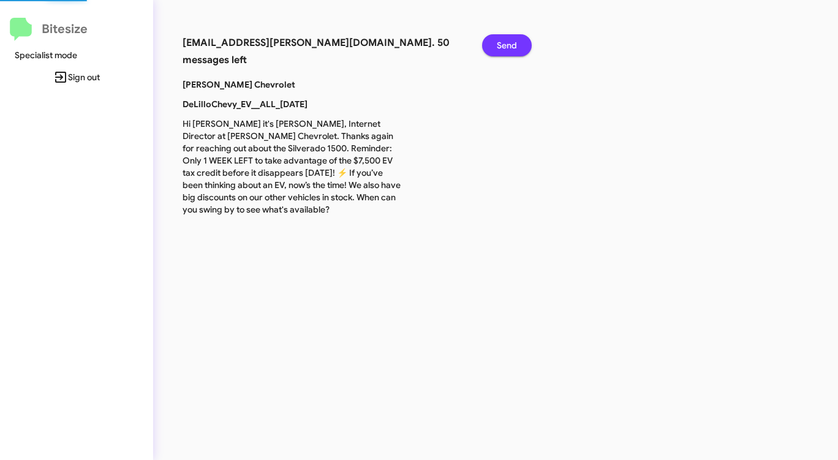
click at [505, 48] on span "Send" at bounding box center [507, 45] width 20 height 22
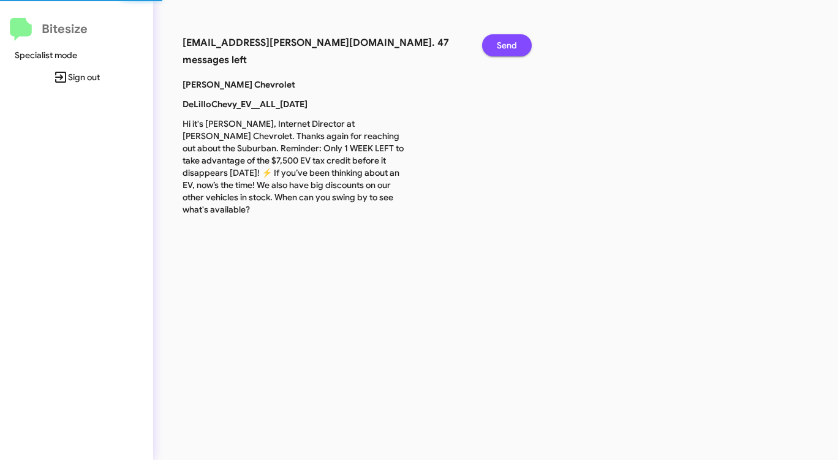
click at [505, 48] on span "Send" at bounding box center [507, 45] width 20 height 22
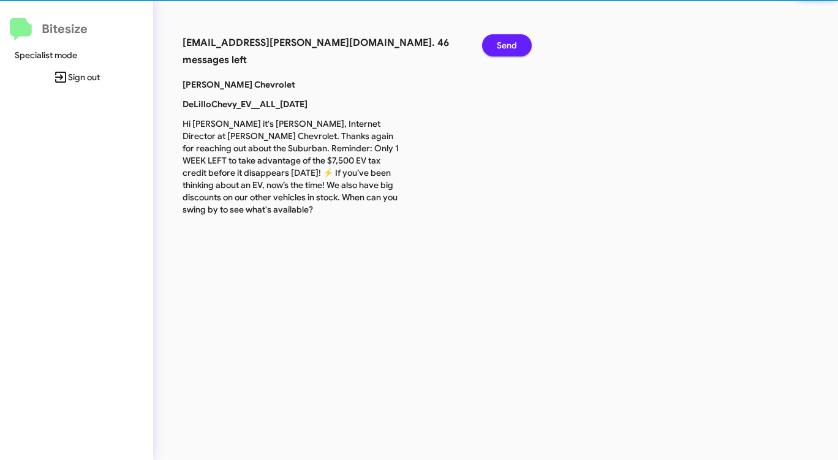
click at [505, 48] on span "Send" at bounding box center [507, 45] width 20 height 22
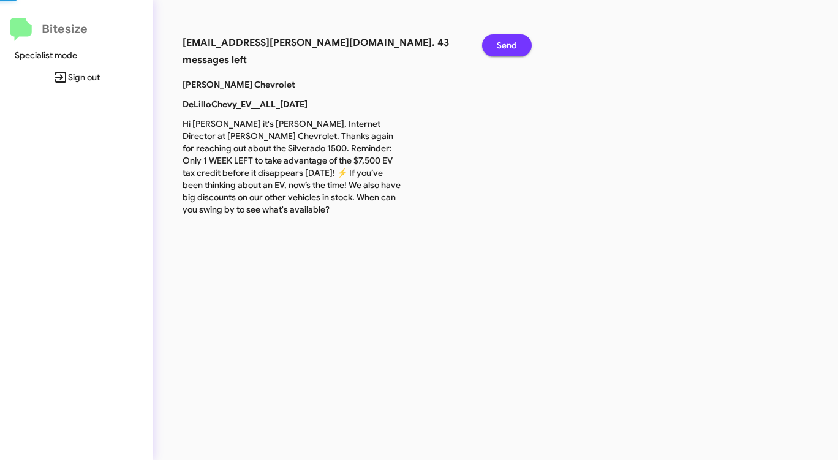
click at [505, 48] on span "Send" at bounding box center [507, 45] width 20 height 22
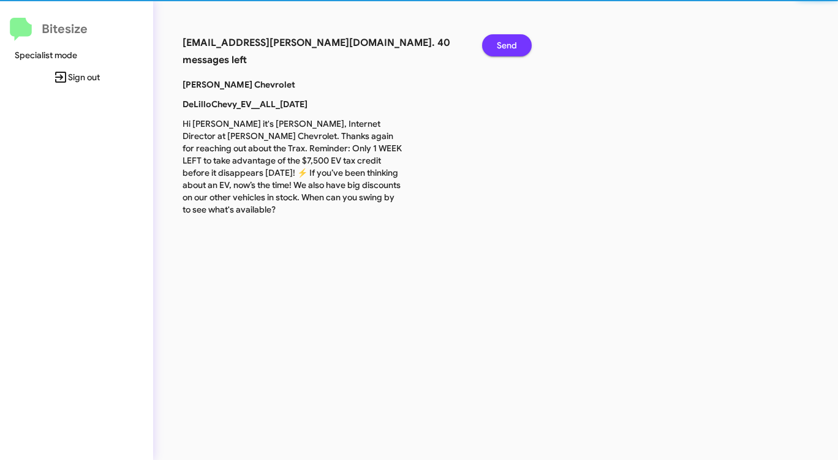
click at [505, 48] on span "Send" at bounding box center [507, 45] width 20 height 22
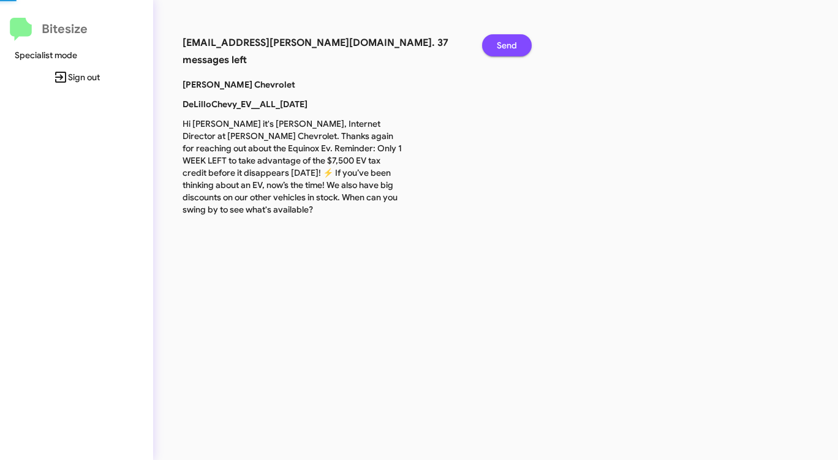
click at [505, 48] on span "Send" at bounding box center [507, 45] width 20 height 22
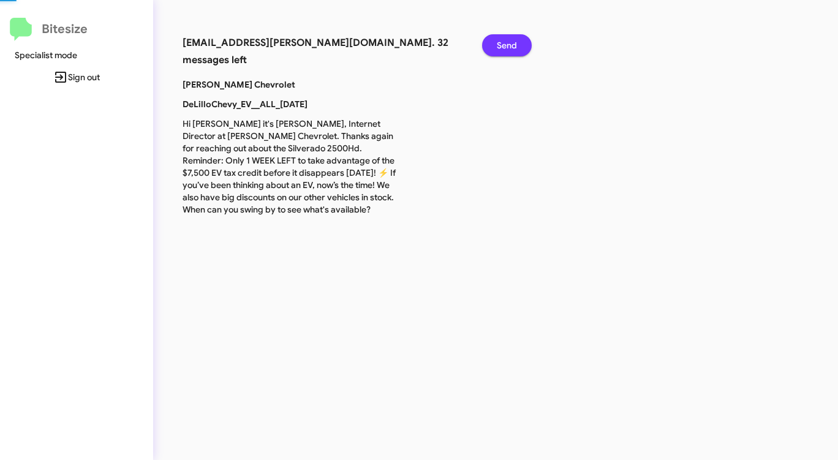
click at [505, 48] on span "Send" at bounding box center [507, 45] width 20 height 22
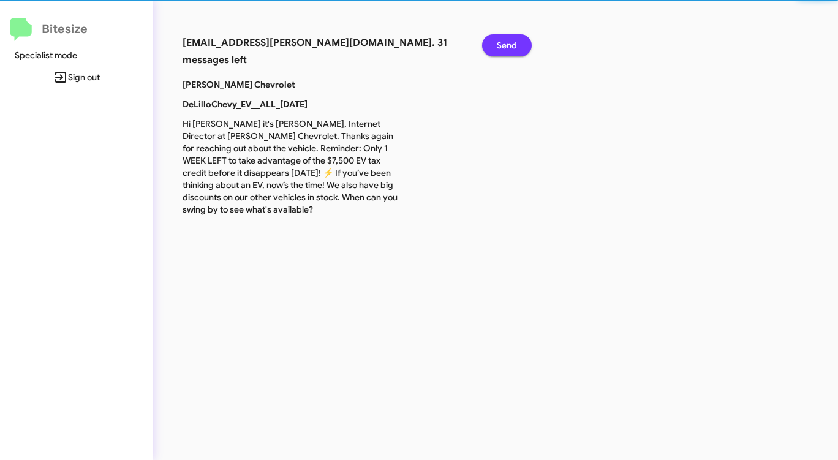
click at [505, 48] on span "Send" at bounding box center [507, 45] width 20 height 22
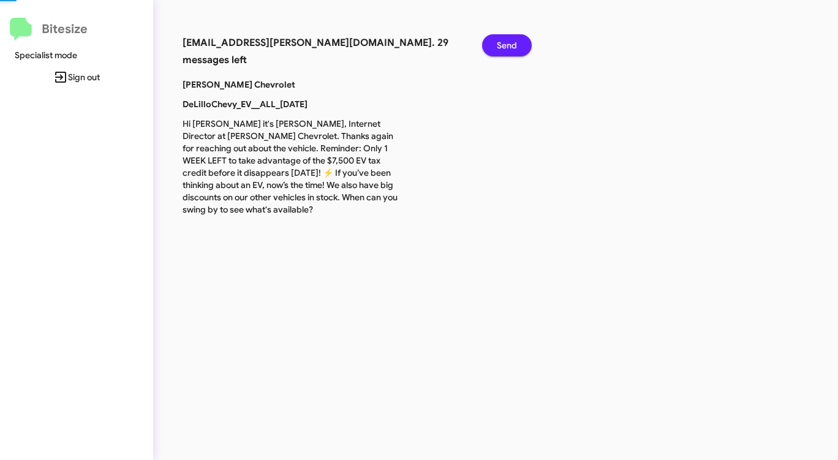
click at [505, 48] on span "Send" at bounding box center [507, 45] width 20 height 22
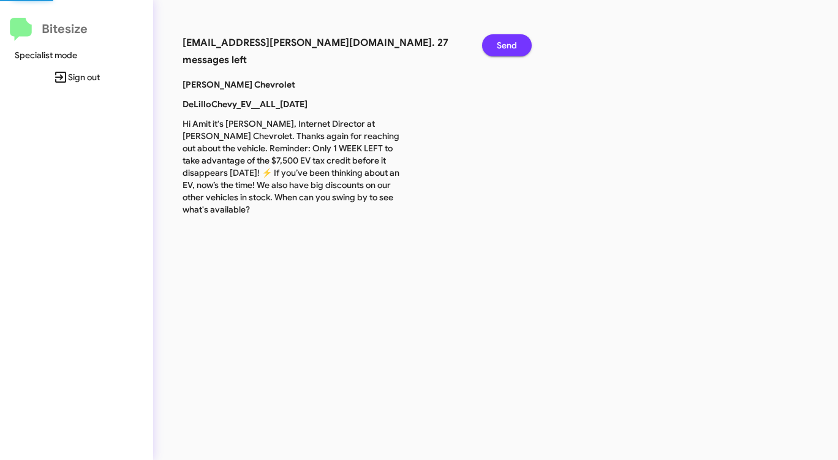
click at [505, 48] on span "Send" at bounding box center [507, 45] width 20 height 22
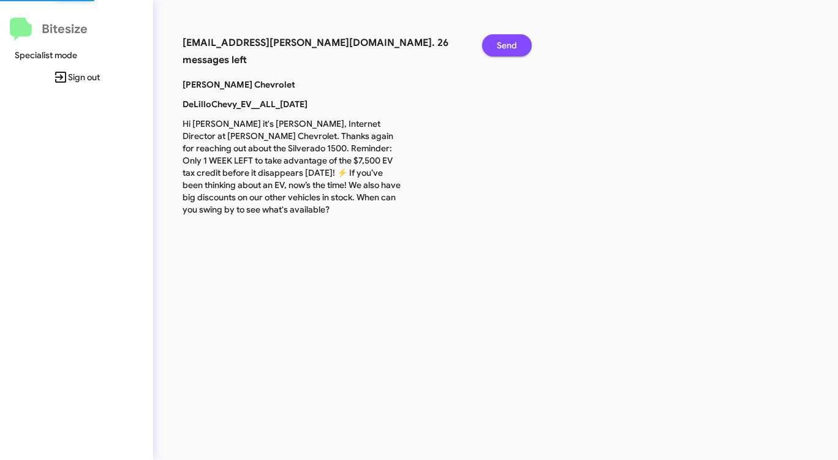
click at [505, 48] on span "Send" at bounding box center [507, 45] width 20 height 22
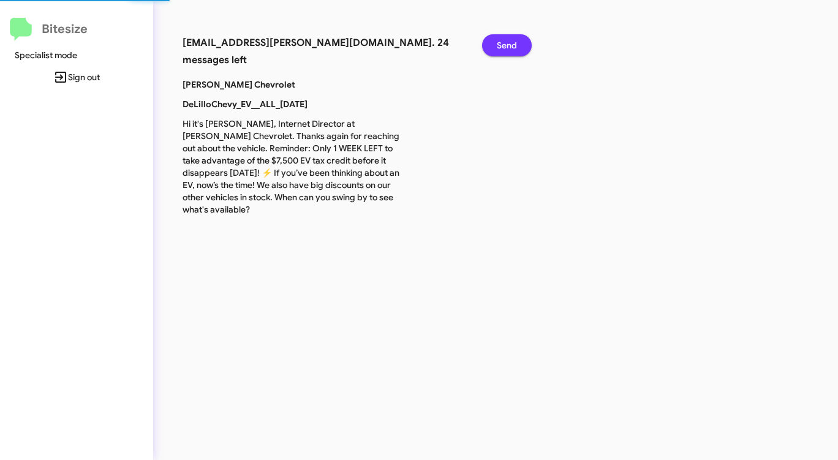
click at [505, 48] on span "Send" at bounding box center [507, 45] width 20 height 22
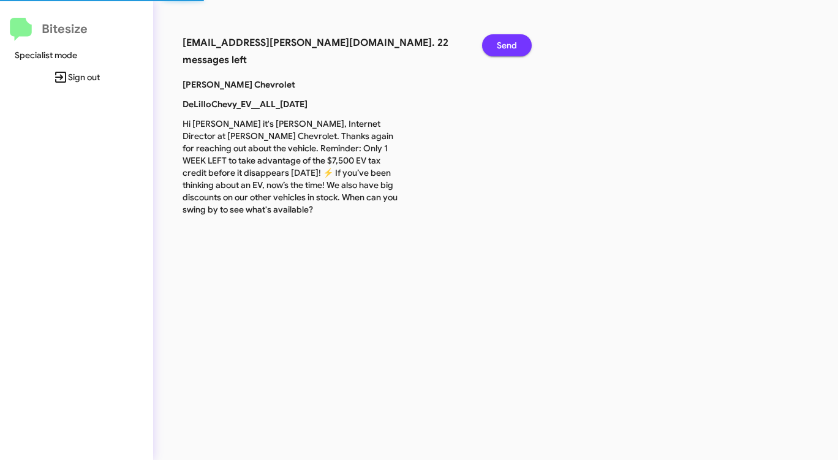
click at [505, 48] on span "Send" at bounding box center [507, 45] width 20 height 22
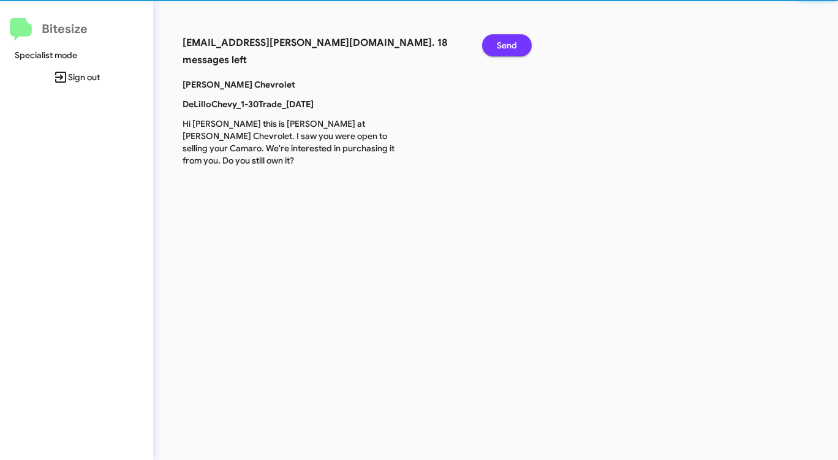
click at [505, 48] on span "Send" at bounding box center [507, 45] width 20 height 22
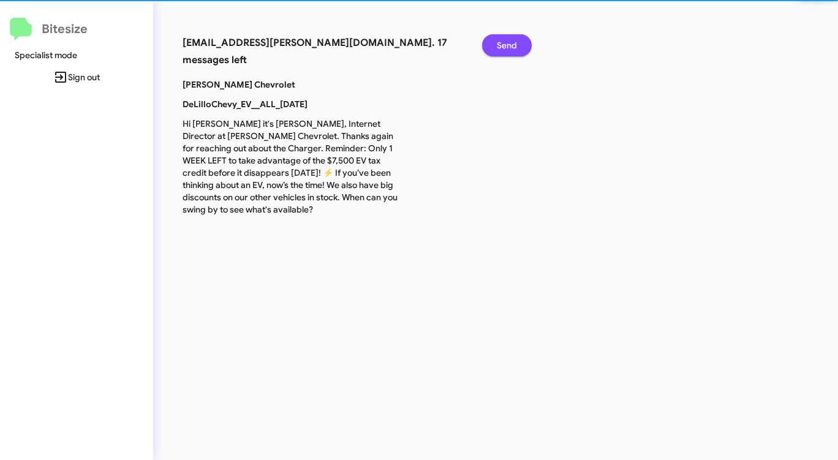
click at [505, 48] on span "Send" at bounding box center [507, 45] width 20 height 22
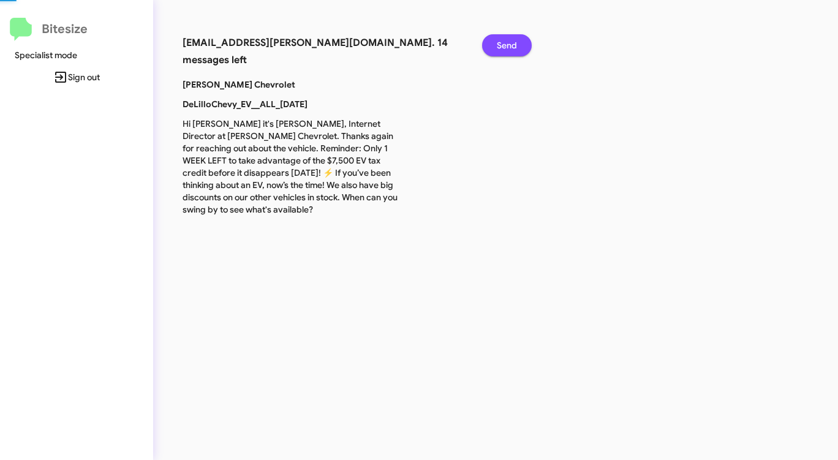
click at [505, 48] on span "Send" at bounding box center [507, 45] width 20 height 22
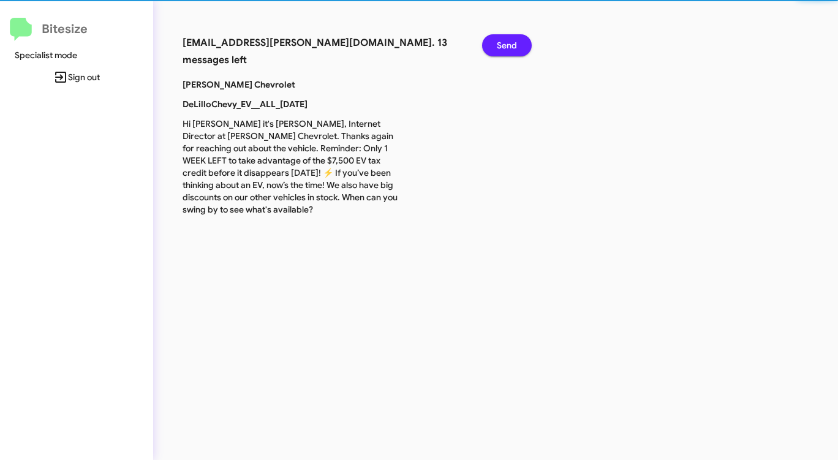
click at [505, 48] on span "Send" at bounding box center [507, 45] width 20 height 22
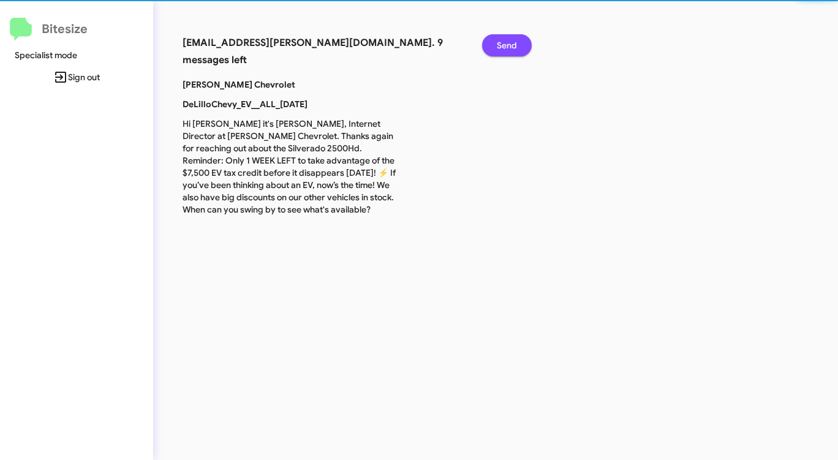
click at [505, 48] on span "Send" at bounding box center [507, 45] width 20 height 22
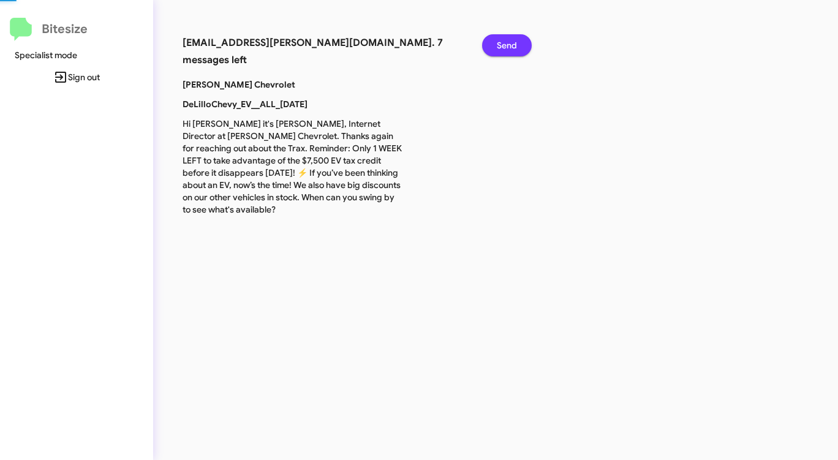
click at [505, 48] on span "Send" at bounding box center [507, 45] width 20 height 22
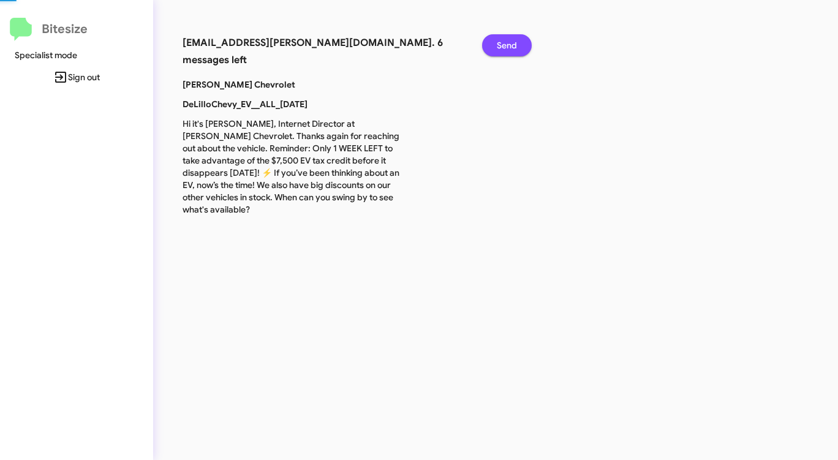
click at [505, 48] on span "Send" at bounding box center [507, 45] width 20 height 22
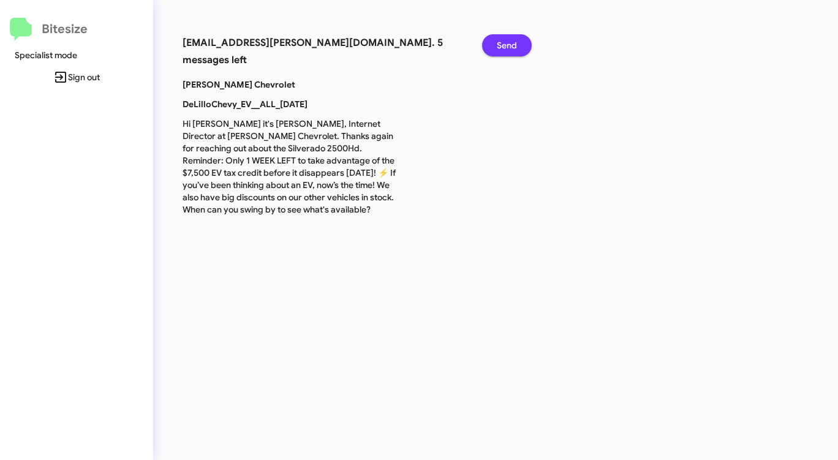
click at [505, 48] on span "Send" at bounding box center [507, 45] width 20 height 22
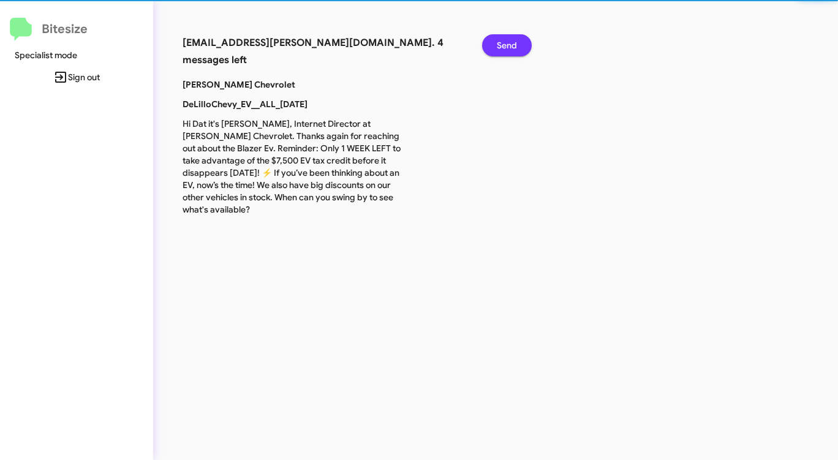
click at [505, 48] on span "Send" at bounding box center [507, 45] width 20 height 22
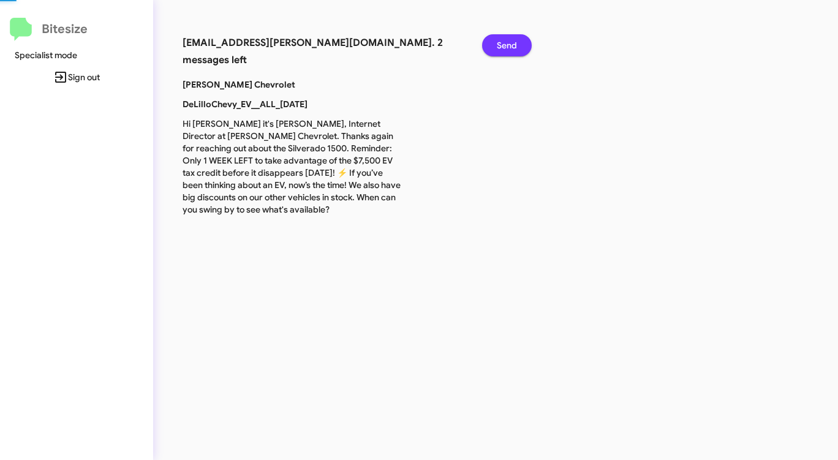
click at [505, 48] on span "Send" at bounding box center [507, 45] width 20 height 22
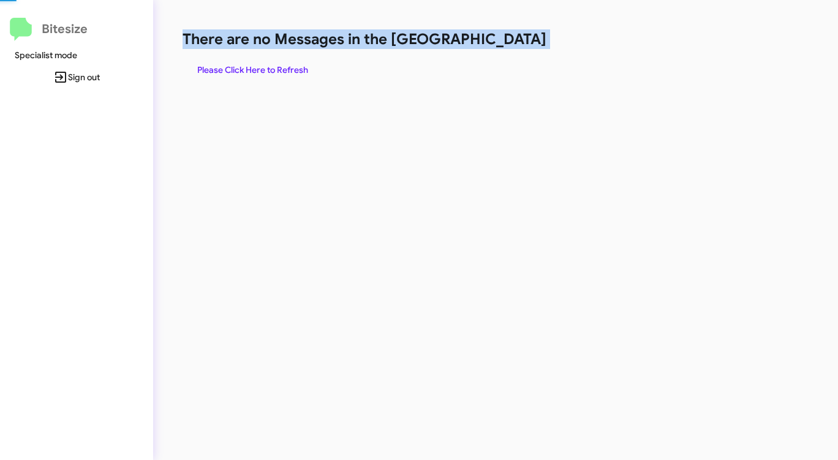
click at [505, 48] on h1 "There are no Messages in the [GEOGRAPHIC_DATA]" at bounding box center [439, 39] width 512 height 20
click at [284, 72] on span "Please Click Here to Refresh" at bounding box center [252, 70] width 111 height 22
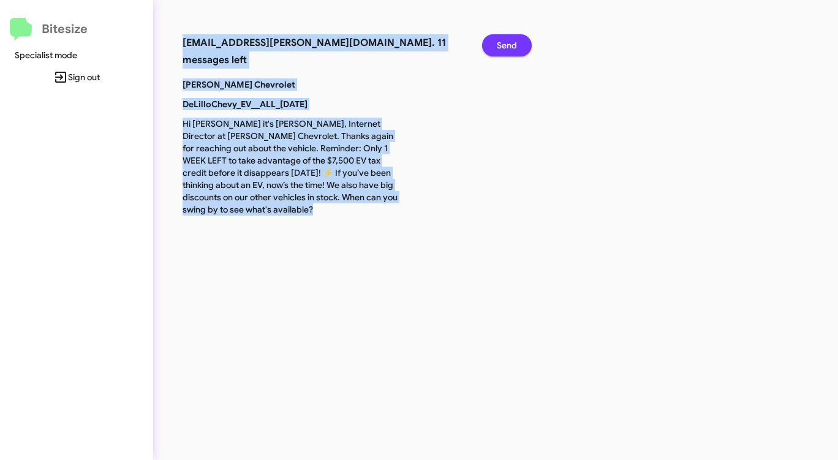
click at [500, 43] on span "Send" at bounding box center [507, 45] width 20 height 22
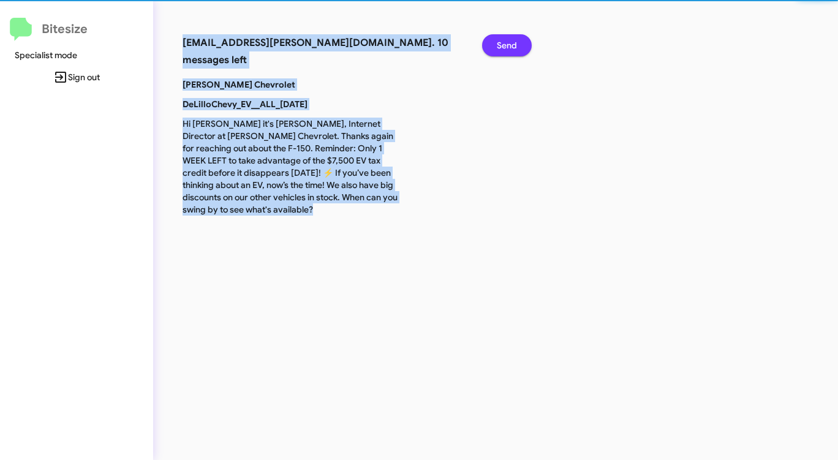
click at [500, 43] on span "Send" at bounding box center [507, 45] width 20 height 22
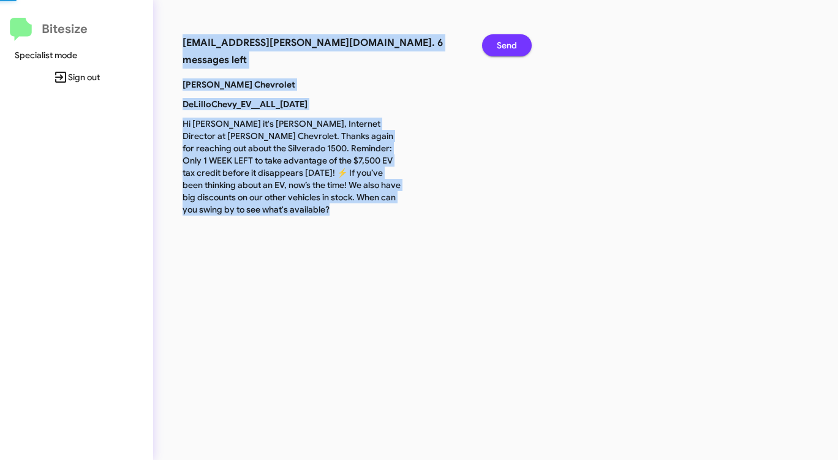
click at [500, 43] on span "Send" at bounding box center [507, 45] width 20 height 22
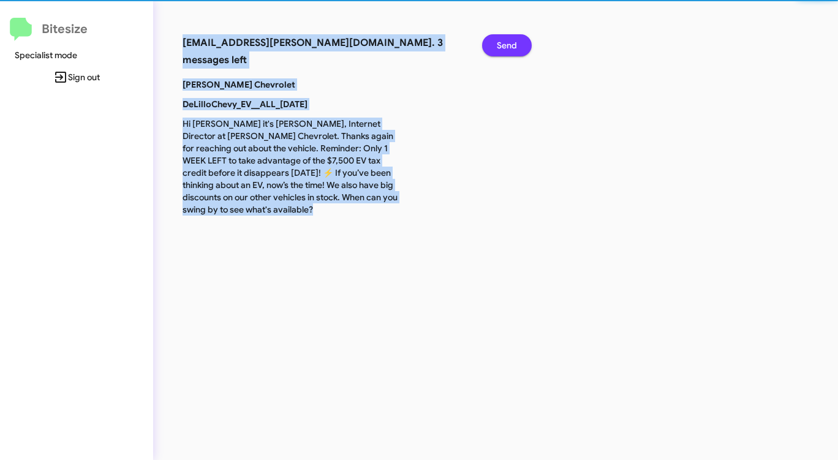
click at [500, 43] on span "Send" at bounding box center [507, 45] width 20 height 22
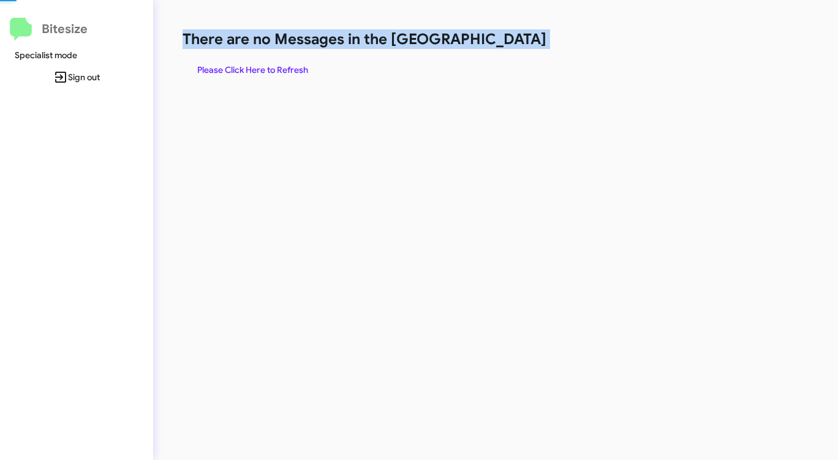
click at [500, 43] on h1 "There are no Messages in the [GEOGRAPHIC_DATA]" at bounding box center [439, 39] width 512 height 20
click at [283, 70] on span "Please Click Here to Refresh" at bounding box center [252, 70] width 111 height 22
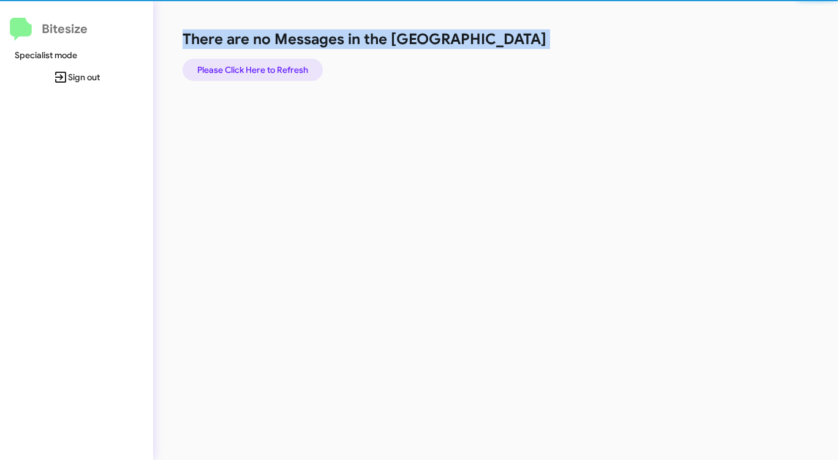
click at [283, 70] on span "Please Click Here to Refresh" at bounding box center [252, 70] width 111 height 22
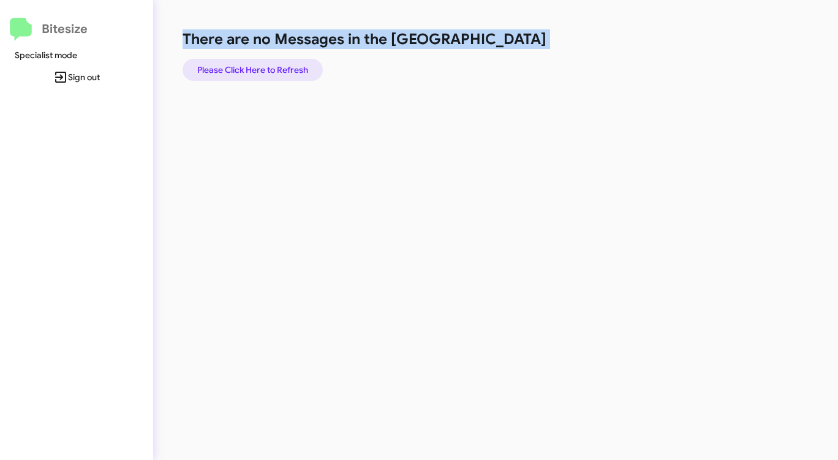
click at [282, 70] on span "Please Click Here to Refresh" at bounding box center [252, 70] width 111 height 22
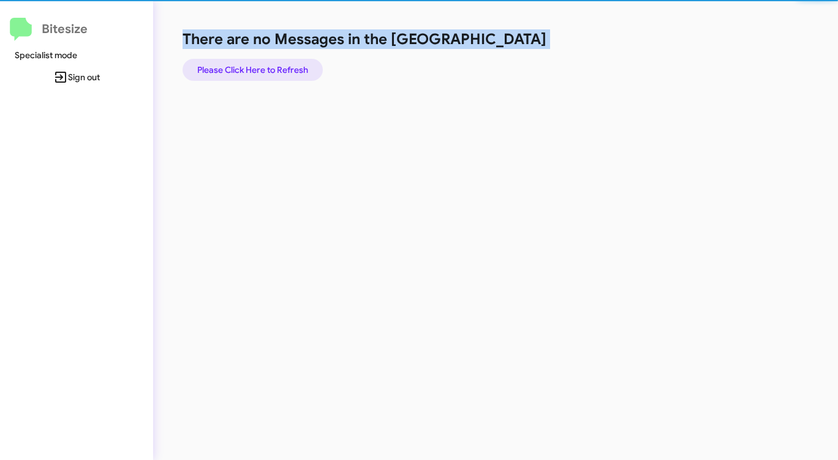
click at [282, 69] on span "Please Click Here to Refresh" at bounding box center [252, 70] width 111 height 22
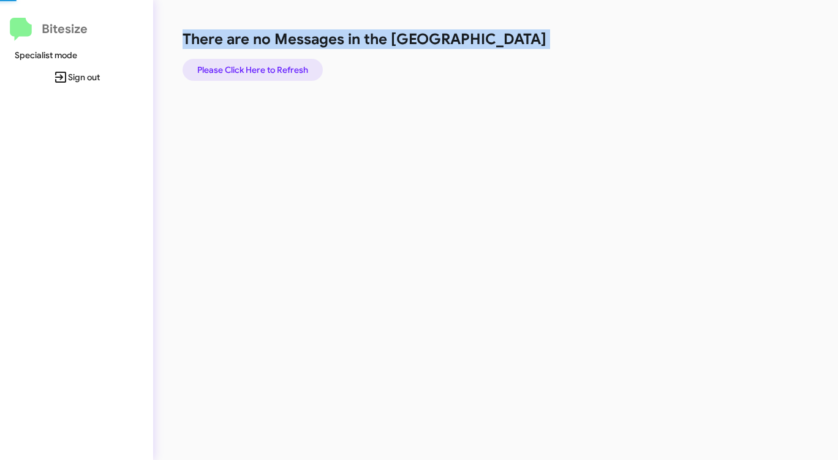
click at [282, 69] on span "Please Click Here to Refresh" at bounding box center [252, 70] width 111 height 22
click at [284, 69] on span "Please Click Here to Refresh" at bounding box center [252, 70] width 111 height 22
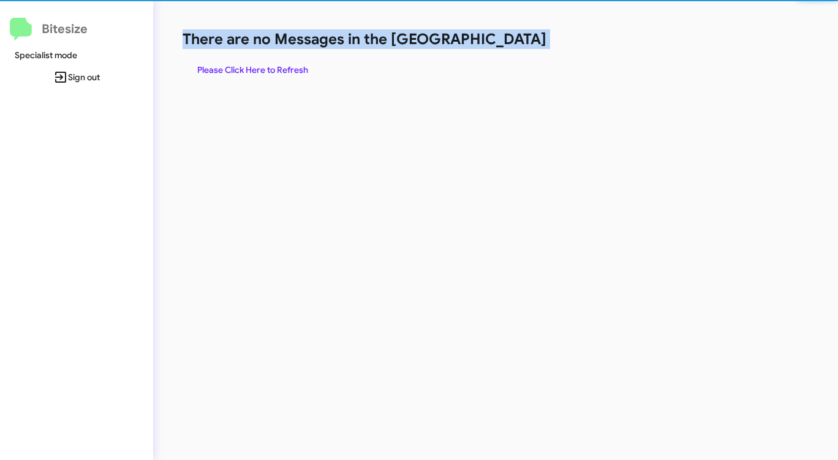
click at [284, 69] on span "Please Click Here to Refresh" at bounding box center [252, 70] width 111 height 22
click at [283, 69] on span "Please Click Here to Refresh" at bounding box center [252, 70] width 111 height 22
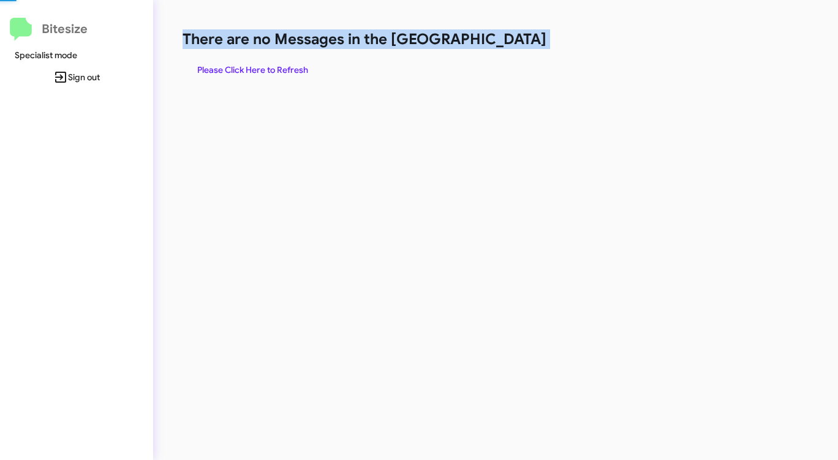
click at [283, 69] on span "Please Click Here to Refresh" at bounding box center [252, 70] width 111 height 22
click at [284, 69] on span "Please Click Here to Refresh" at bounding box center [252, 70] width 111 height 22
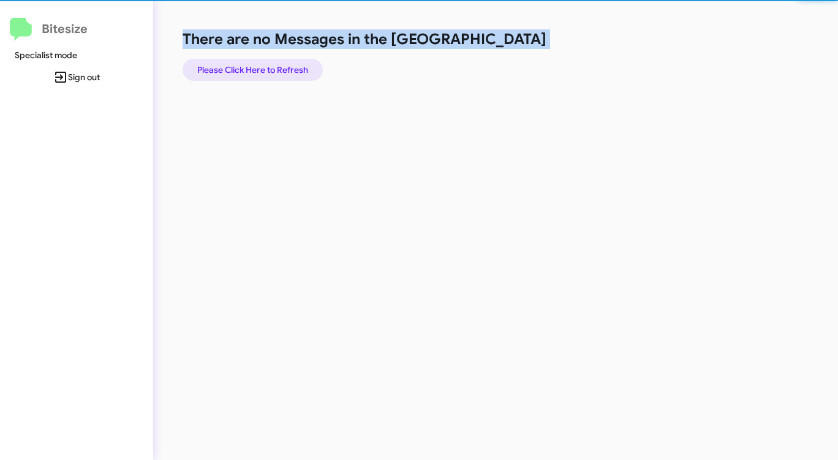
click at [284, 69] on span "Please Click Here to Refresh" at bounding box center [252, 70] width 111 height 22
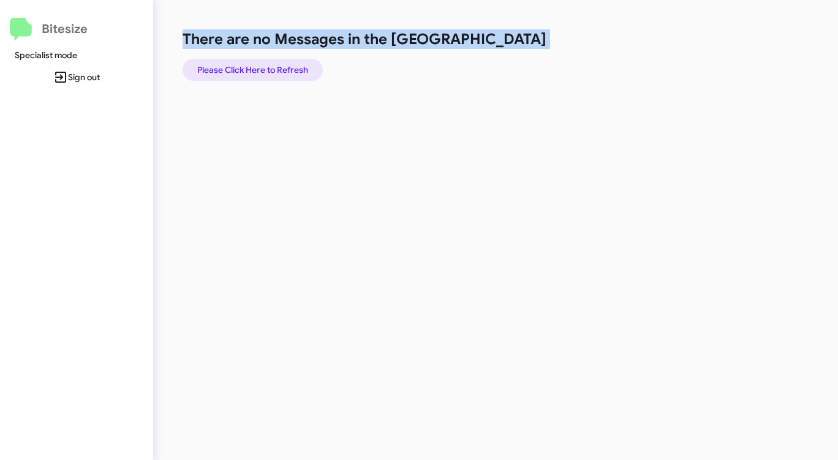
click at [284, 69] on span "Please Click Here to Refresh" at bounding box center [252, 70] width 111 height 22
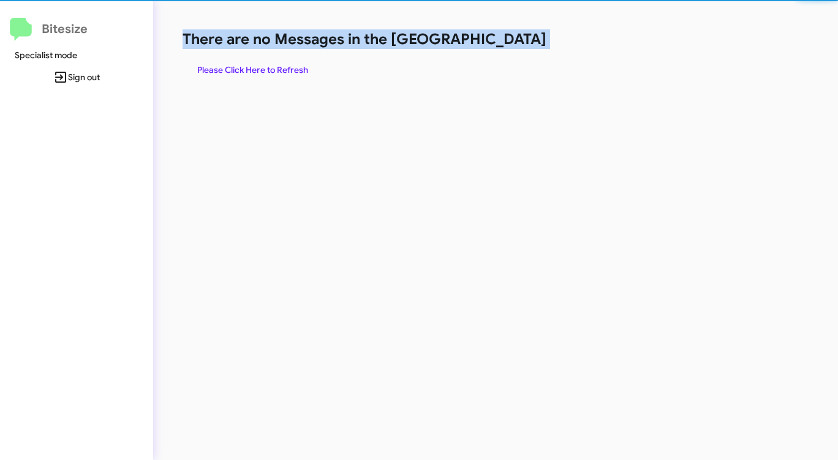
click at [284, 69] on span "Please Click Here to Refresh" at bounding box center [252, 70] width 111 height 22
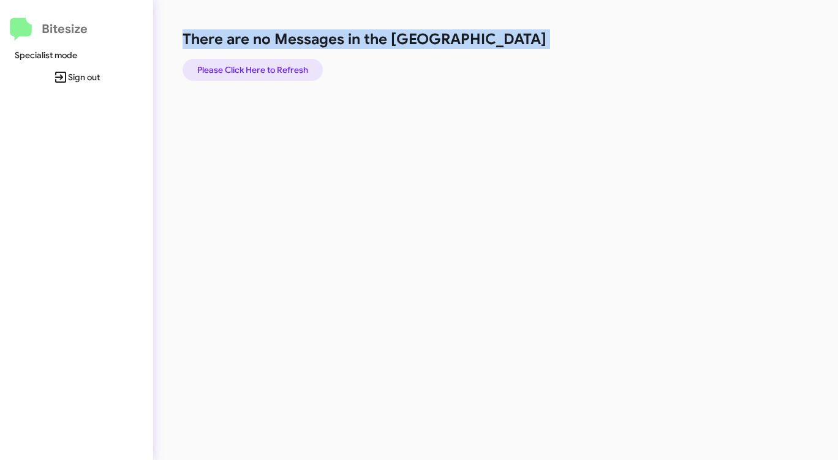
click at [284, 69] on span "Please Click Here to Refresh" at bounding box center [252, 70] width 111 height 22
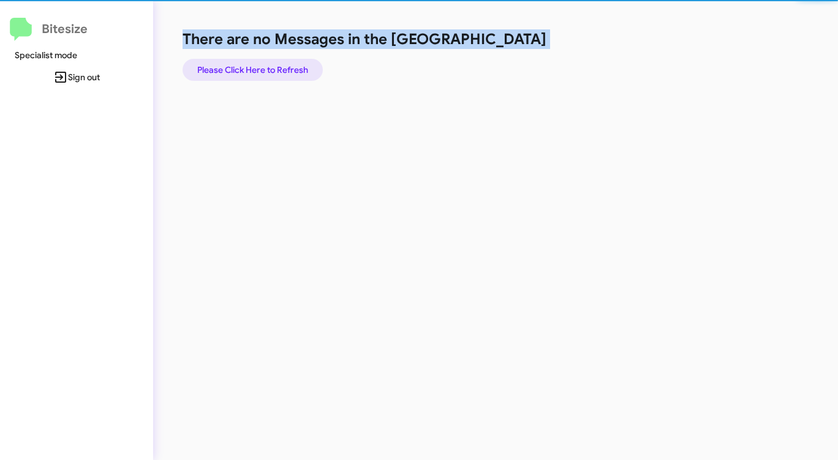
click at [284, 69] on span "Please Click Here to Refresh" at bounding box center [252, 70] width 111 height 22
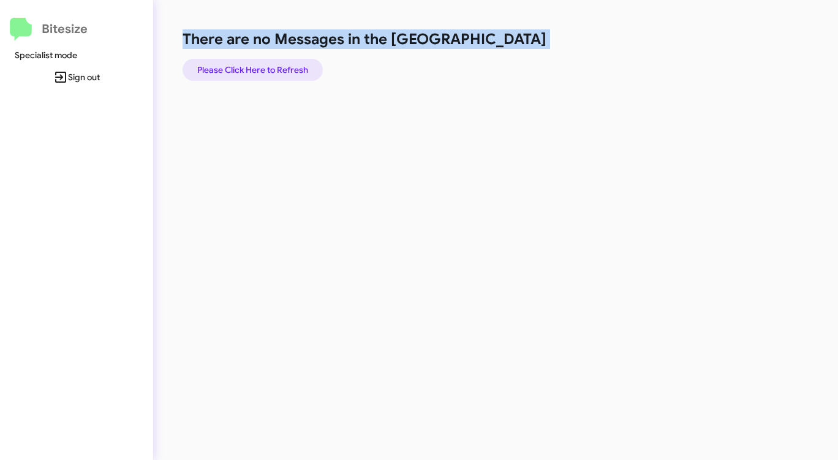
click at [284, 69] on span "Please Click Here to Refresh" at bounding box center [252, 70] width 111 height 22
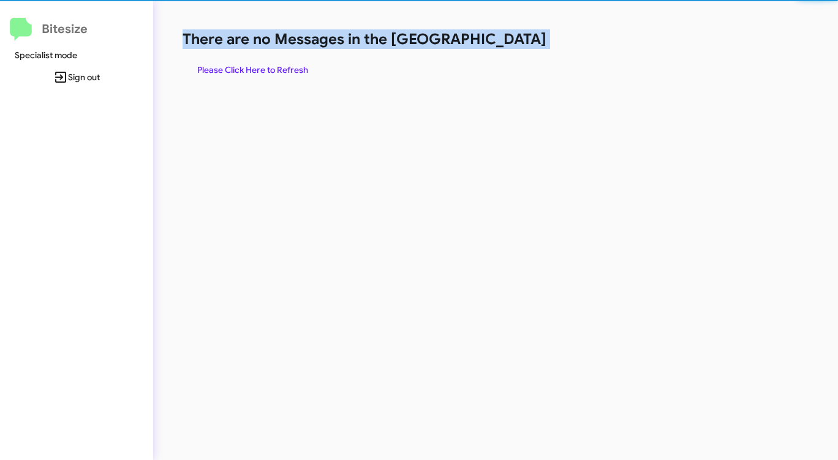
click at [284, 69] on span "Please Click Here to Refresh" at bounding box center [252, 70] width 111 height 22
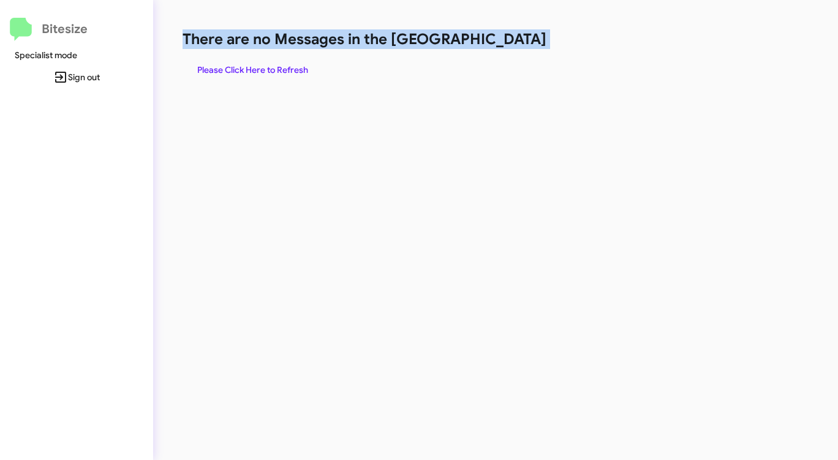
click at [275, 66] on span "Please Click Here to Refresh" at bounding box center [252, 70] width 111 height 22
click at [272, 66] on span "Please Click Here to Refresh" at bounding box center [252, 70] width 111 height 22
click at [272, 67] on span "Please Click Here to Refresh" at bounding box center [252, 70] width 111 height 22
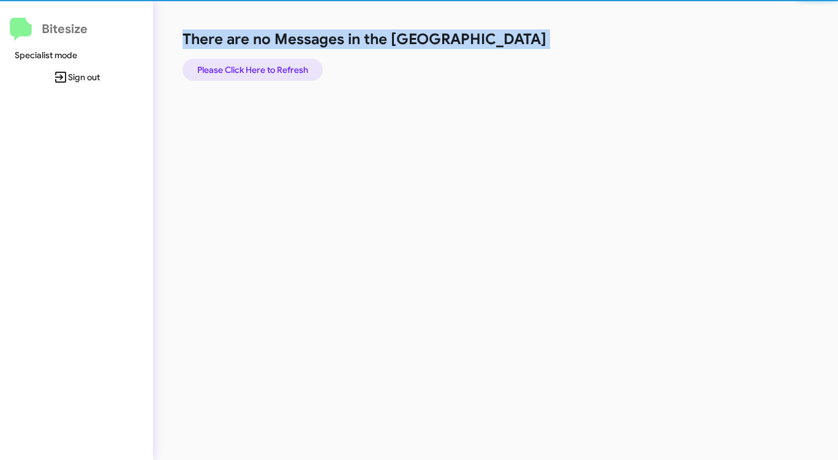
click at [272, 67] on span "Please Click Here to Refresh" at bounding box center [252, 70] width 111 height 22
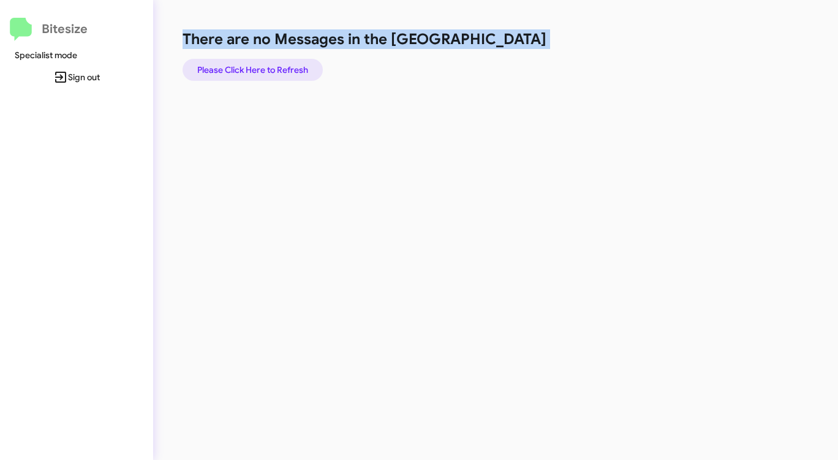
click at [273, 67] on span "Please Click Here to Refresh" at bounding box center [252, 70] width 111 height 22
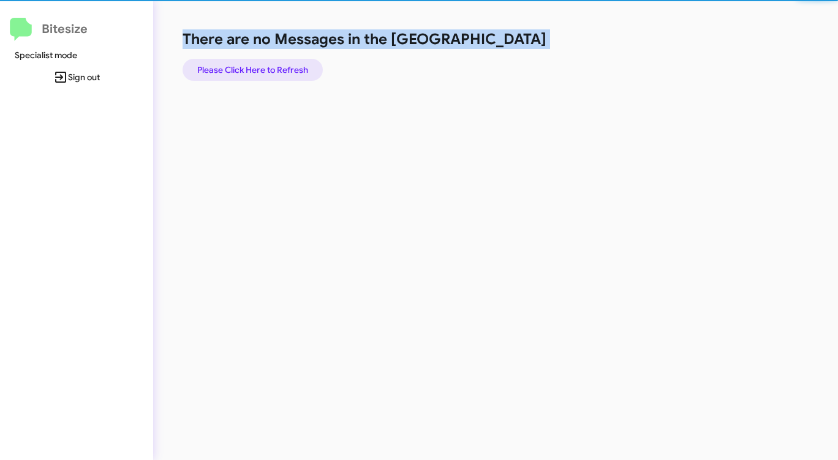
click at [273, 67] on span "Please Click Here to Refresh" at bounding box center [252, 70] width 111 height 22
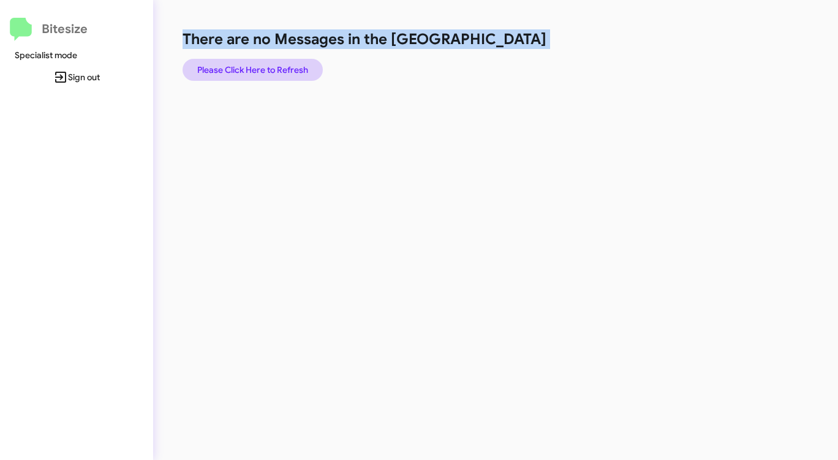
click at [275, 68] on span "Please Click Here to Refresh" at bounding box center [252, 70] width 111 height 22
click at [269, 74] on span "Please Click Here to Refresh" at bounding box center [252, 70] width 111 height 22
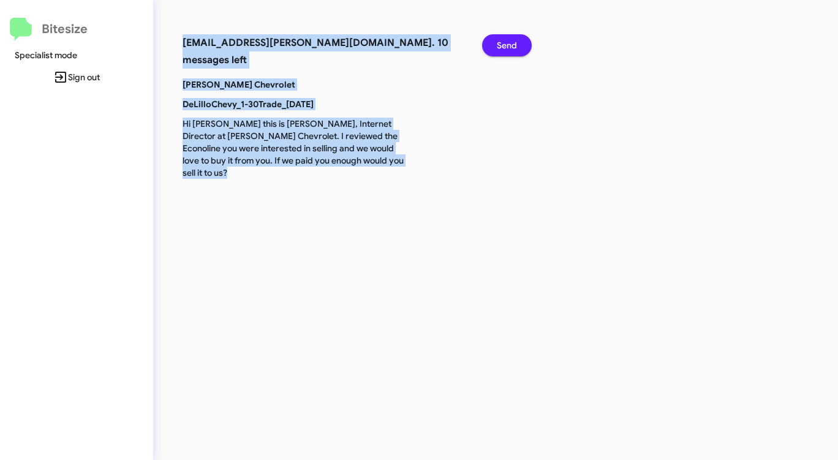
click at [513, 43] on span "Send" at bounding box center [507, 45] width 20 height 22
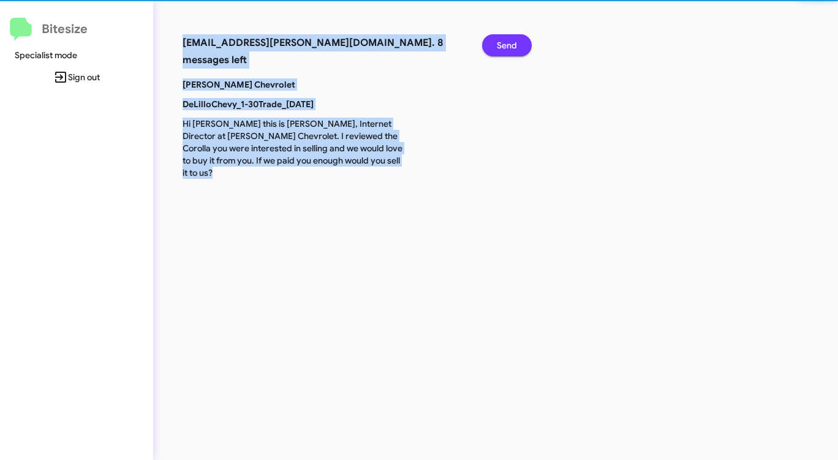
click at [513, 43] on span "Send" at bounding box center [507, 45] width 20 height 22
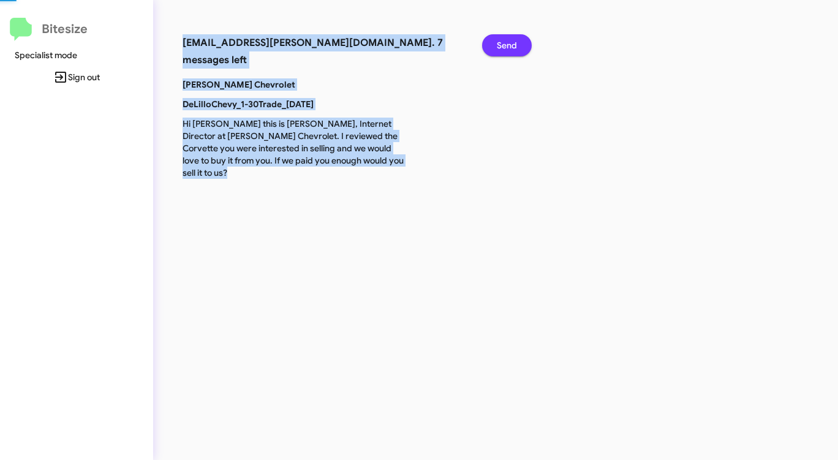
click at [513, 43] on span "Send" at bounding box center [507, 45] width 20 height 22
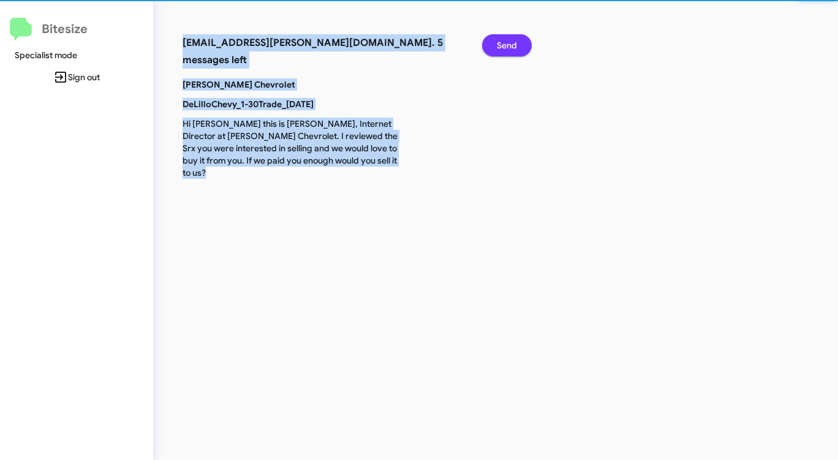
click at [513, 43] on span "Send" at bounding box center [507, 45] width 20 height 22
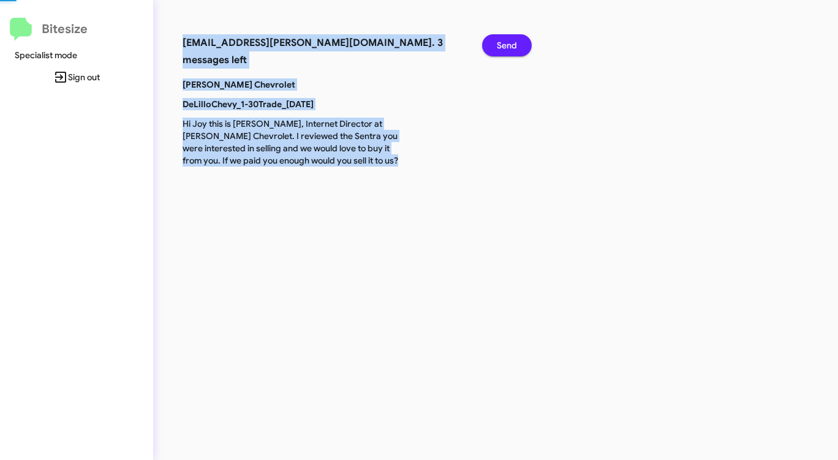
click at [513, 42] on span "Send" at bounding box center [507, 45] width 20 height 22
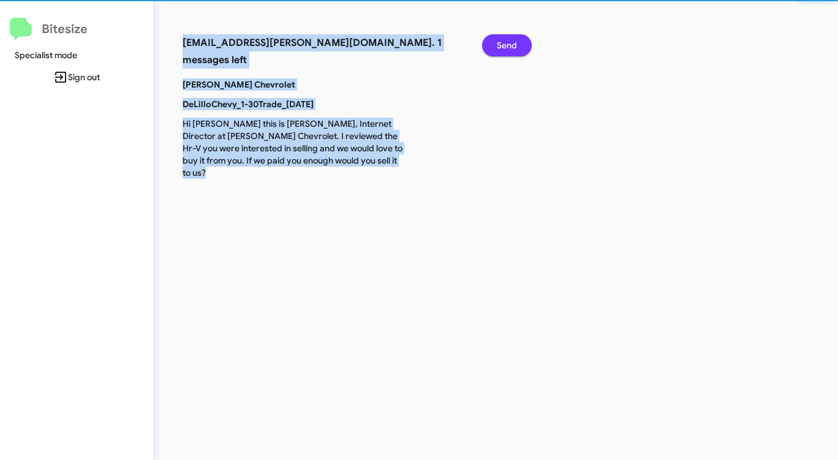
click at [513, 42] on span "Send" at bounding box center [507, 45] width 20 height 22
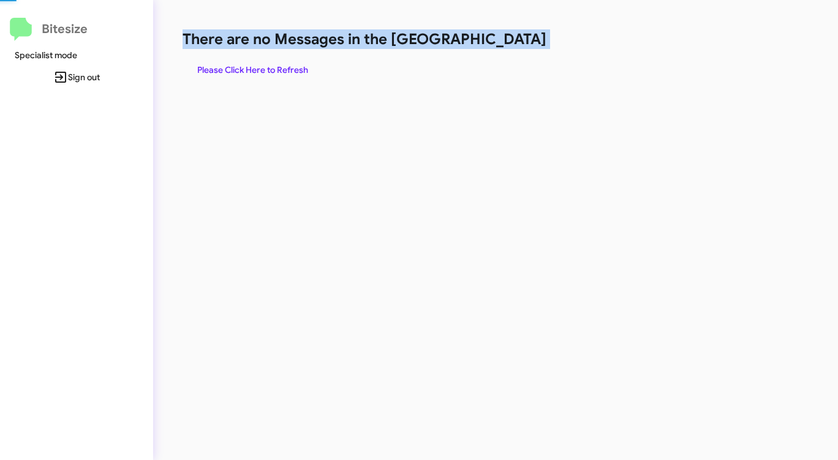
click at [512, 42] on h1 "There are no Messages in the [GEOGRAPHIC_DATA]" at bounding box center [439, 39] width 512 height 20
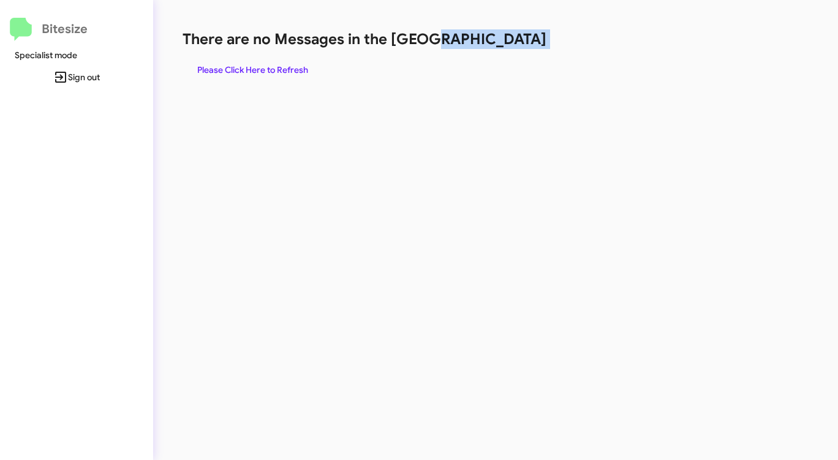
click at [512, 42] on h1 "There are no Messages in the [GEOGRAPHIC_DATA]" at bounding box center [439, 39] width 512 height 20
click at [511, 42] on h1 "There are no Messages in the [GEOGRAPHIC_DATA]" at bounding box center [439, 39] width 512 height 20
drag, startPoint x: 511, startPoint y: 42, endPoint x: 490, endPoint y: 43, distance: 20.8
click at [510, 42] on h1 "There are no Messages in the [GEOGRAPHIC_DATA]" at bounding box center [439, 39] width 512 height 20
click at [283, 64] on span "Please Click Here to Refresh" at bounding box center [252, 70] width 111 height 22
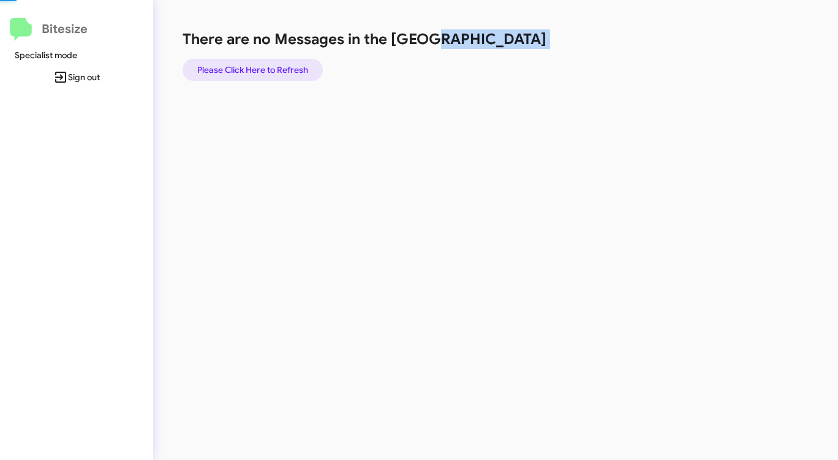
click at [283, 64] on span "Please Click Here to Refresh" at bounding box center [252, 70] width 111 height 22
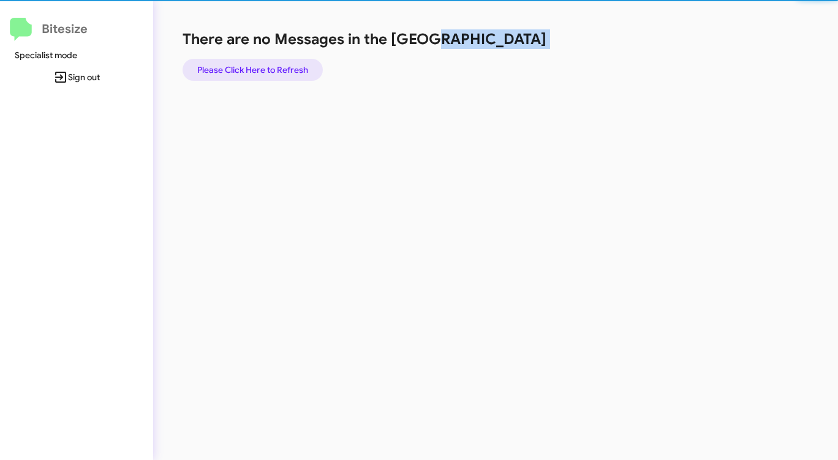
click at [283, 64] on span "Please Click Here to Refresh" at bounding box center [252, 70] width 111 height 22
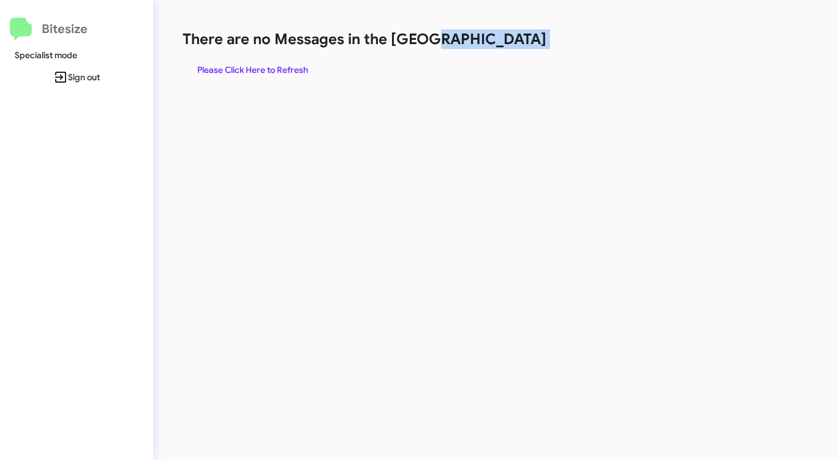
click at [285, 62] on span "Please Click Here to Refresh" at bounding box center [252, 70] width 111 height 22
click at [288, 62] on span "Please Click Here to Refresh" at bounding box center [252, 70] width 111 height 22
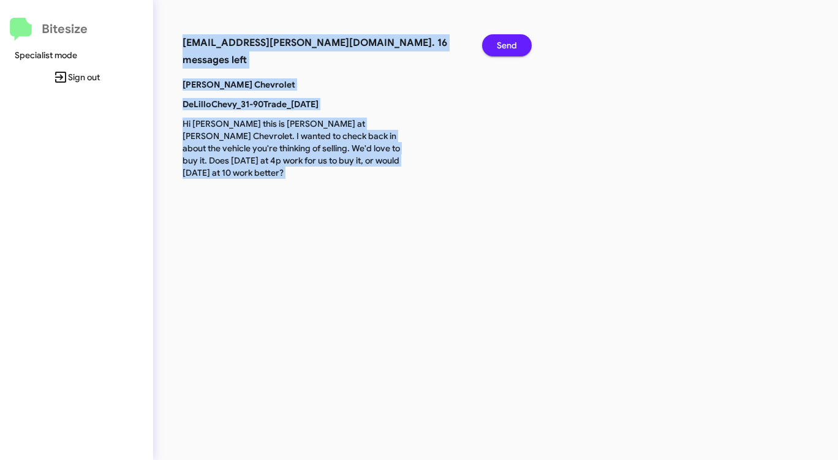
click at [511, 47] on span "Send" at bounding box center [507, 45] width 20 height 22
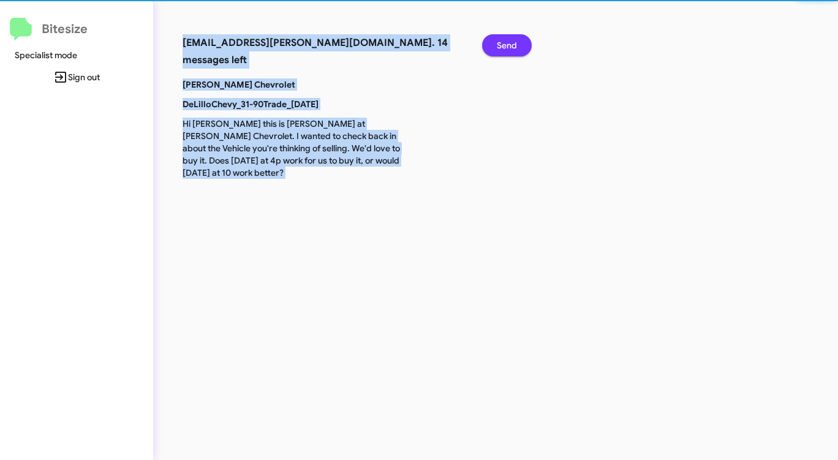
click at [511, 47] on span "Send" at bounding box center [507, 45] width 20 height 22
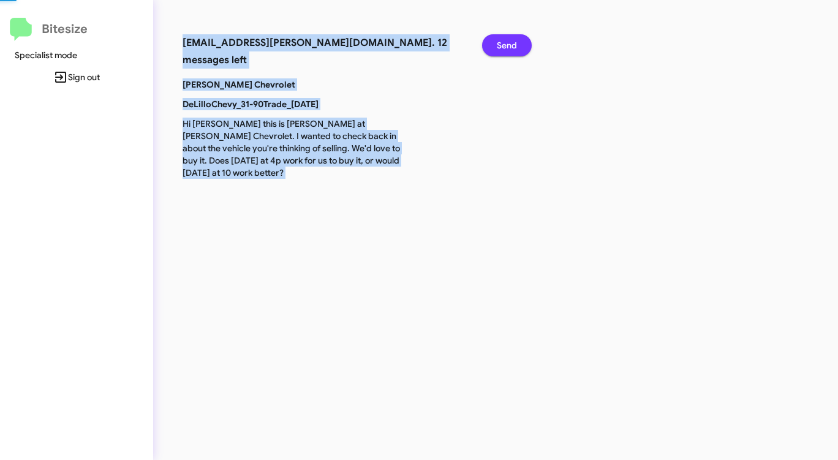
click at [511, 47] on span "Send" at bounding box center [507, 45] width 20 height 22
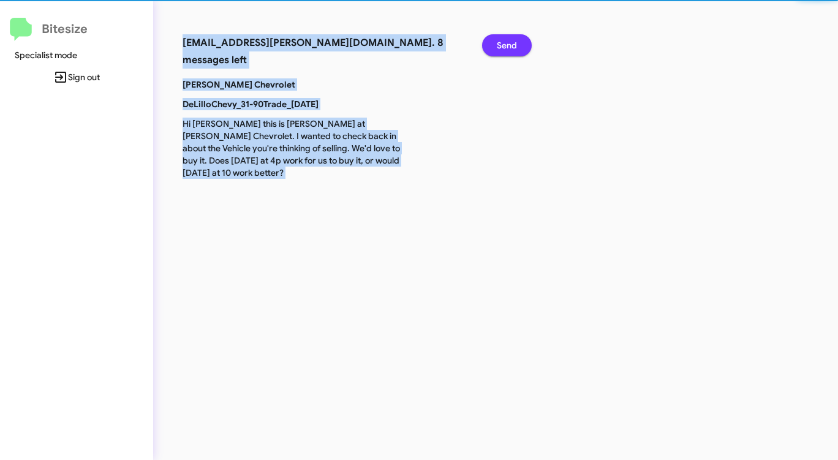
click at [511, 47] on span "Send" at bounding box center [507, 45] width 20 height 22
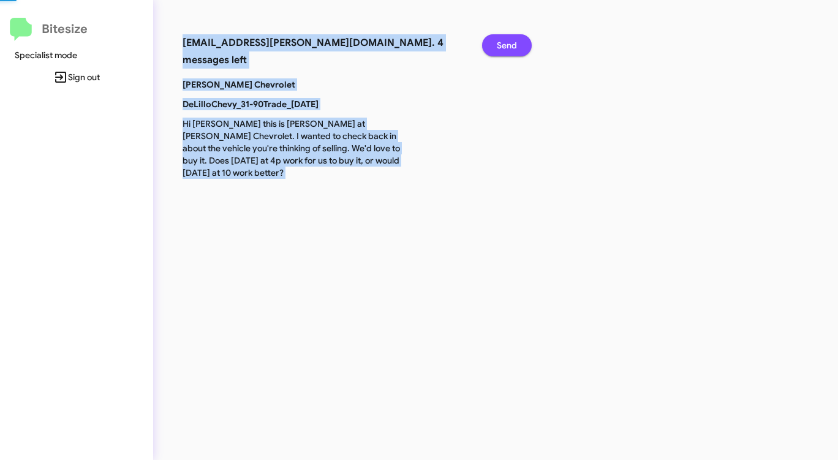
click at [511, 47] on span "Send" at bounding box center [507, 45] width 20 height 22
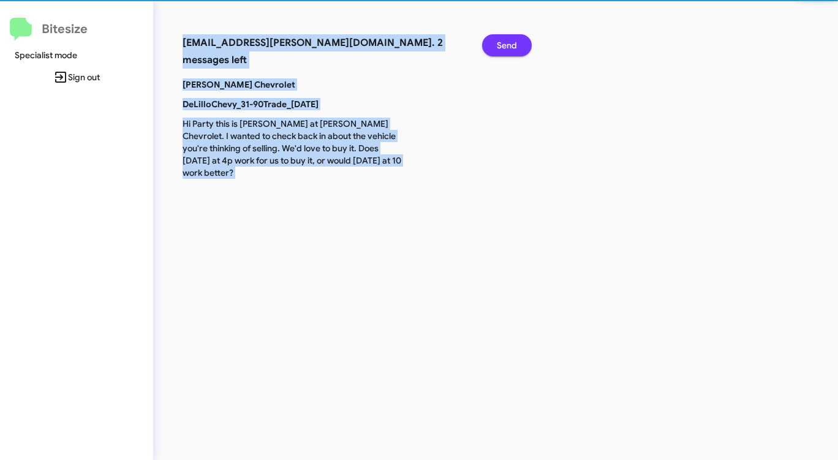
click at [511, 47] on span "Send" at bounding box center [507, 45] width 20 height 22
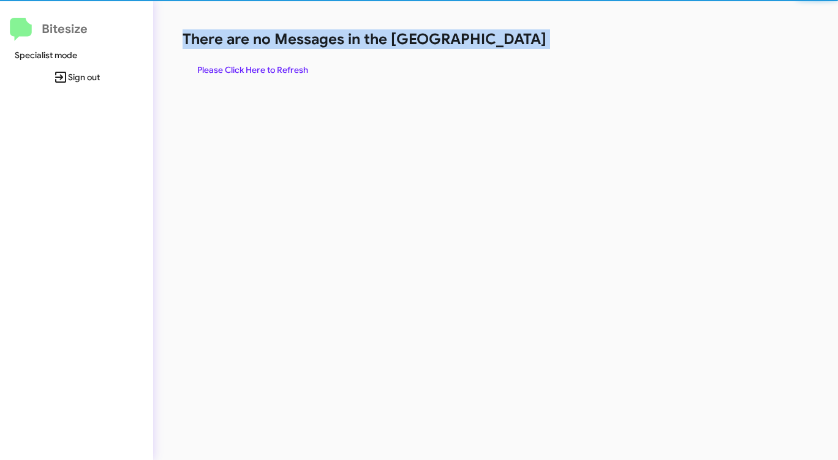
click at [511, 47] on h1 "There are no Messages in the [GEOGRAPHIC_DATA]" at bounding box center [439, 39] width 512 height 20
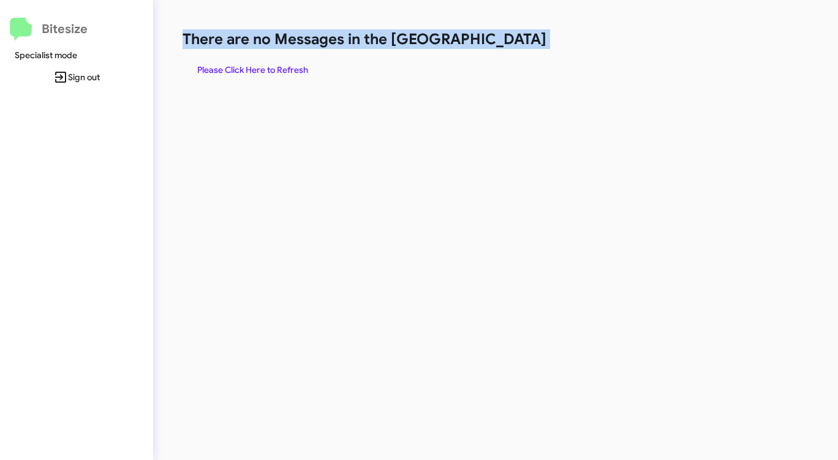
click at [511, 47] on h1 "There are no Messages in the [GEOGRAPHIC_DATA]" at bounding box center [439, 39] width 512 height 20
click at [507, 47] on h1 "There are no Messages in the [GEOGRAPHIC_DATA]" at bounding box center [439, 39] width 512 height 20
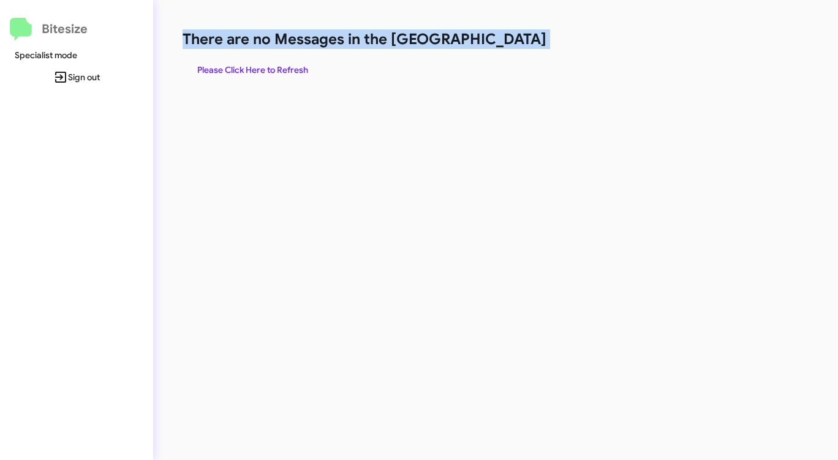
click at [506, 47] on h1 "There are no Messages in the [GEOGRAPHIC_DATA]" at bounding box center [439, 39] width 512 height 20
click at [507, 48] on h1 "There are no Messages in the [GEOGRAPHIC_DATA]" at bounding box center [439, 39] width 512 height 20
click at [251, 65] on span "Please Click Here to Refresh" at bounding box center [252, 70] width 111 height 22
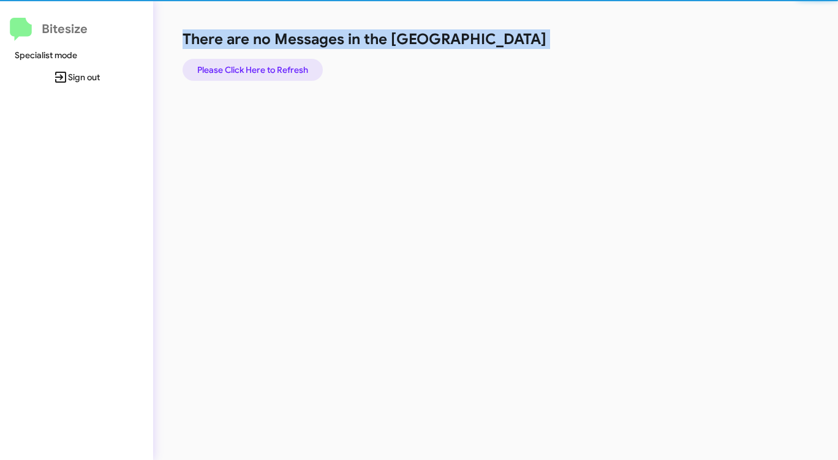
click at [251, 65] on span "Please Click Here to Refresh" at bounding box center [252, 70] width 111 height 22
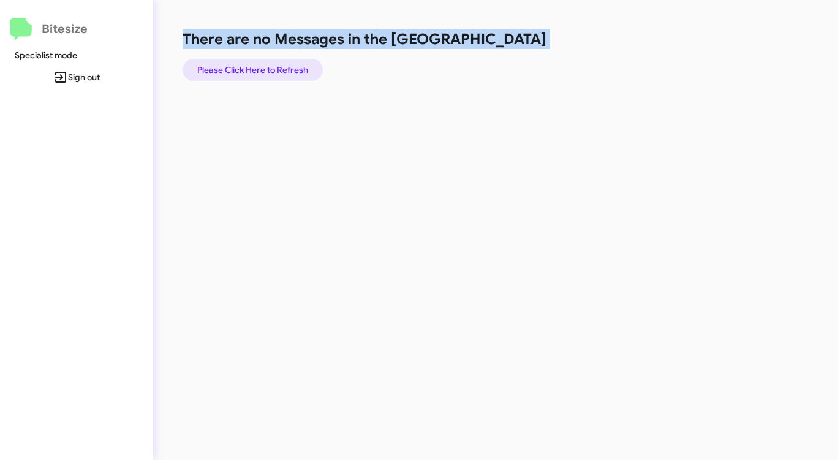
click at [251, 65] on span "Please Click Here to Refresh" at bounding box center [252, 70] width 111 height 22
click at [249, 65] on span "Please Click Here to Refresh" at bounding box center [252, 70] width 111 height 22
click at [247, 65] on span "Please Click Here to Refresh" at bounding box center [252, 70] width 111 height 22
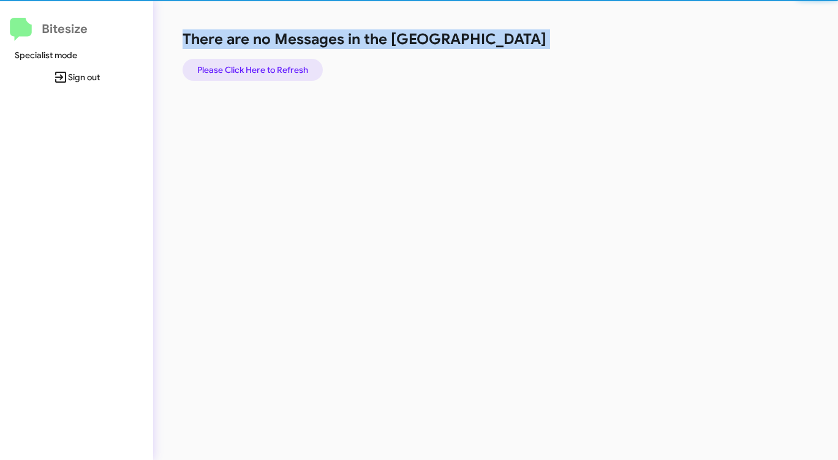
click at [246, 65] on span "Please Click Here to Refresh" at bounding box center [252, 70] width 111 height 22
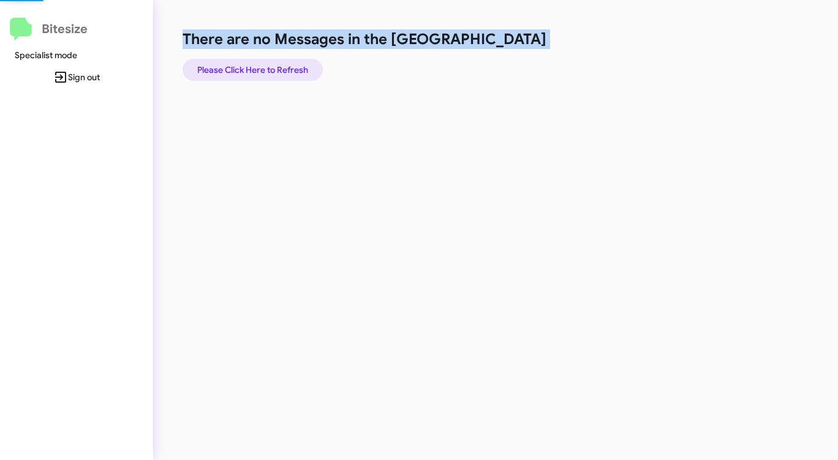
click at [245, 65] on span "Please Click Here to Refresh" at bounding box center [252, 70] width 111 height 22
click at [244, 65] on span "Please Click Here to Refresh" at bounding box center [252, 70] width 111 height 22
click at [244, 64] on span "Please Click Here to Refresh" at bounding box center [252, 70] width 111 height 22
click at [244, 63] on span "Please Click Here to Refresh" at bounding box center [252, 70] width 111 height 22
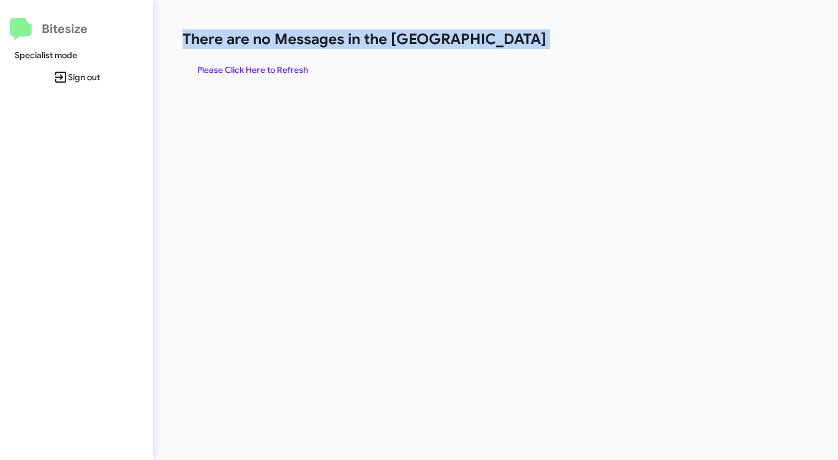
click at [248, 69] on span "Please Click Here to Refresh" at bounding box center [252, 70] width 111 height 22
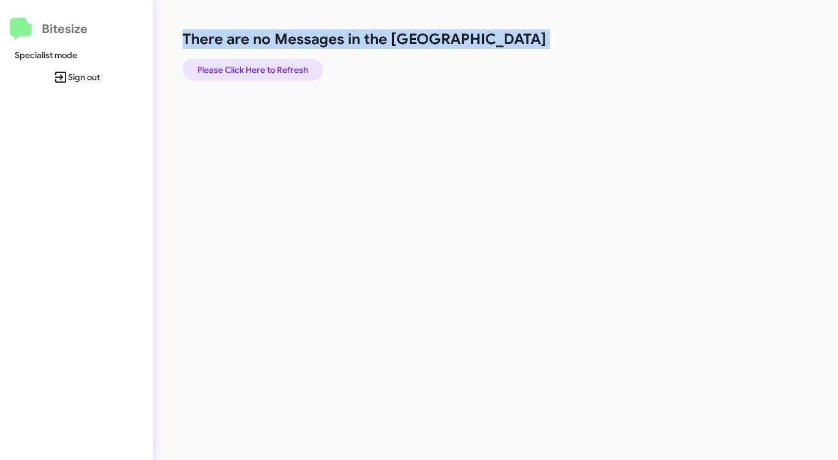
click at [248, 69] on span "Please Click Here to Refresh" at bounding box center [252, 70] width 111 height 22
click at [250, 69] on span "Please Click Here to Refresh" at bounding box center [252, 70] width 111 height 22
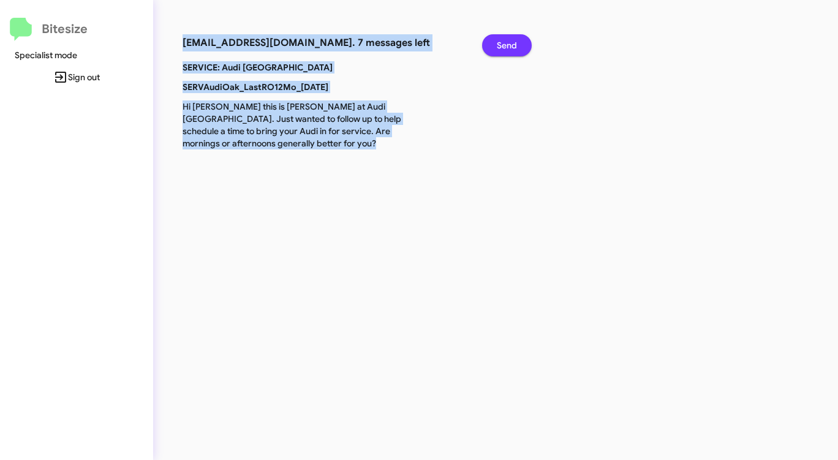
click at [505, 47] on span "Send" at bounding box center [507, 45] width 20 height 22
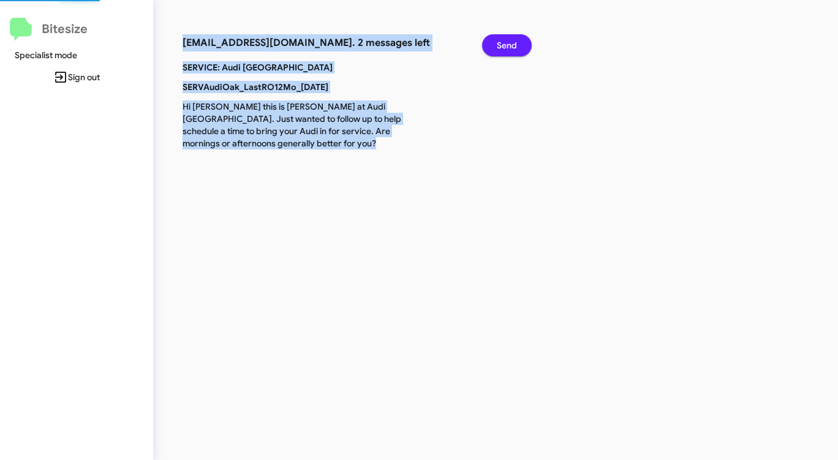
click at [505, 47] on span "Send" at bounding box center [507, 45] width 20 height 22
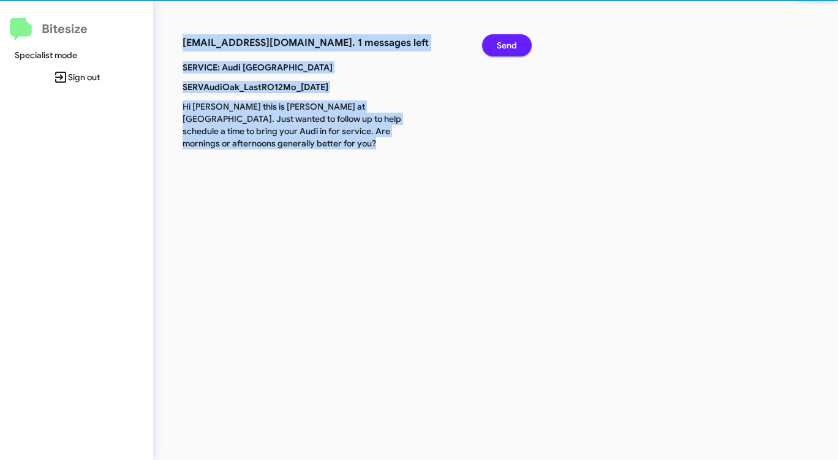
click at [505, 47] on span "Send" at bounding box center [507, 45] width 20 height 22
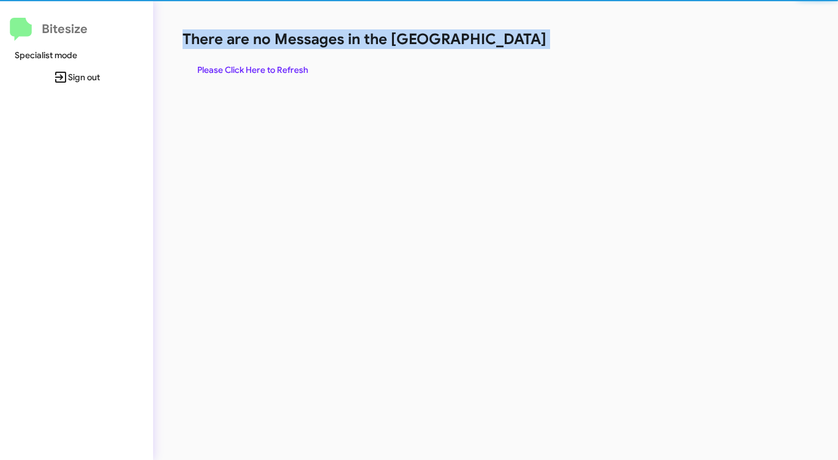
click at [505, 47] on h1 "There are no Messages in the [GEOGRAPHIC_DATA]" at bounding box center [439, 39] width 512 height 20
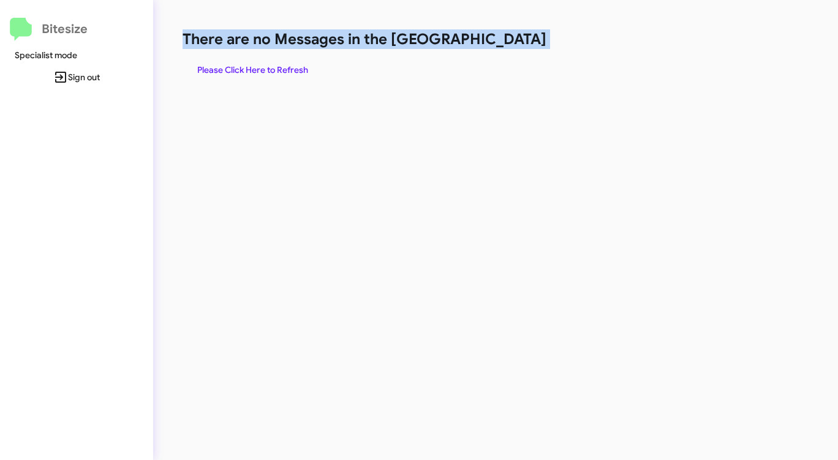
click at [505, 47] on h1 "There are no Messages in the [GEOGRAPHIC_DATA]" at bounding box center [439, 39] width 512 height 20
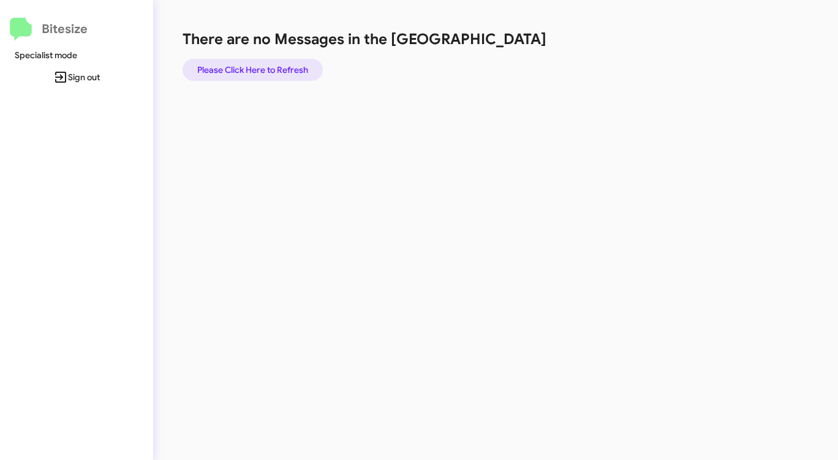
click at [277, 66] on span "Please Click Here to Refresh" at bounding box center [252, 70] width 111 height 22
click at [254, 76] on span "Please Click Here to Refresh" at bounding box center [252, 70] width 111 height 22
